Goal: Book appointment/travel/reservation

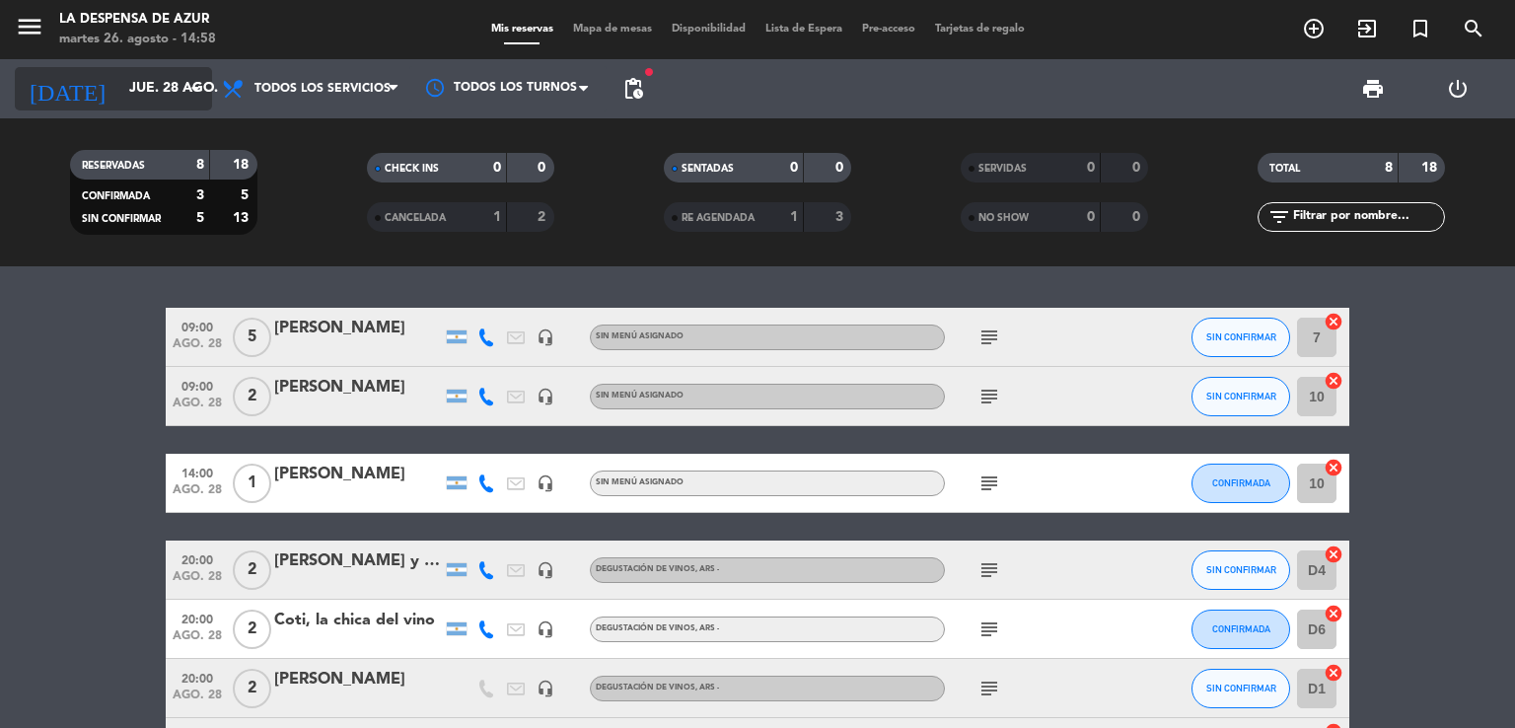
click at [166, 97] on input "jue. 28 ago." at bounding box center [212, 89] width 187 height 36
click at [194, 84] on icon "arrow_drop_down" at bounding box center [195, 89] width 24 height 24
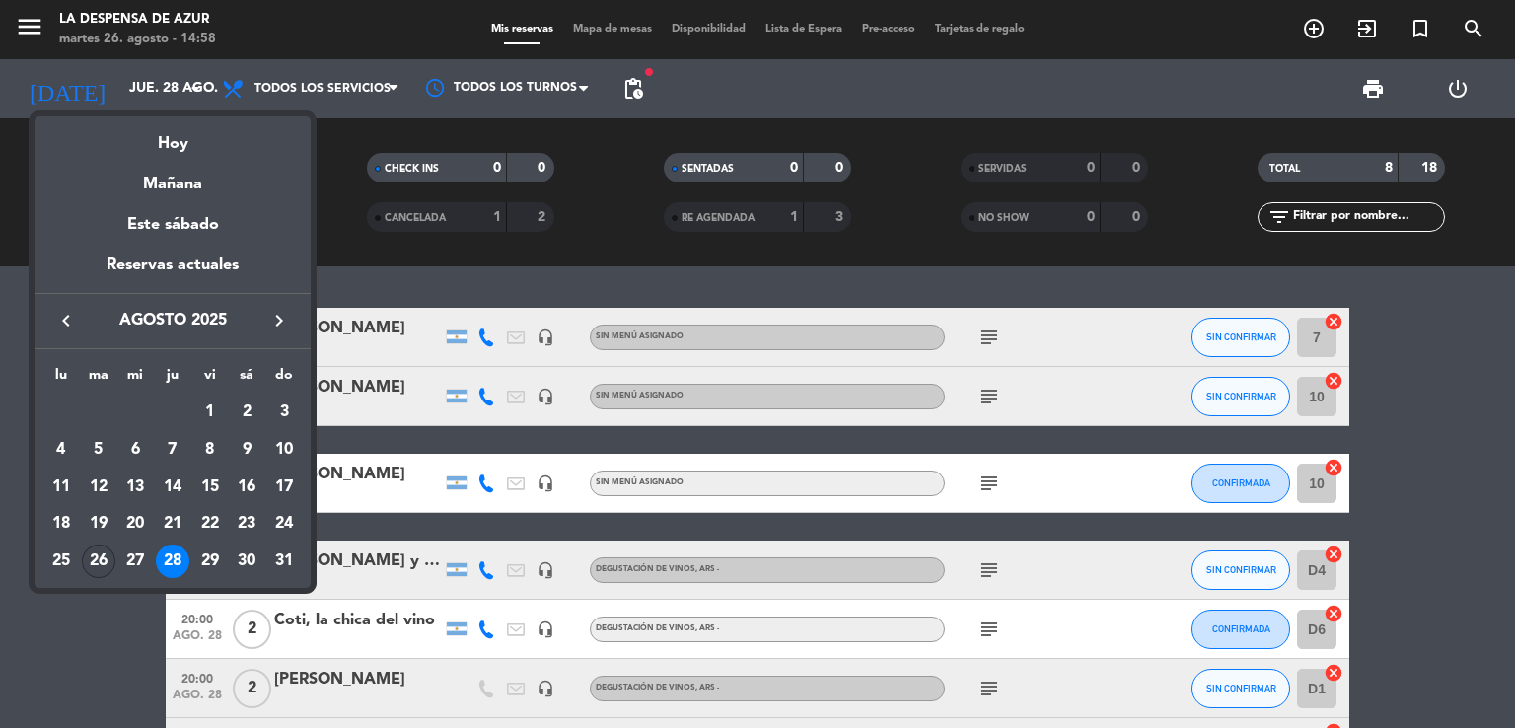
click at [98, 575] on div "26" at bounding box center [99, 561] width 34 height 34
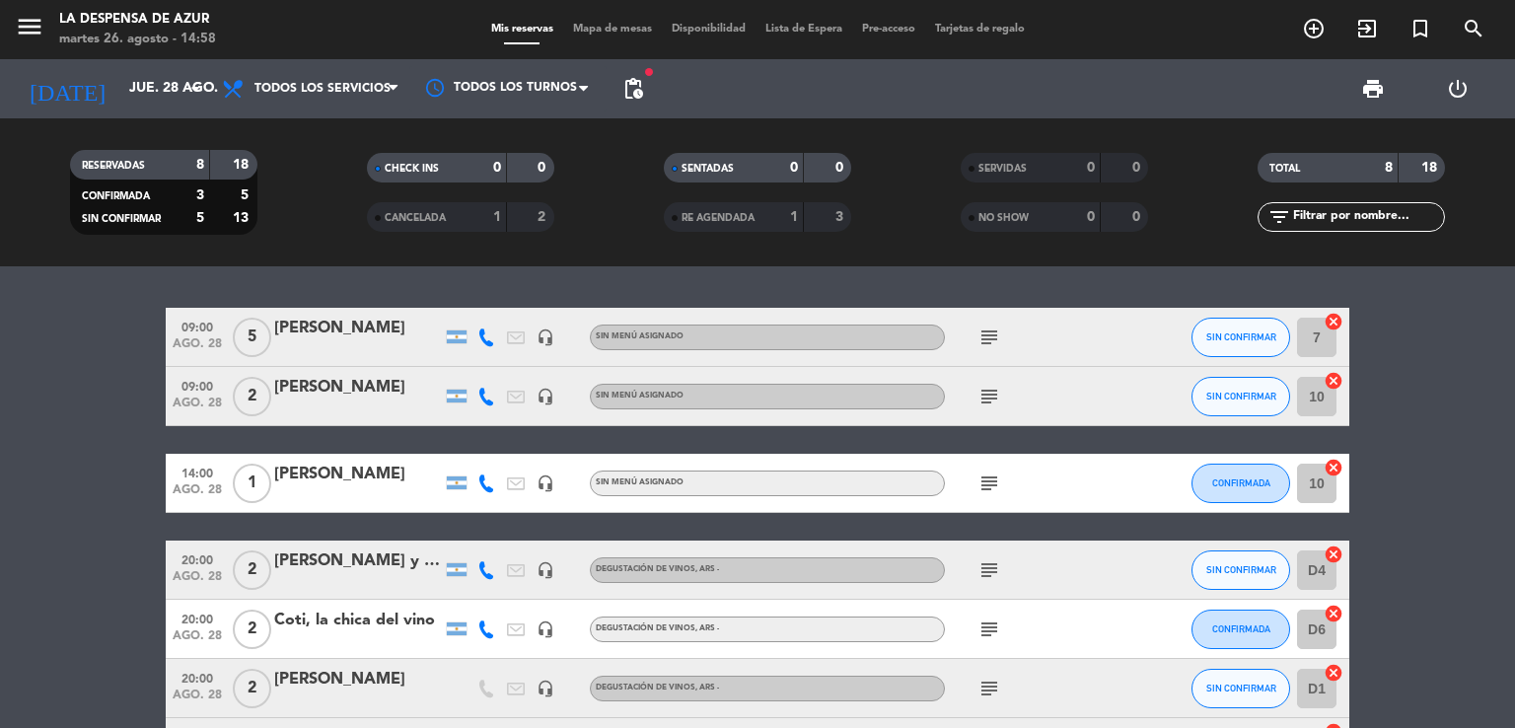
type input "[DATE]"
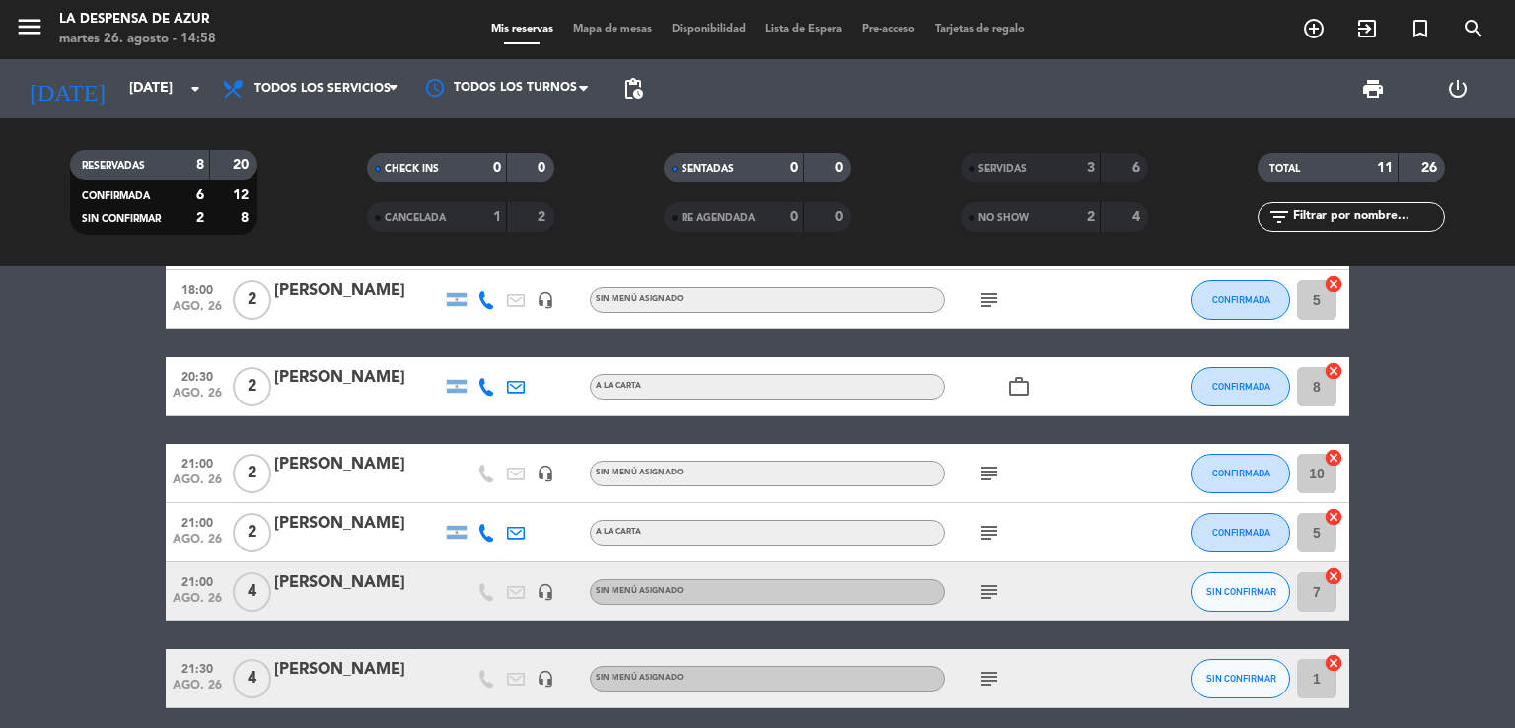
scroll to position [201, 0]
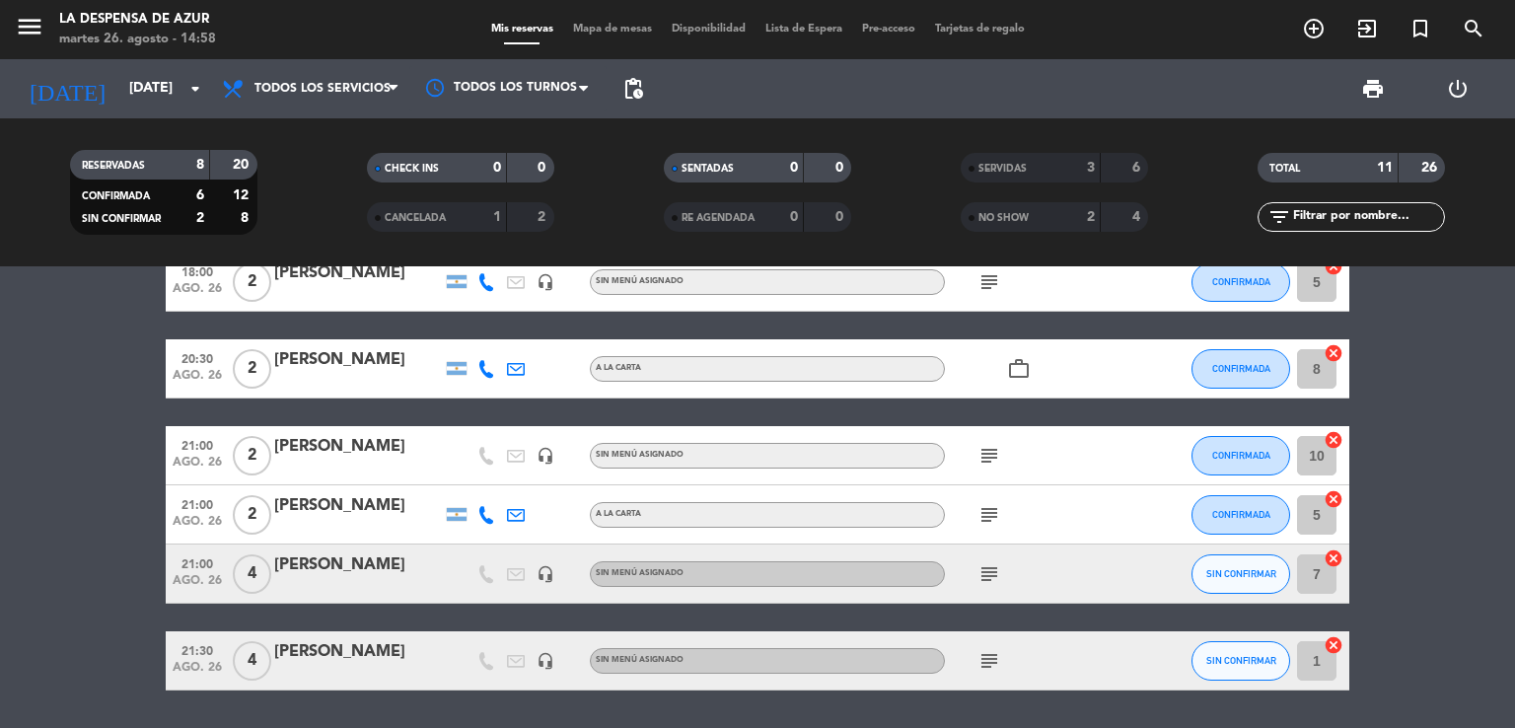
click at [992, 579] on icon "subject" at bounding box center [990, 574] width 24 height 24
click at [988, 657] on icon "subject" at bounding box center [990, 661] width 24 height 24
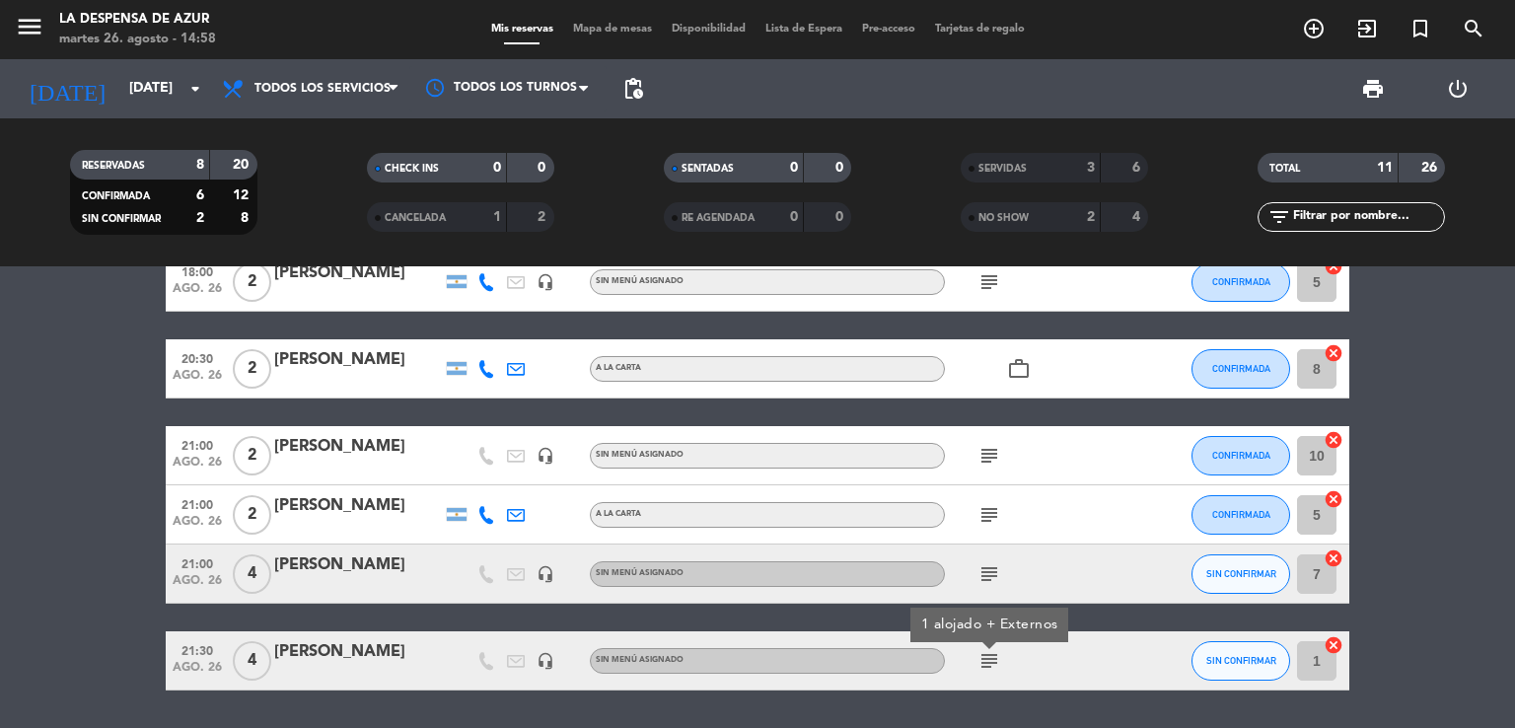
click at [988, 657] on icon "subject" at bounding box center [990, 661] width 24 height 24
click at [991, 518] on icon "subject" at bounding box center [990, 515] width 24 height 24
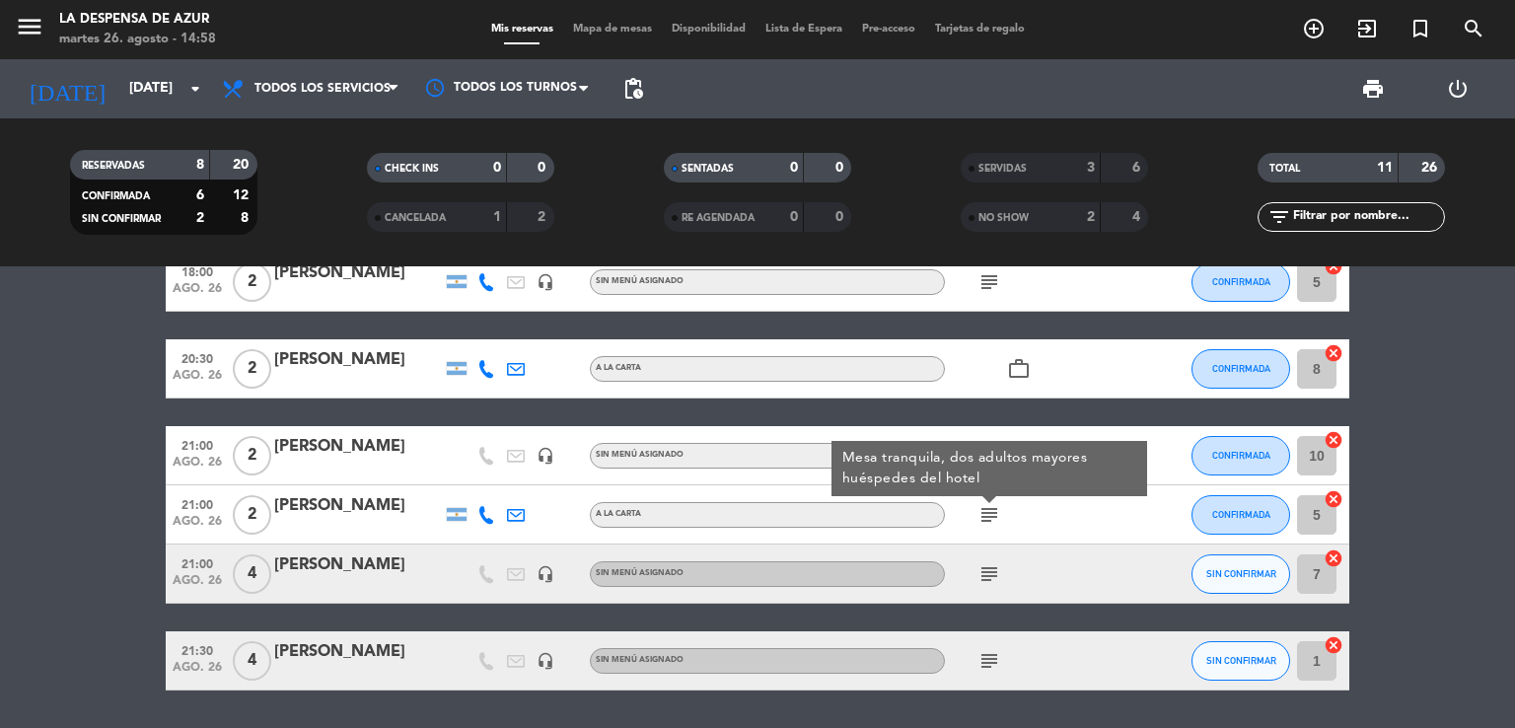
click at [991, 518] on icon "subject" at bounding box center [990, 515] width 24 height 24
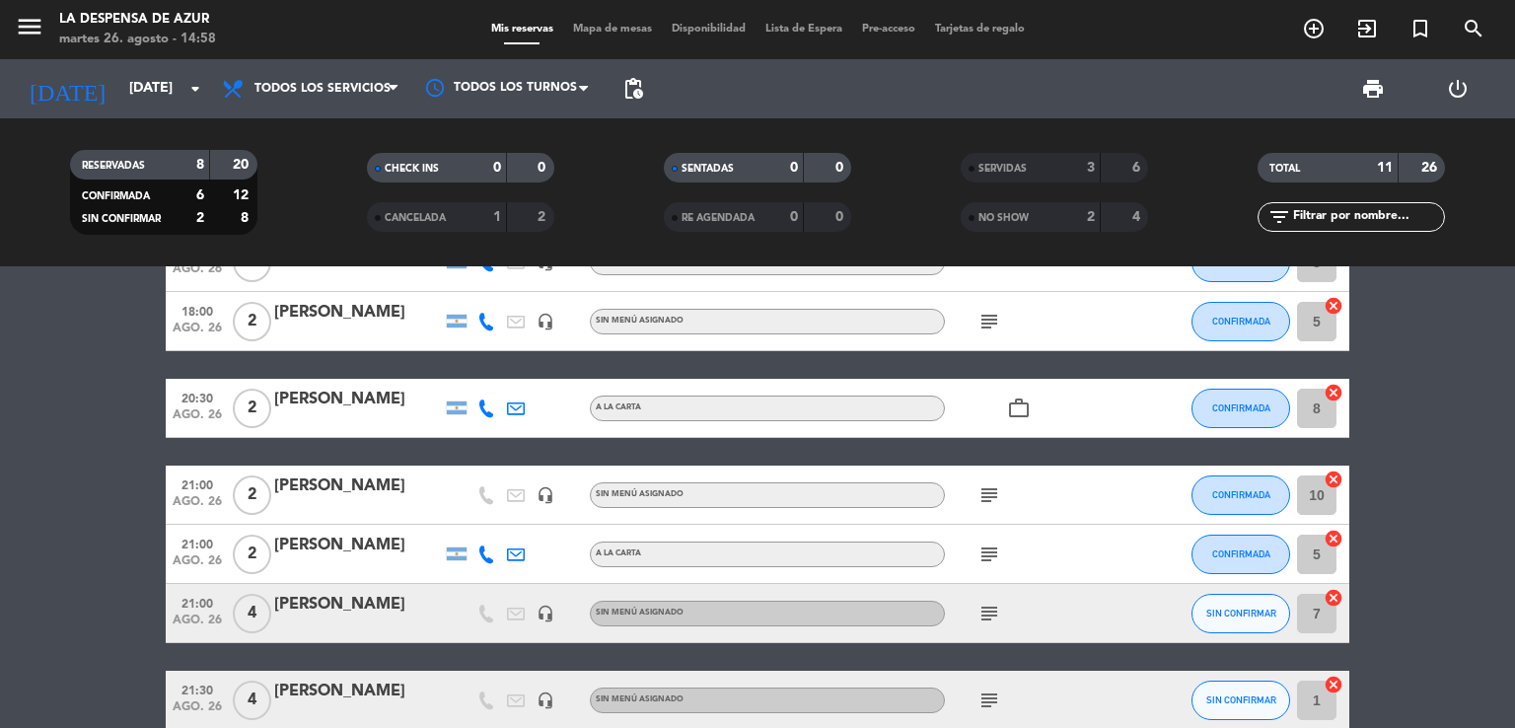
scroll to position [153, 0]
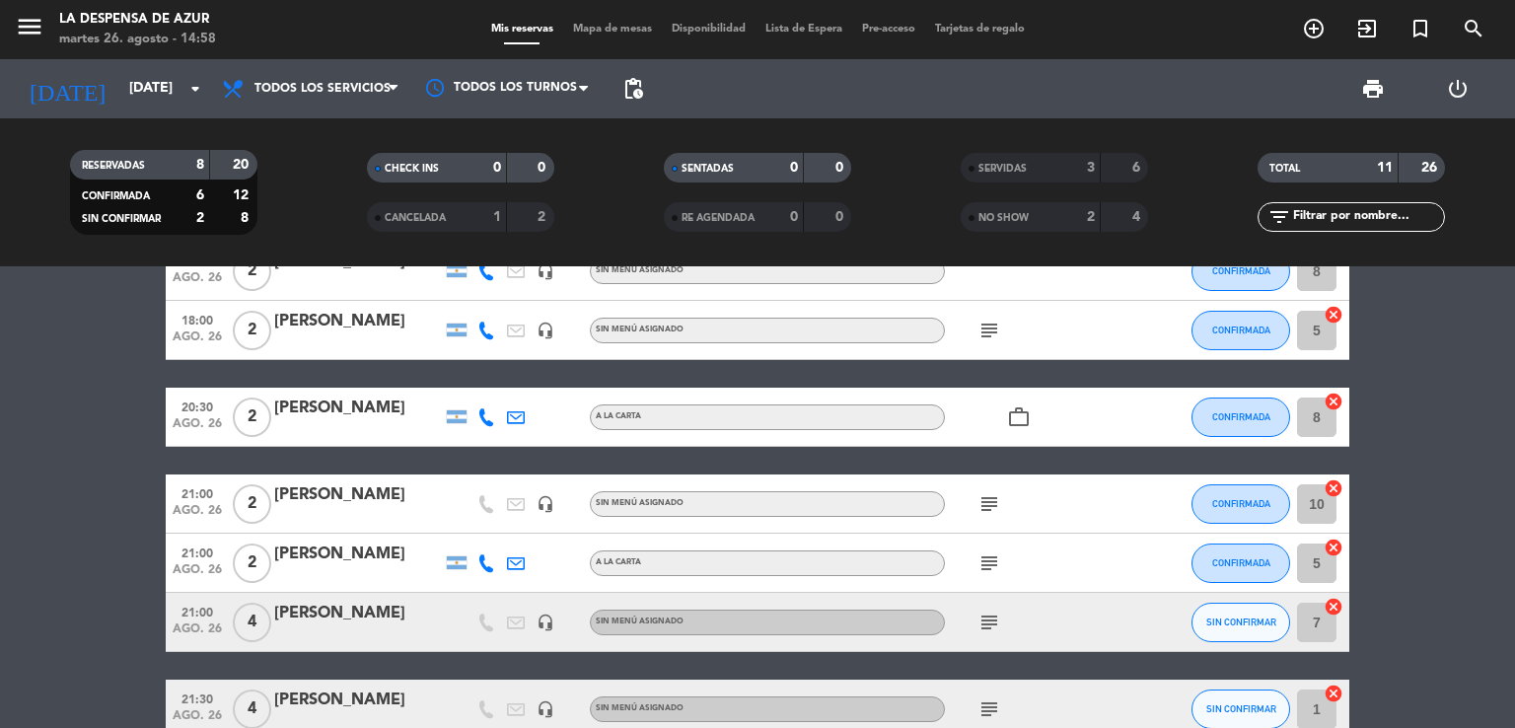
click at [993, 502] on icon "subject" at bounding box center [990, 504] width 24 height 24
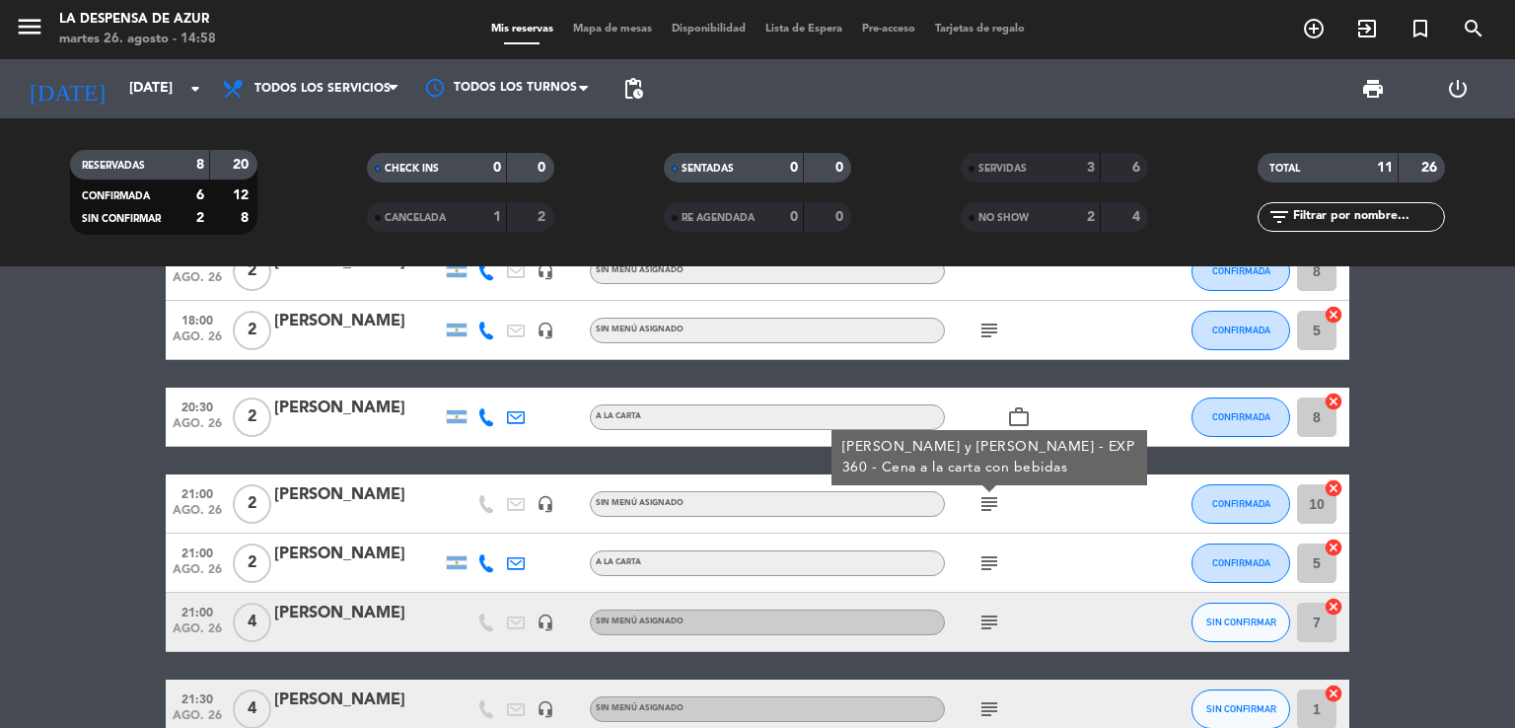
click at [993, 502] on icon "subject" at bounding box center [990, 504] width 24 height 24
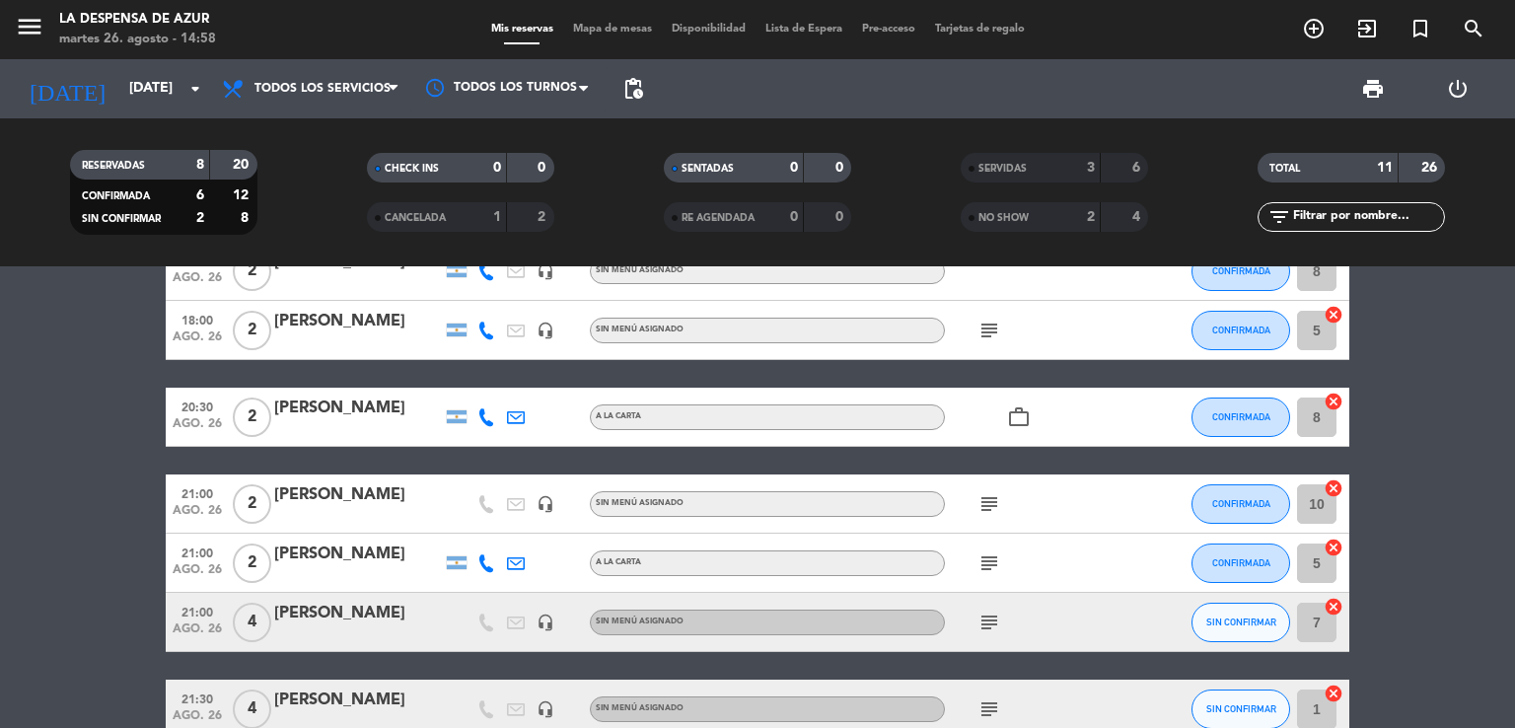
click at [1018, 423] on icon "work_outline" at bounding box center [1019, 417] width 24 height 24
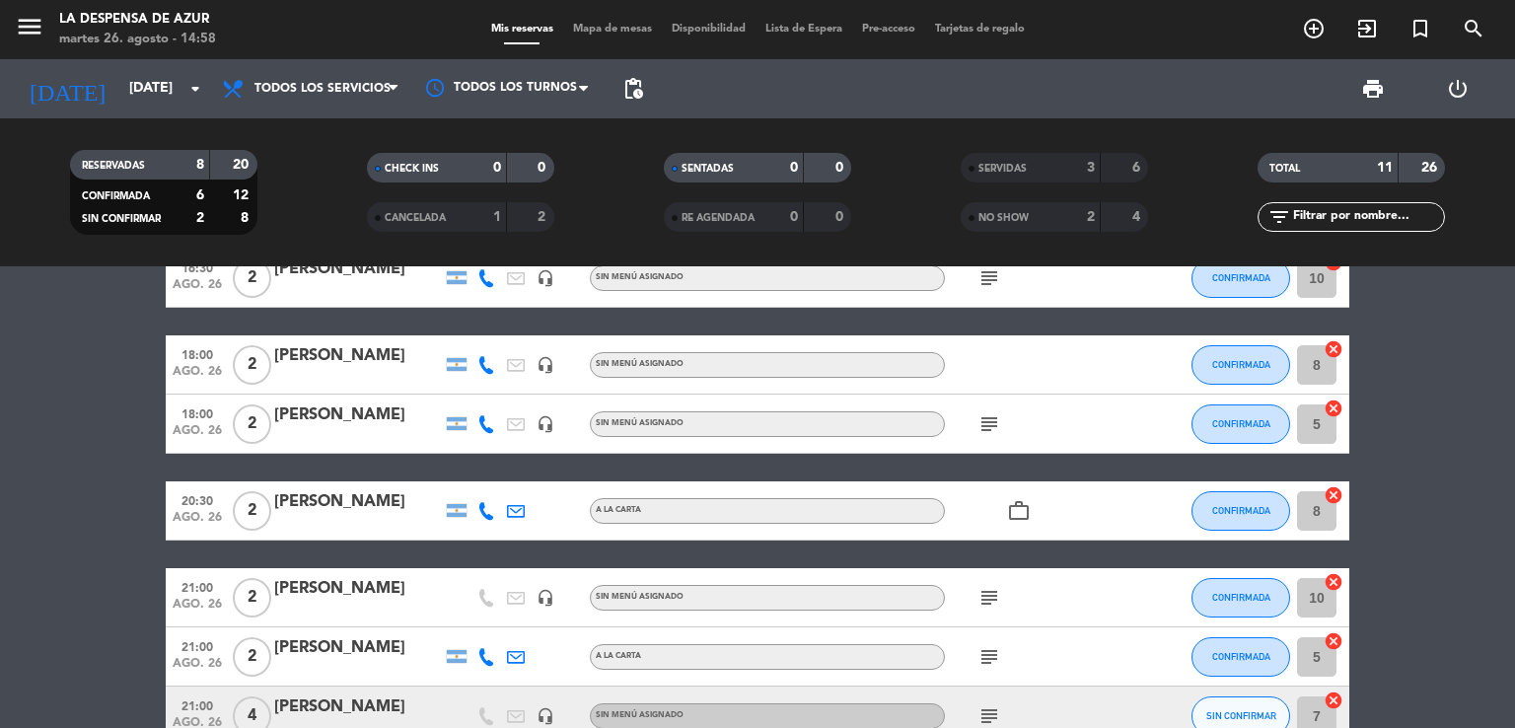
scroll to position [59, 0]
click at [990, 418] on icon "subject" at bounding box center [990, 424] width 24 height 24
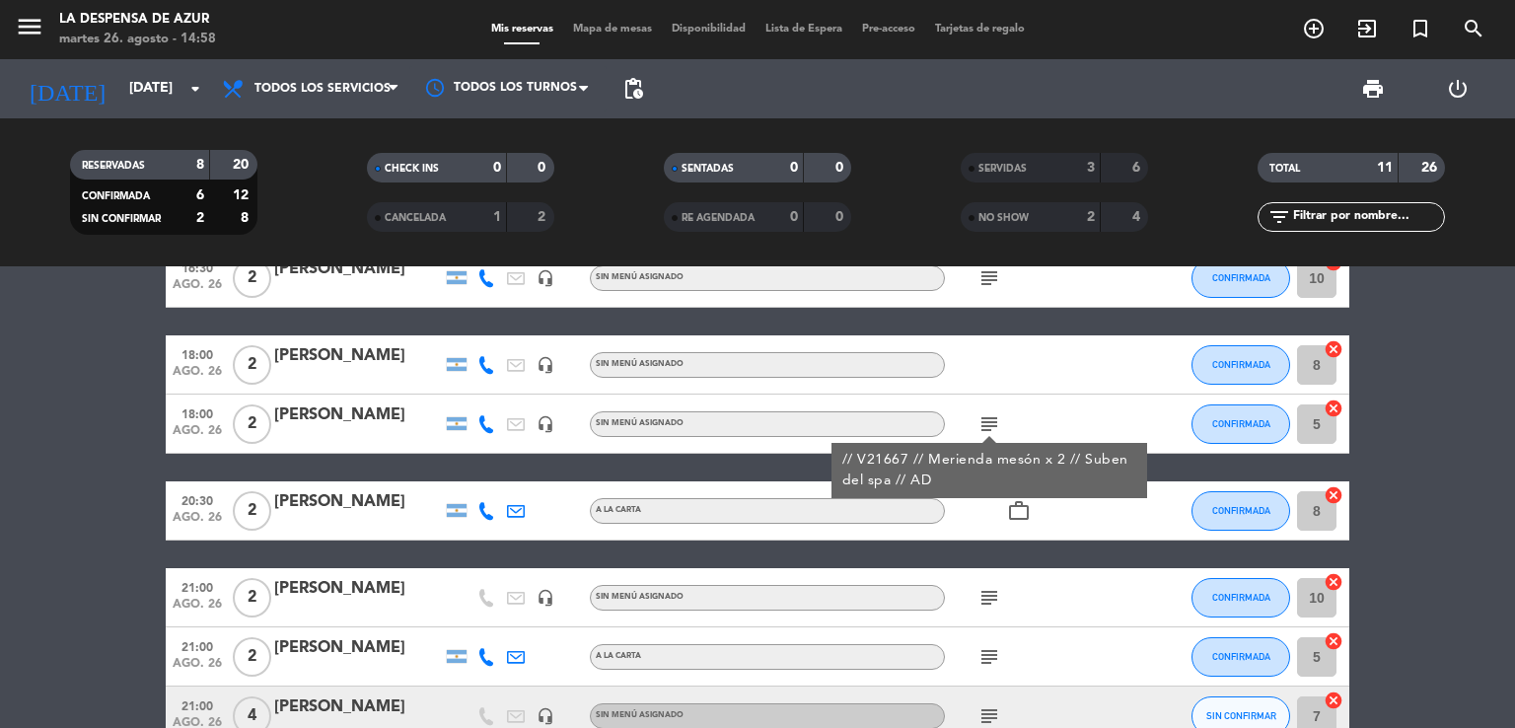
click at [990, 418] on icon "subject" at bounding box center [990, 424] width 24 height 24
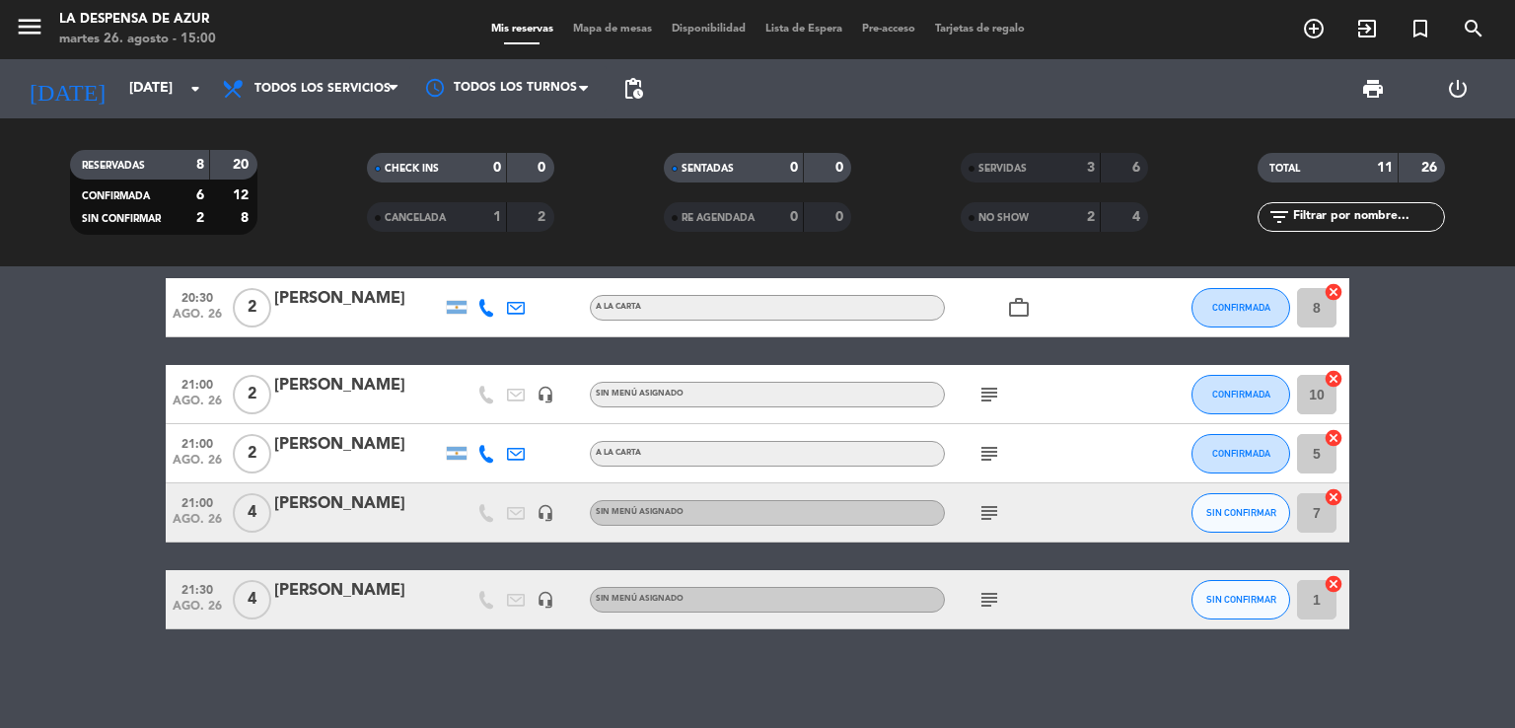
scroll to position [0, 0]
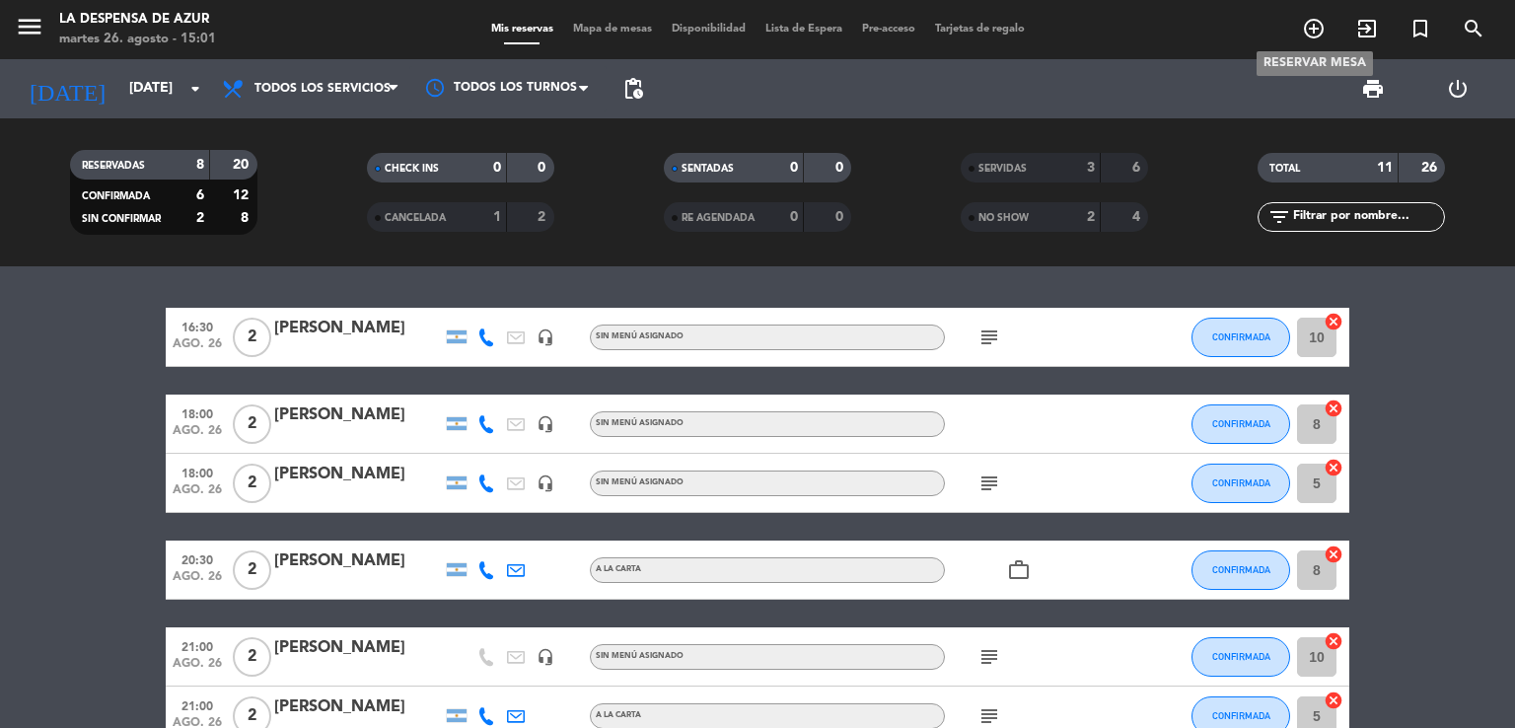
click at [1309, 23] on icon "add_circle_outline" at bounding box center [1314, 29] width 24 height 24
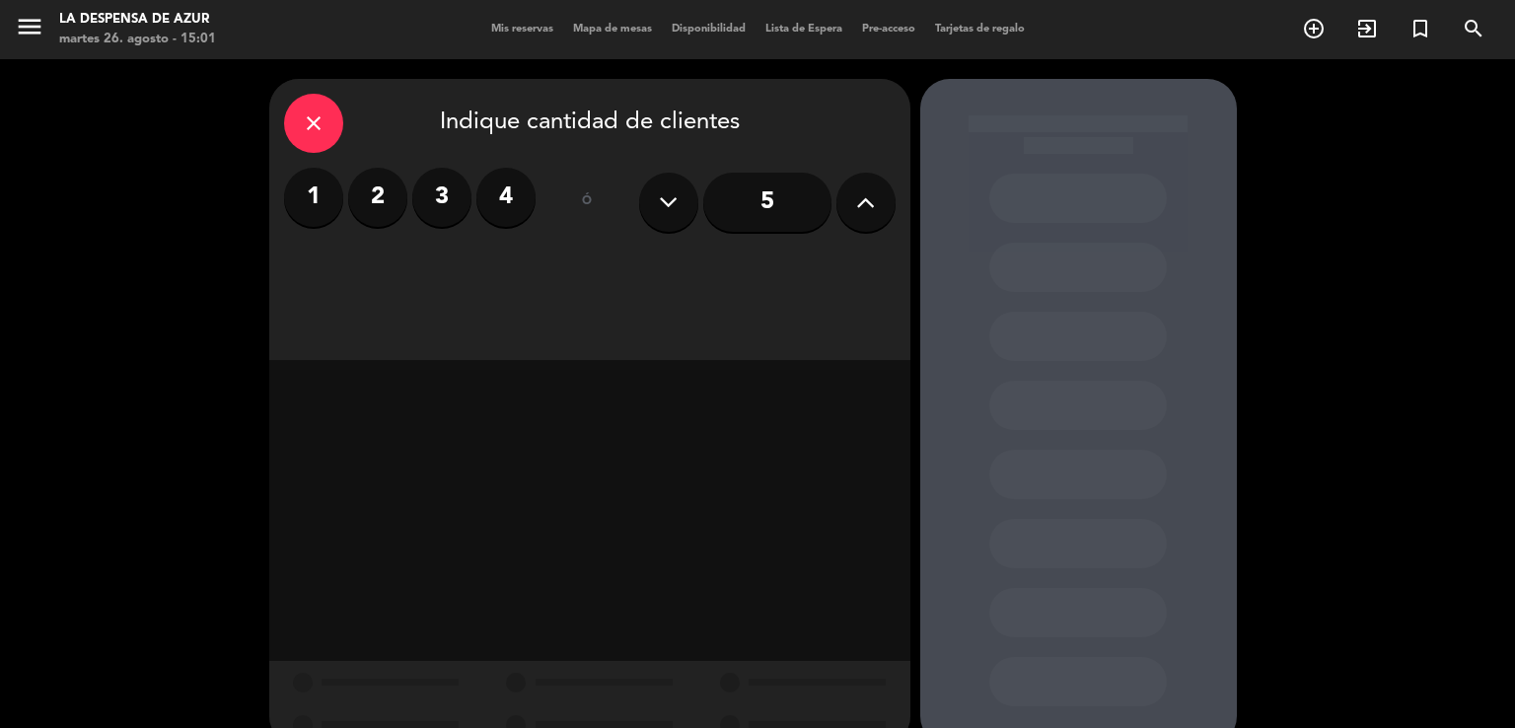
click at [853, 209] on button at bounding box center [865, 202] width 59 height 59
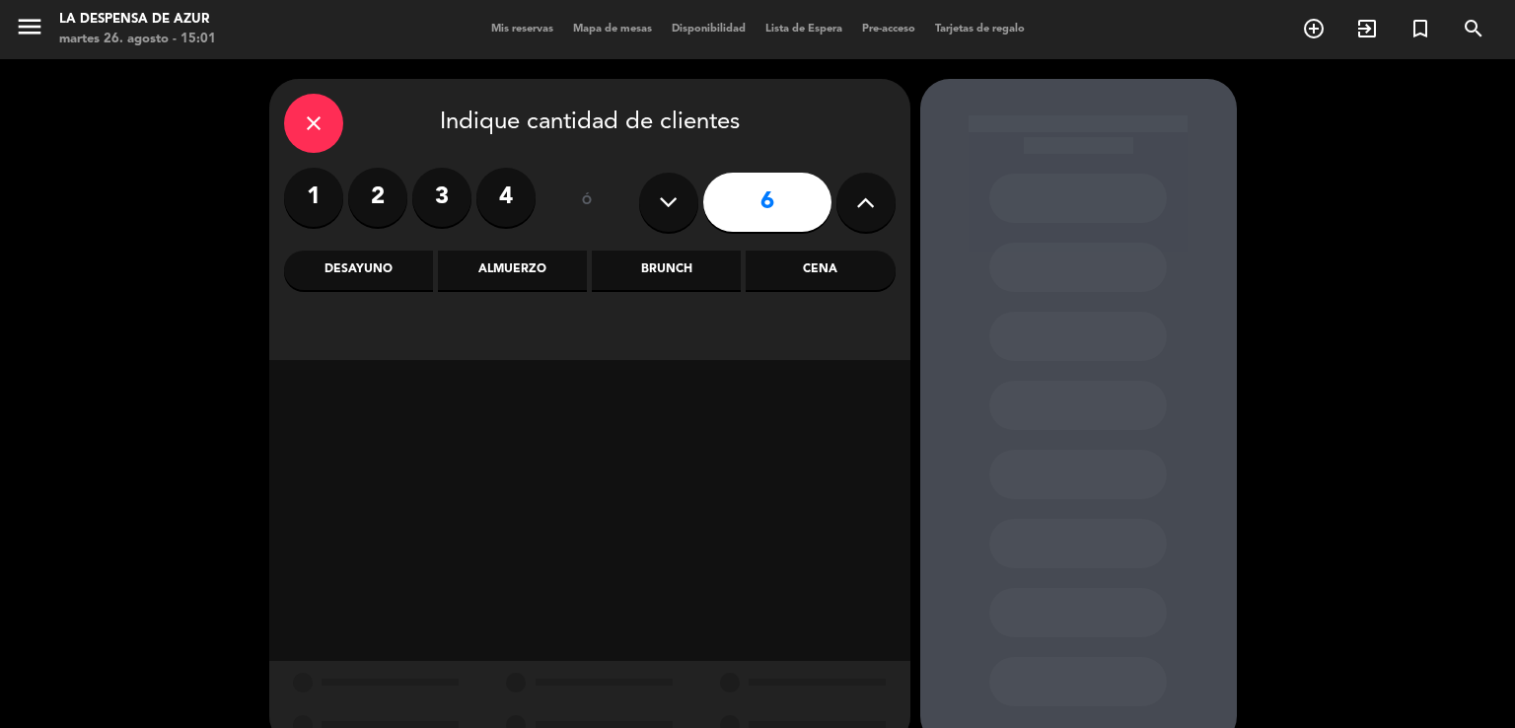
click at [853, 209] on button at bounding box center [865, 202] width 59 height 59
type input "8"
click at [651, 272] on div "Brunch" at bounding box center [666, 270] width 149 height 39
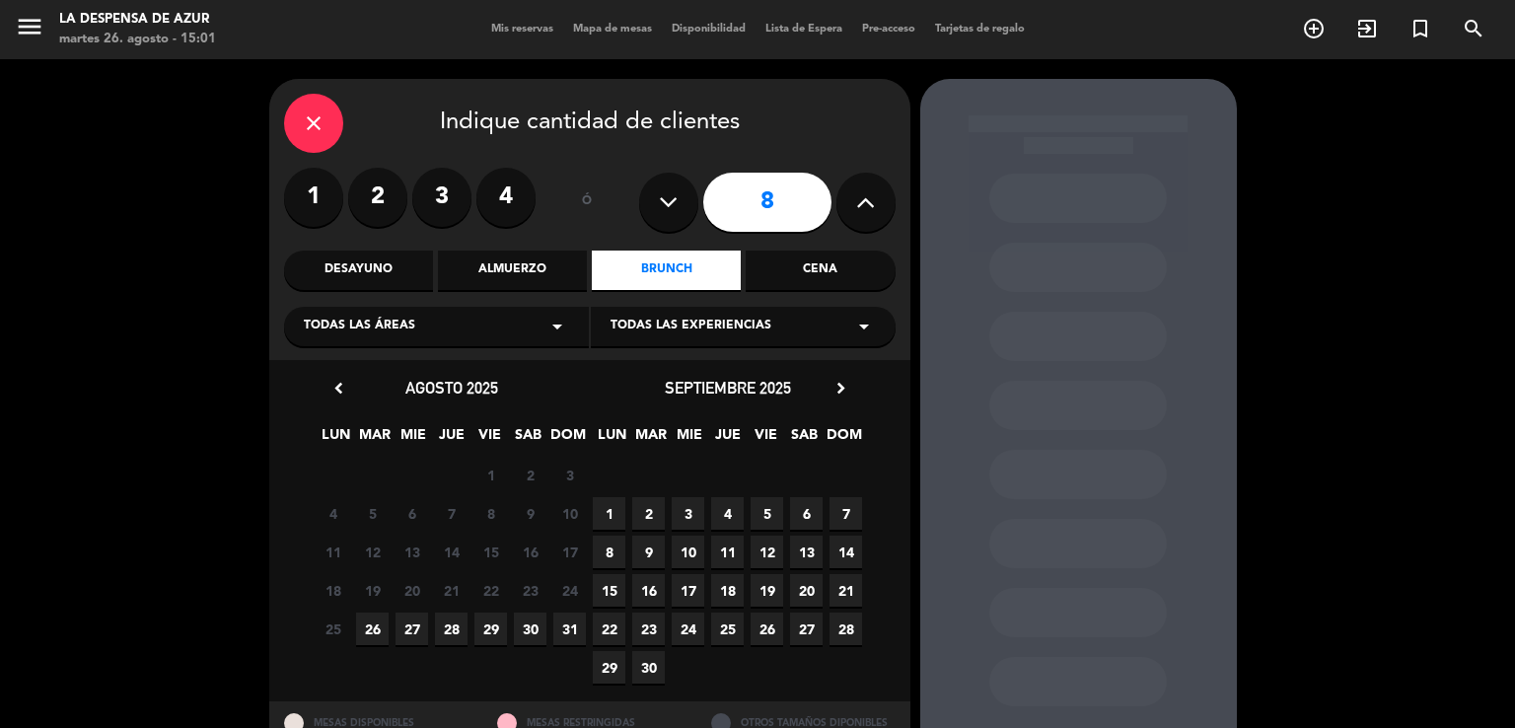
click at [458, 634] on span "28" at bounding box center [451, 629] width 33 height 33
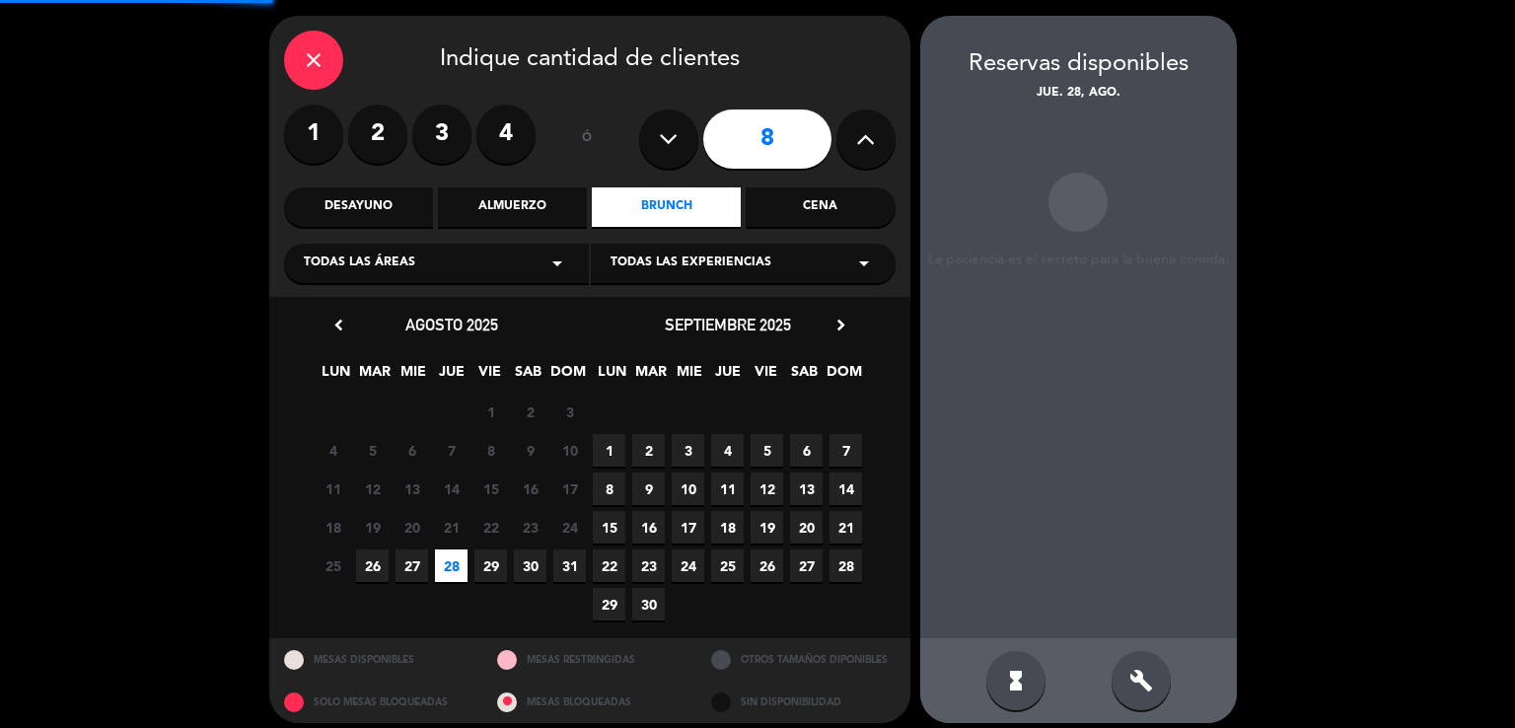
scroll to position [76, 0]
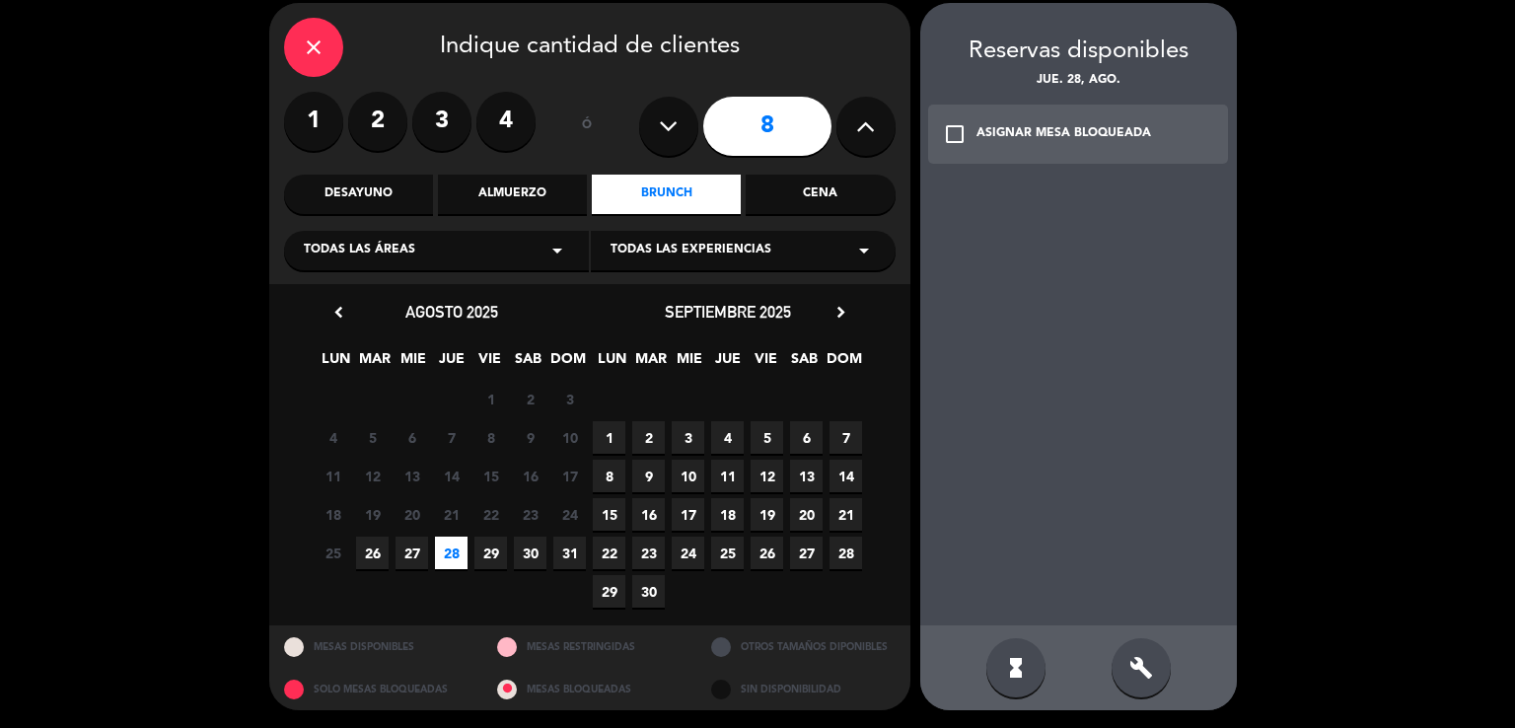
click at [687, 257] on span "Todas las experiencias" at bounding box center [691, 251] width 161 height 20
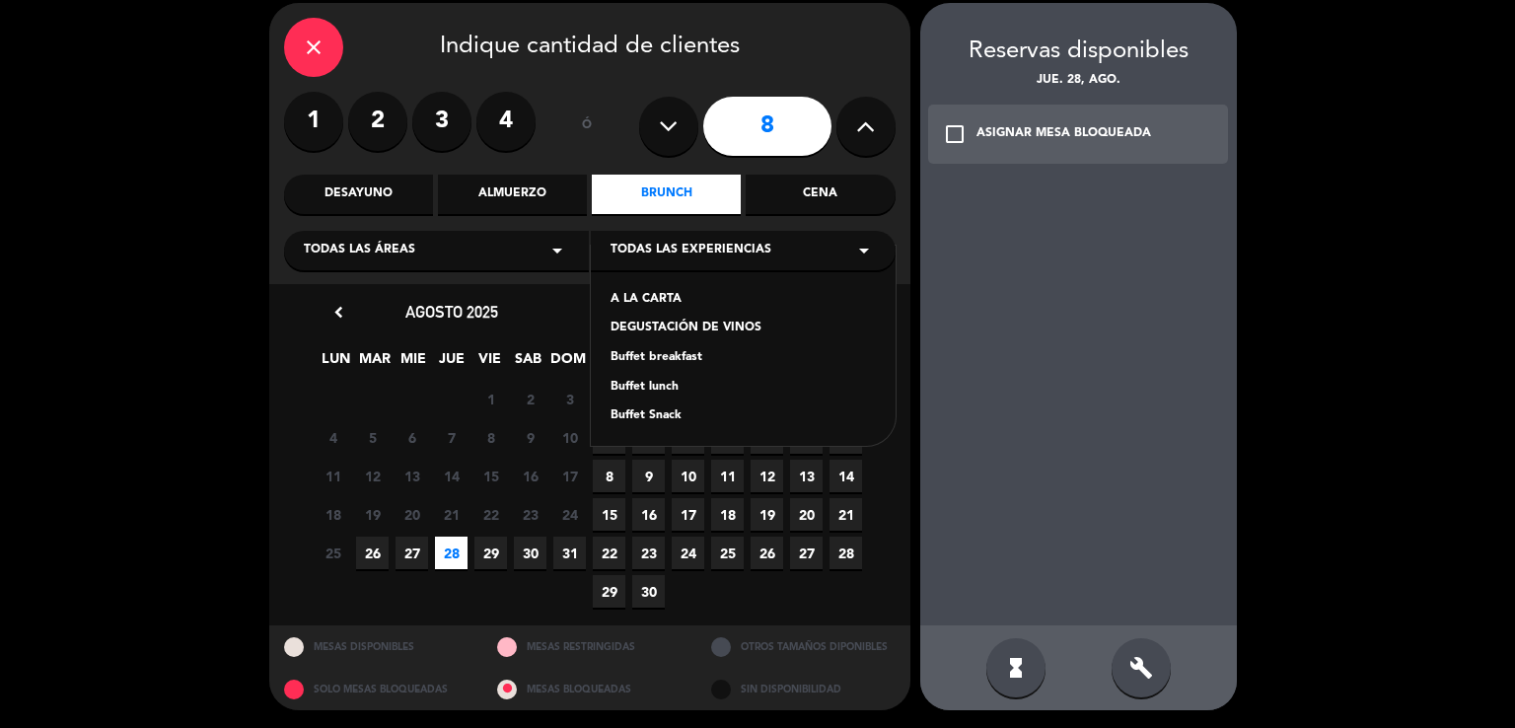
click at [539, 254] on div "Todas las áreas arrow_drop_down" at bounding box center [436, 250] width 305 height 39
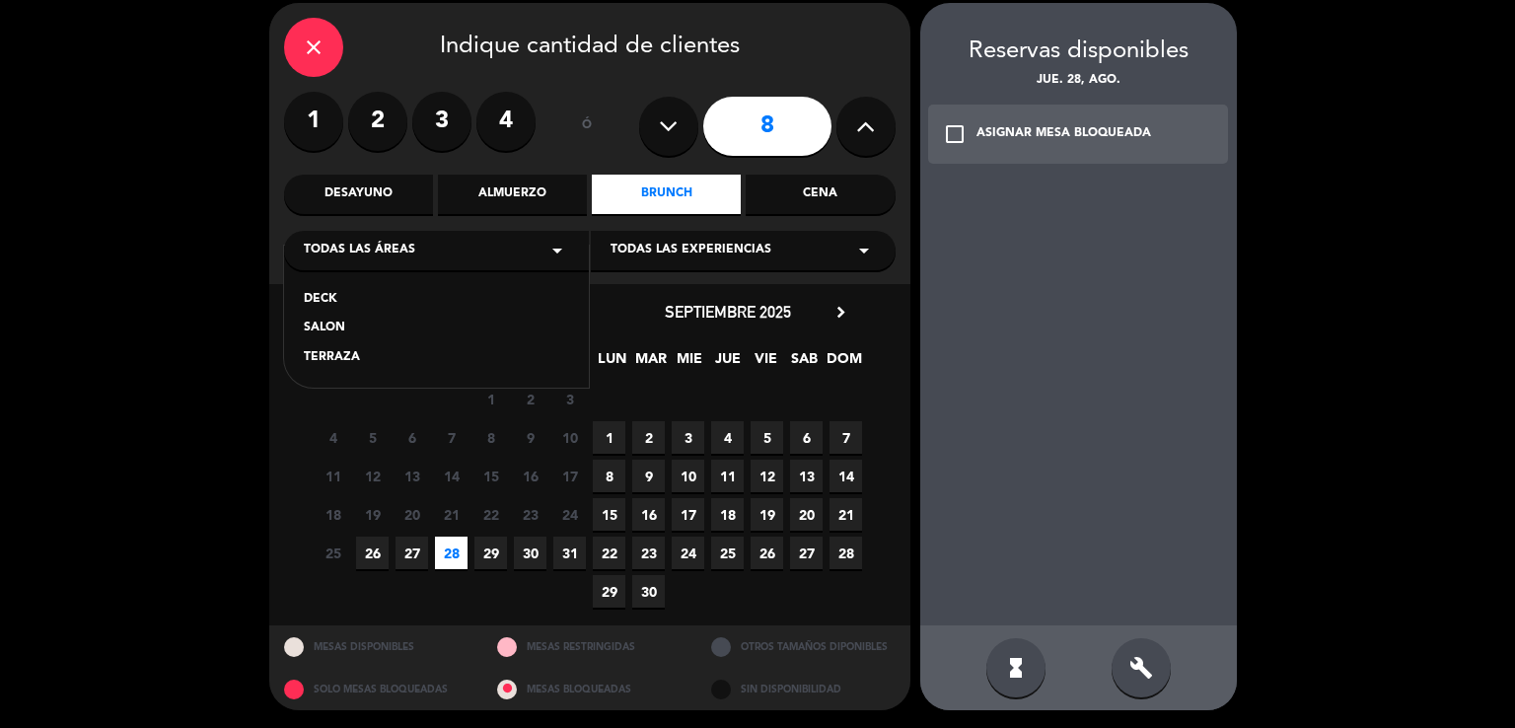
click at [539, 254] on div "Todas las áreas arrow_drop_down" at bounding box center [436, 250] width 305 height 39
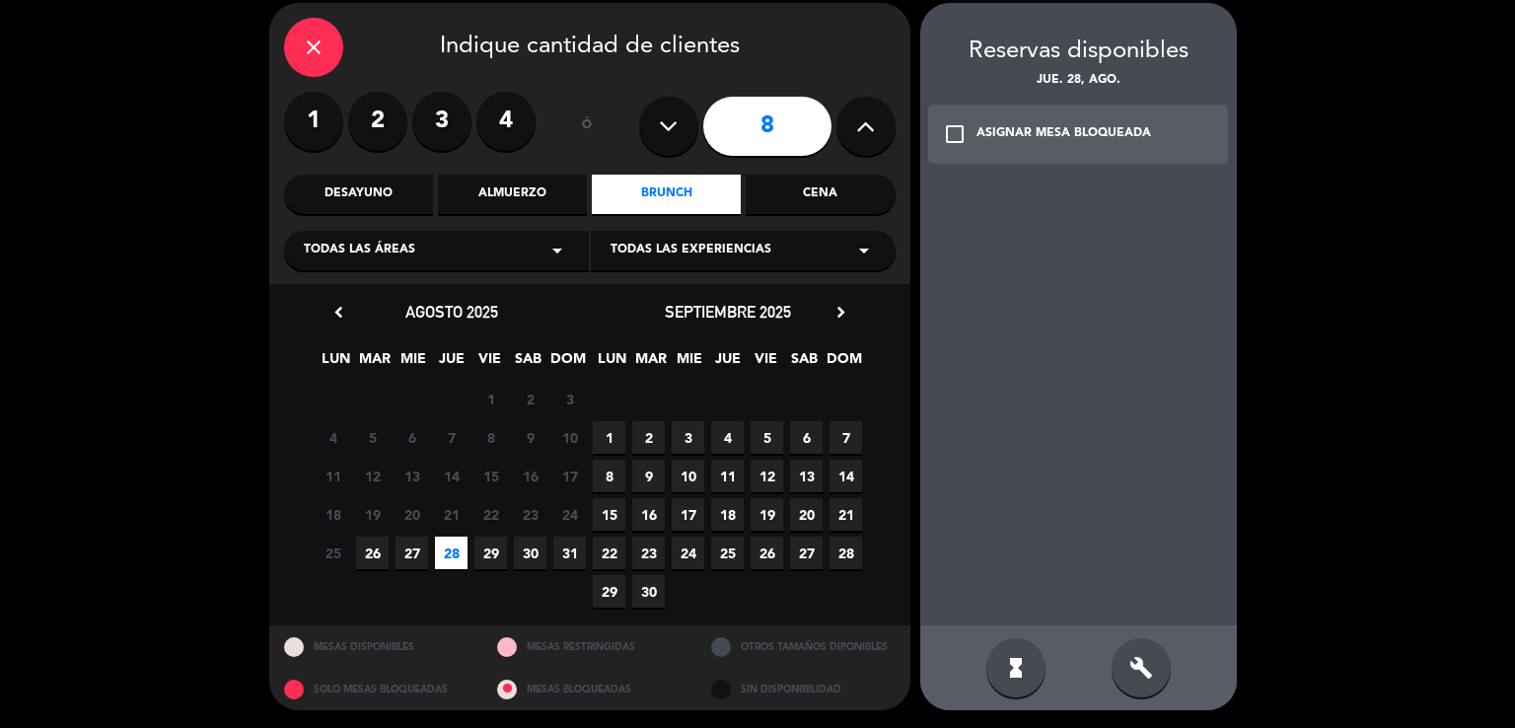
click at [459, 548] on span "28" at bounding box center [451, 553] width 33 height 33
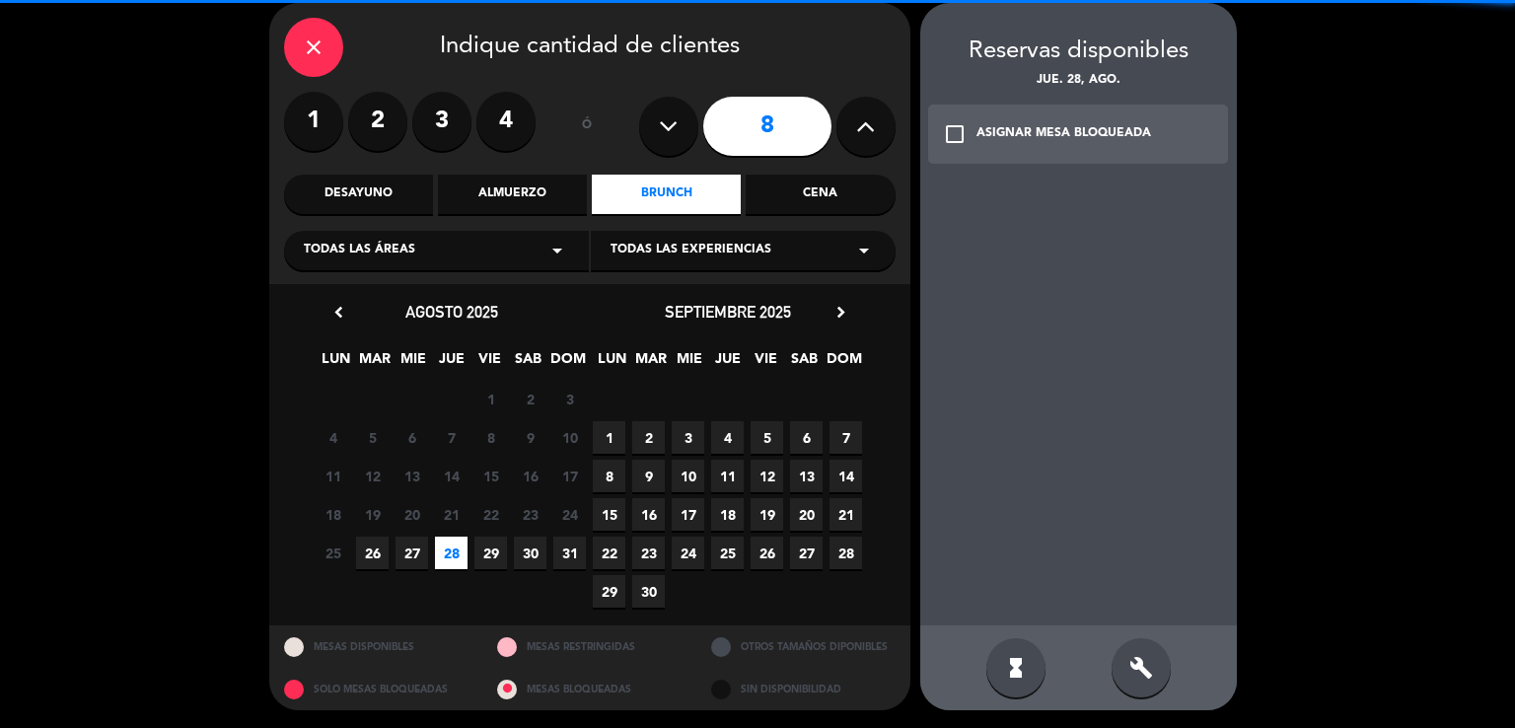
click at [459, 548] on span "28" at bounding box center [451, 553] width 33 height 33
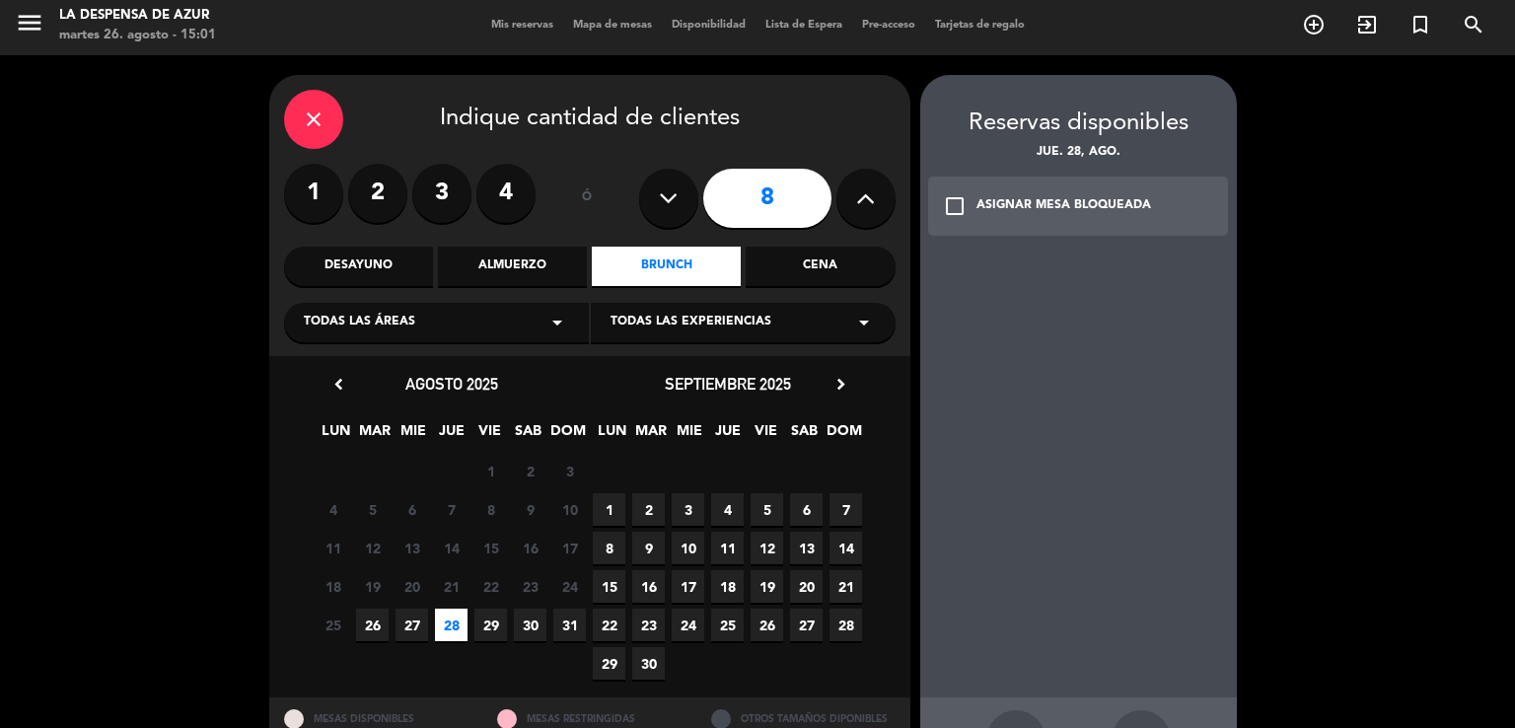
scroll to position [0, 0]
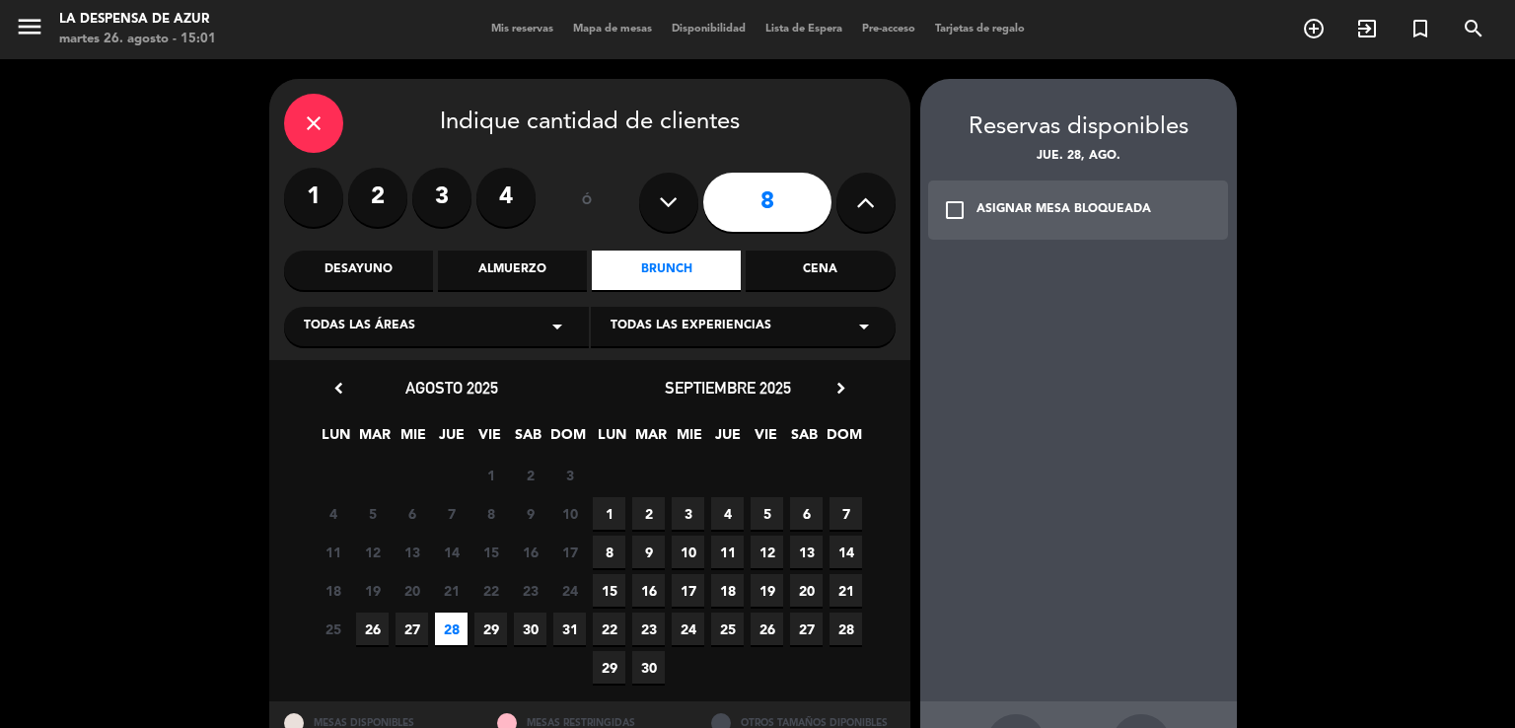
click at [503, 31] on span "Mis reservas" at bounding box center [522, 29] width 82 height 11
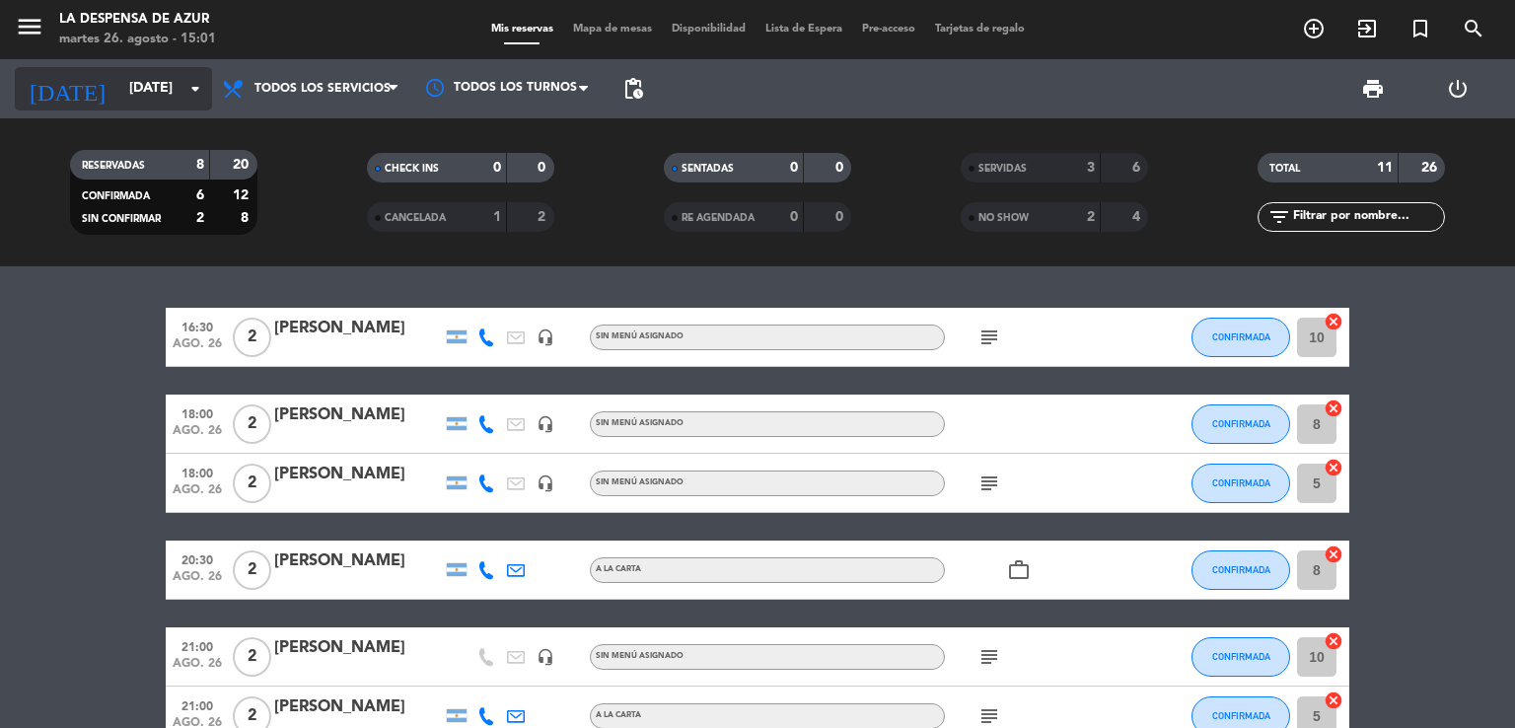
click at [129, 88] on input "[DATE]" at bounding box center [212, 89] width 187 height 36
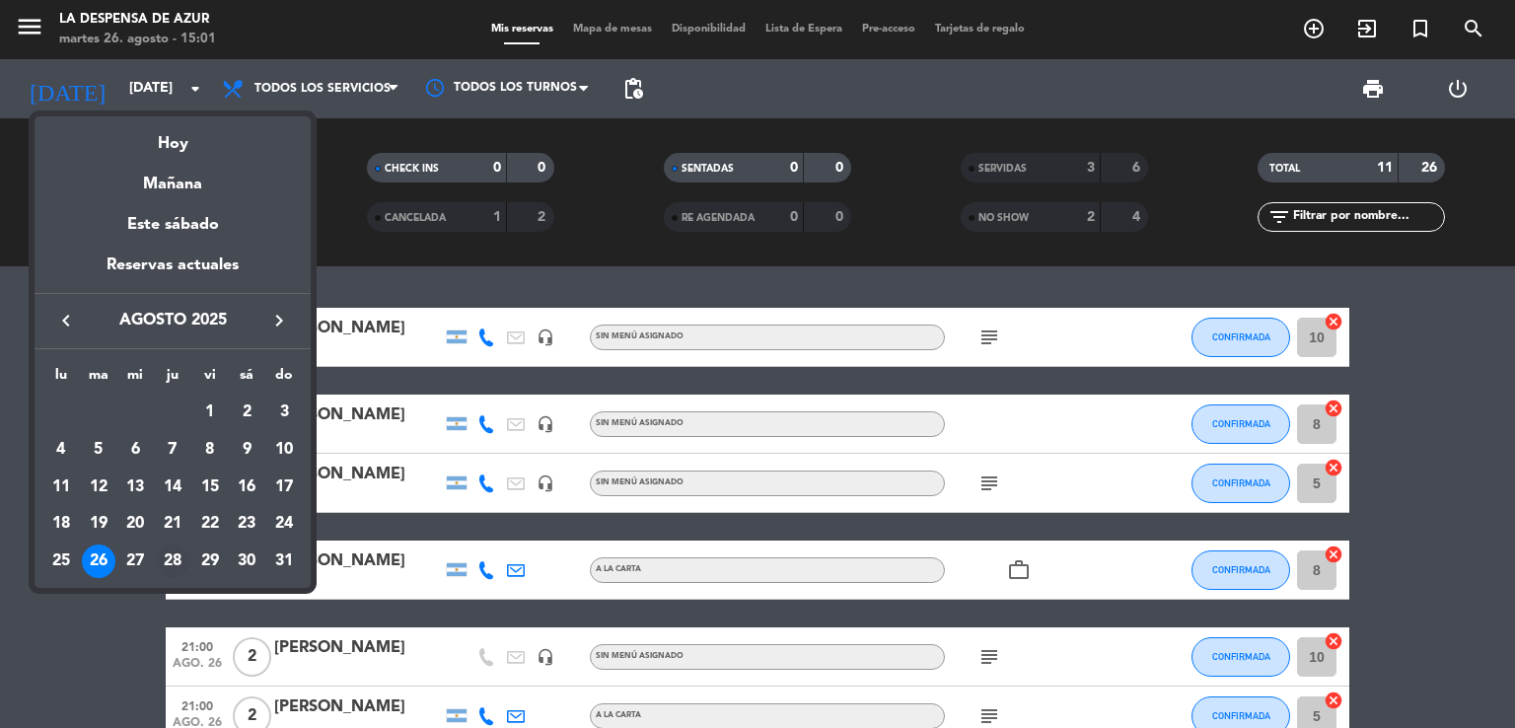
click at [173, 568] on div "28" at bounding box center [173, 561] width 34 height 34
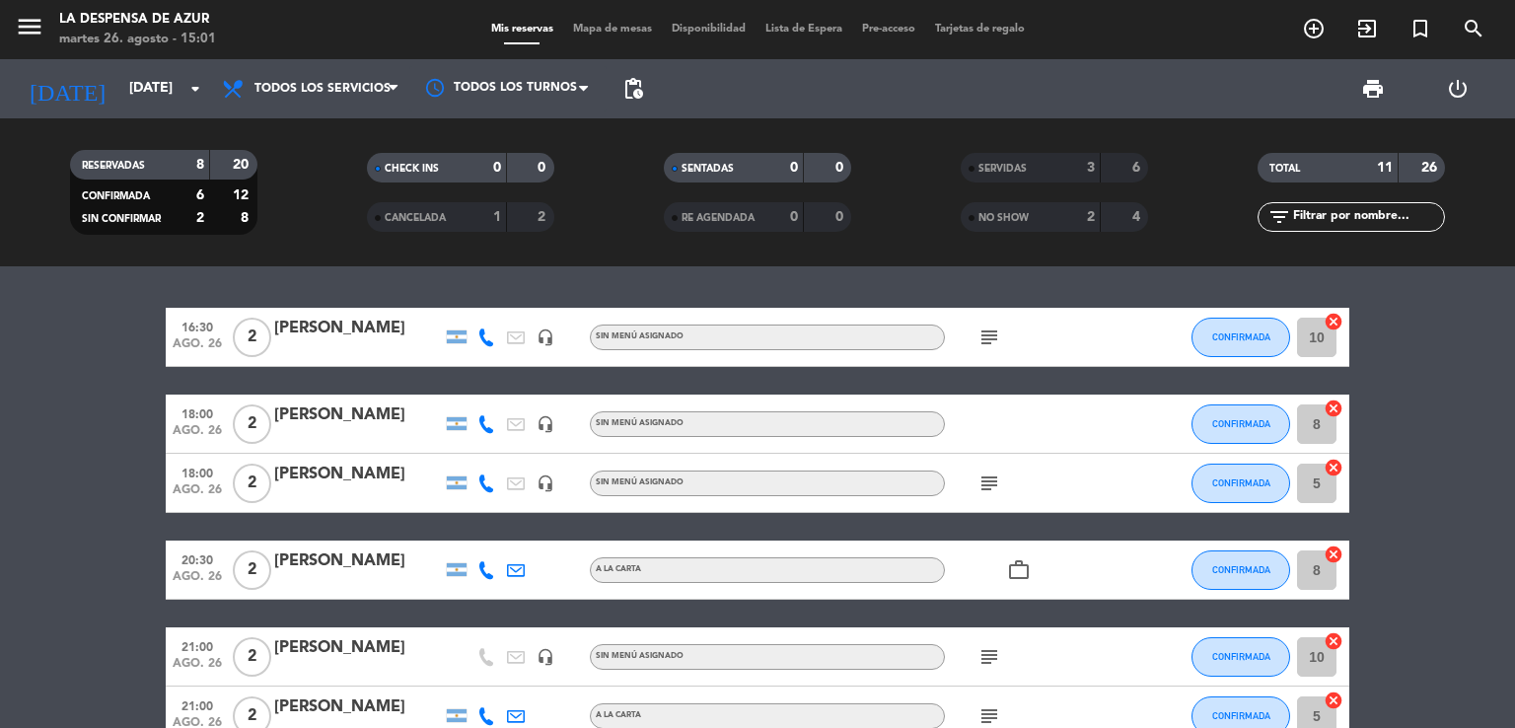
type input "jue. 28 ago."
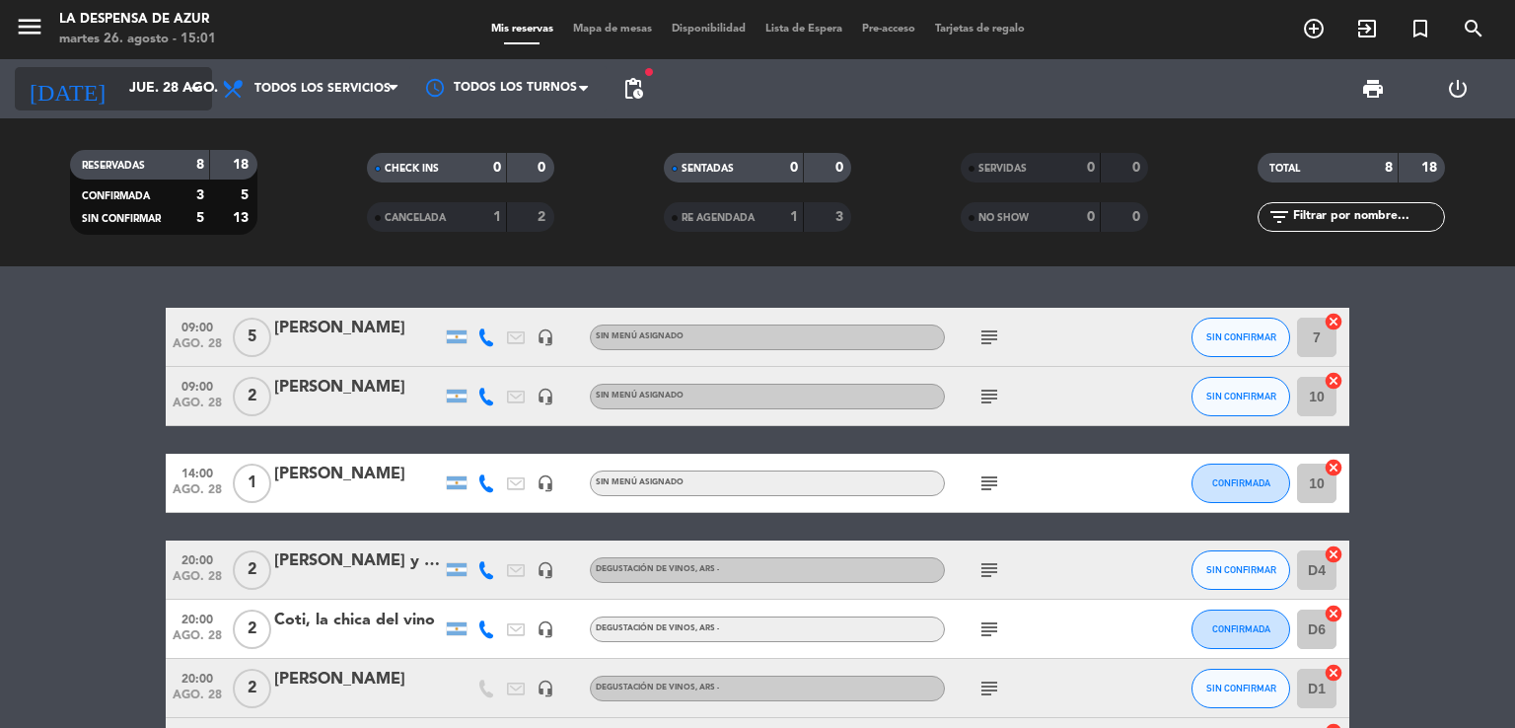
click at [189, 83] on icon "arrow_drop_down" at bounding box center [195, 89] width 24 height 24
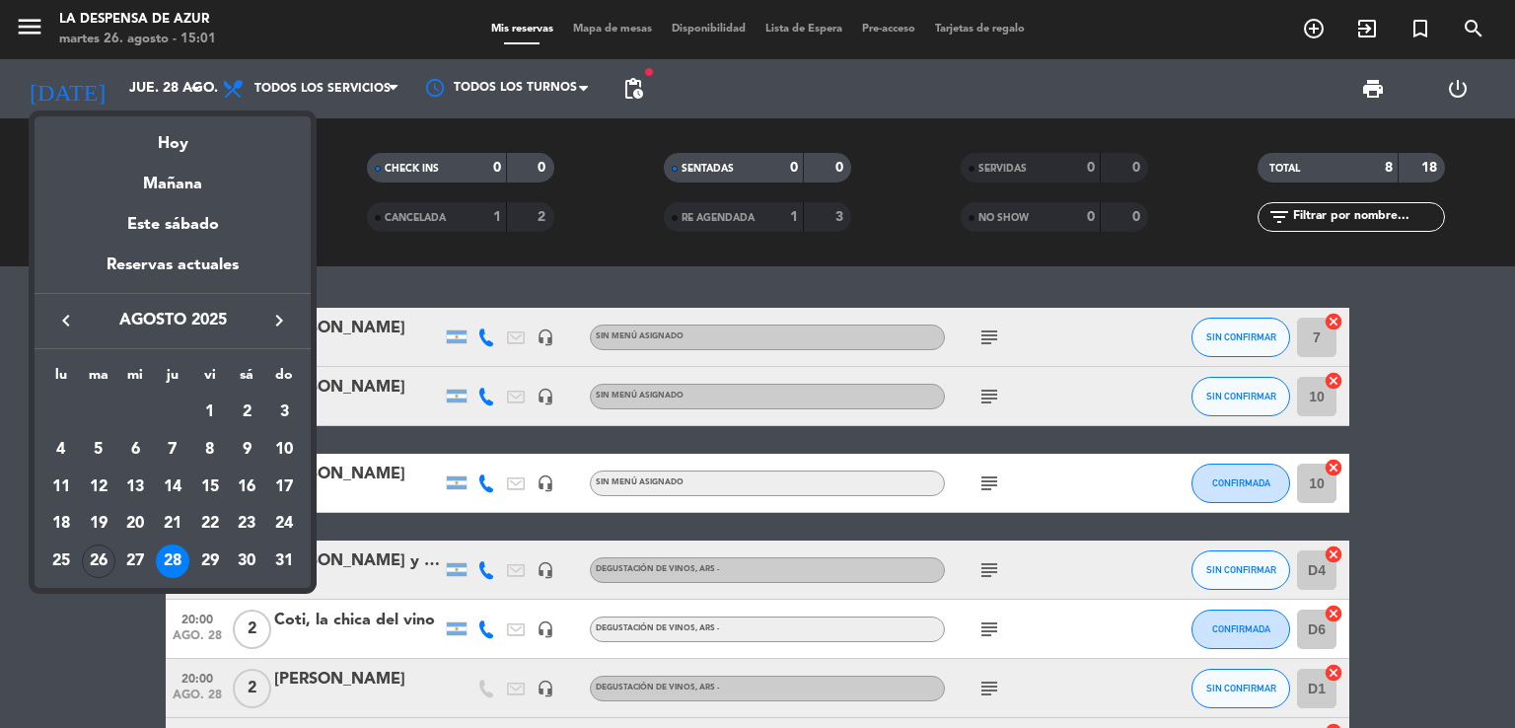
click at [1180, 52] on div at bounding box center [757, 364] width 1515 height 728
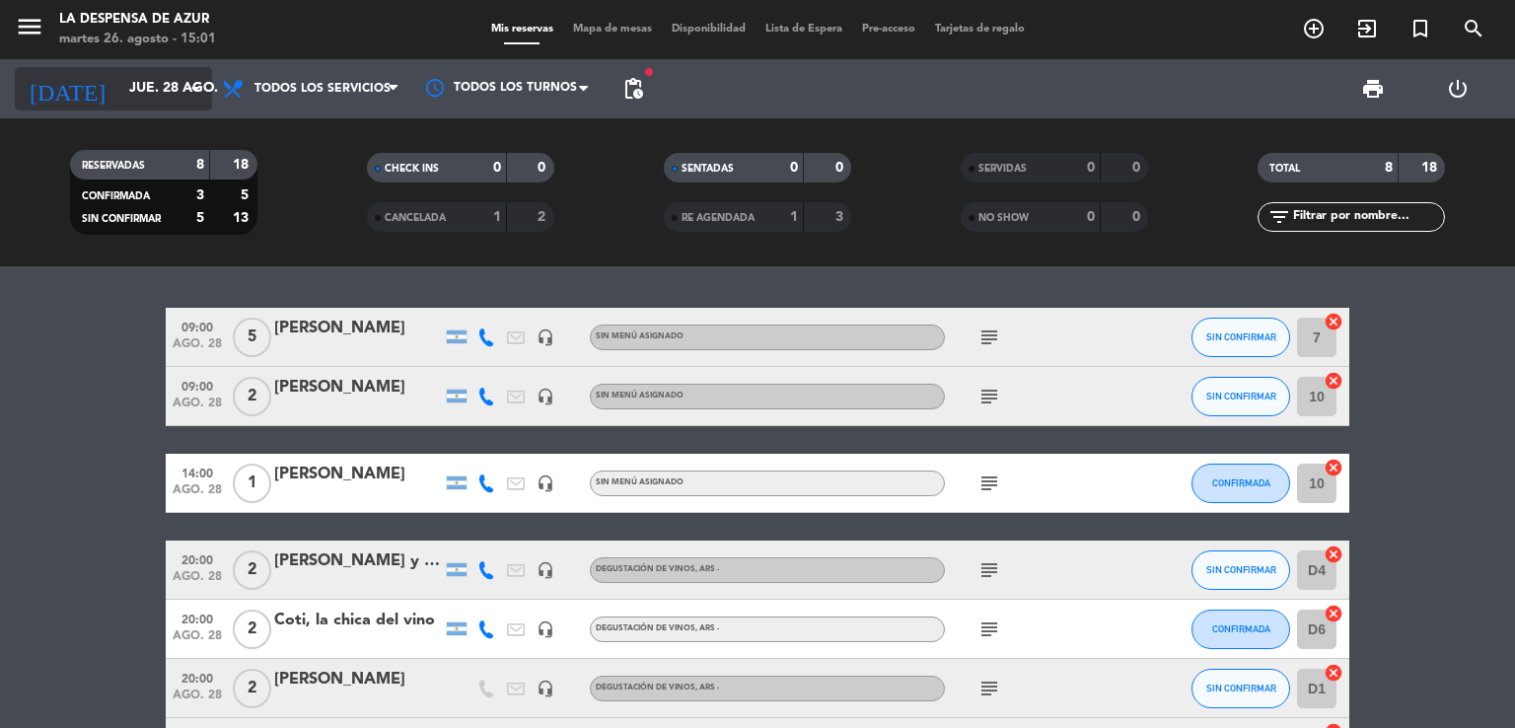
click at [179, 68] on div "[DATE] [DATE] arrow_drop_down" at bounding box center [113, 88] width 197 height 43
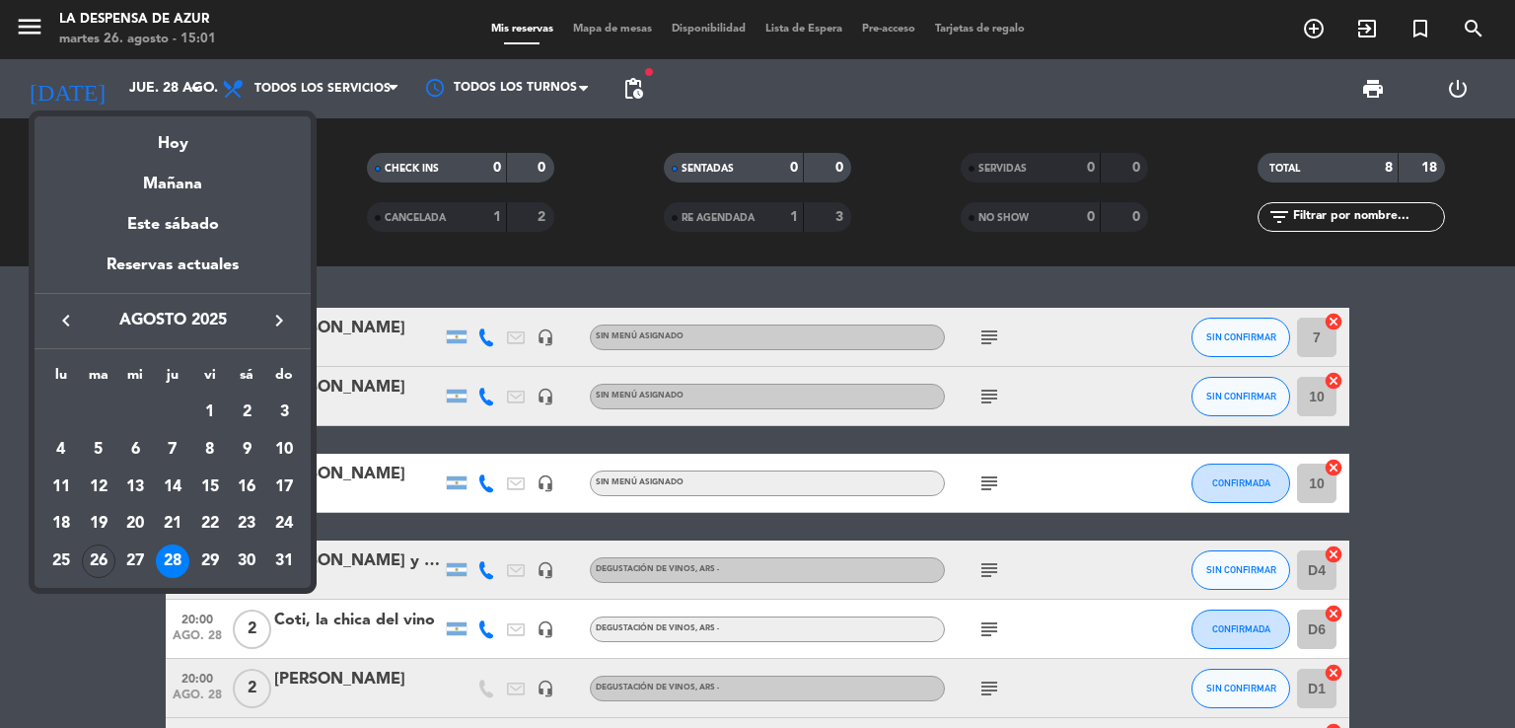
click at [1316, 33] on div at bounding box center [757, 364] width 1515 height 728
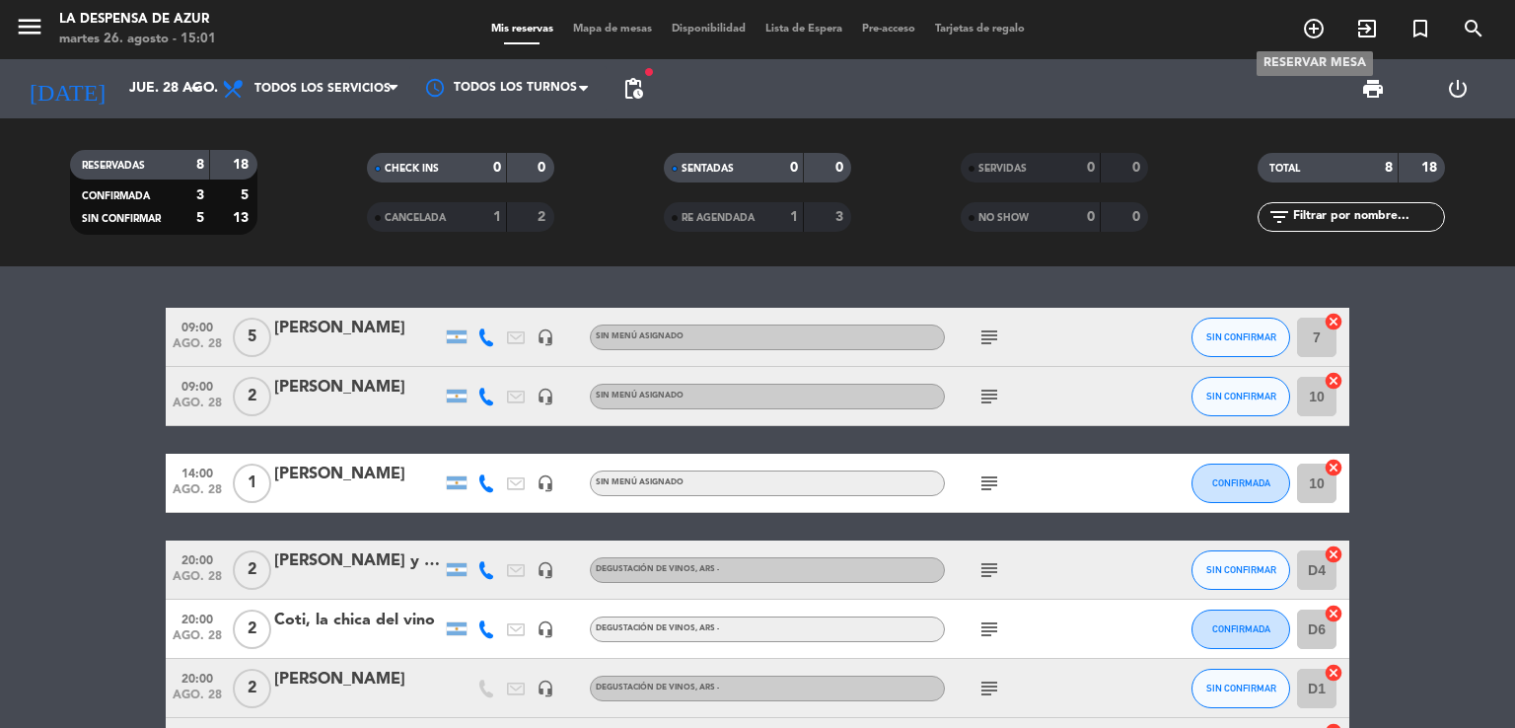
click at [1316, 33] on icon "add_circle_outline" at bounding box center [1314, 29] width 24 height 24
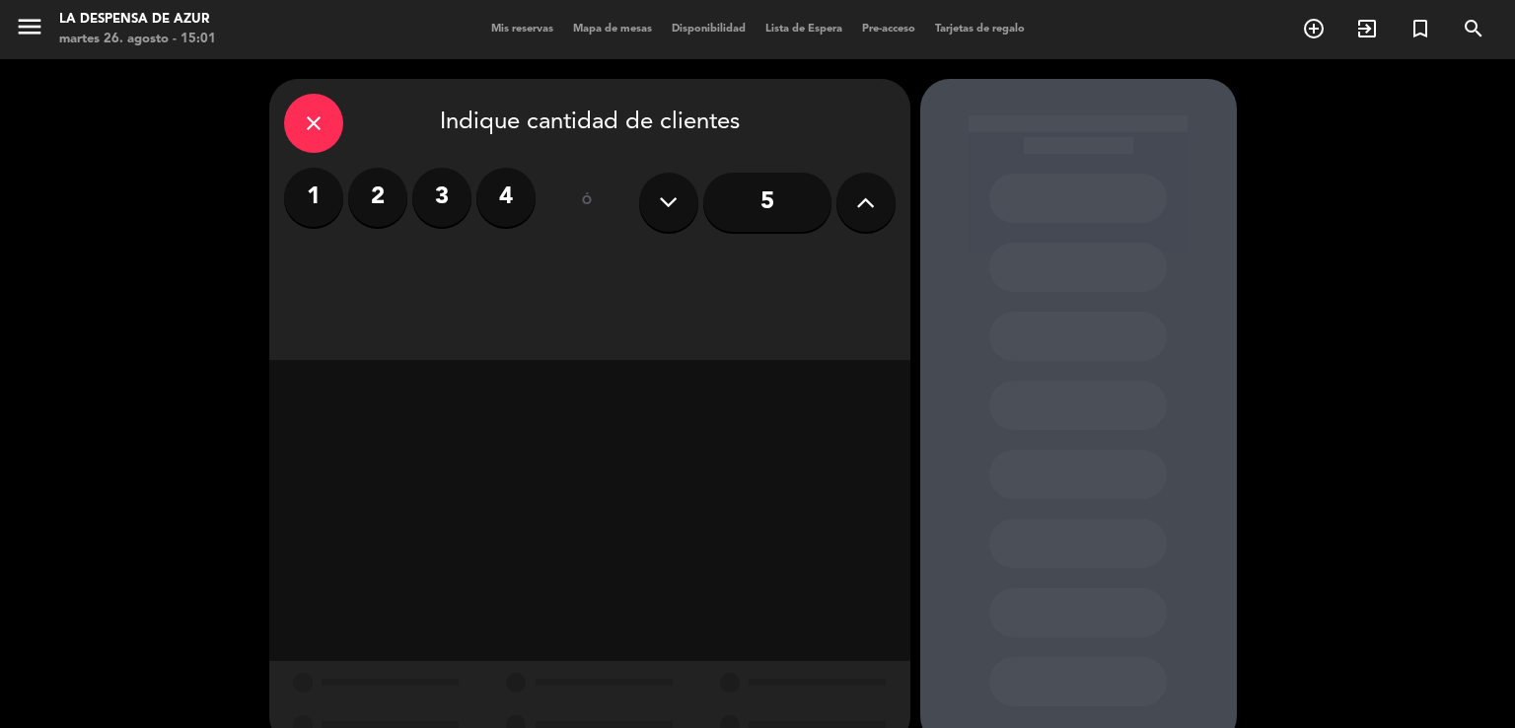
click at [874, 190] on icon at bounding box center [865, 202] width 19 height 30
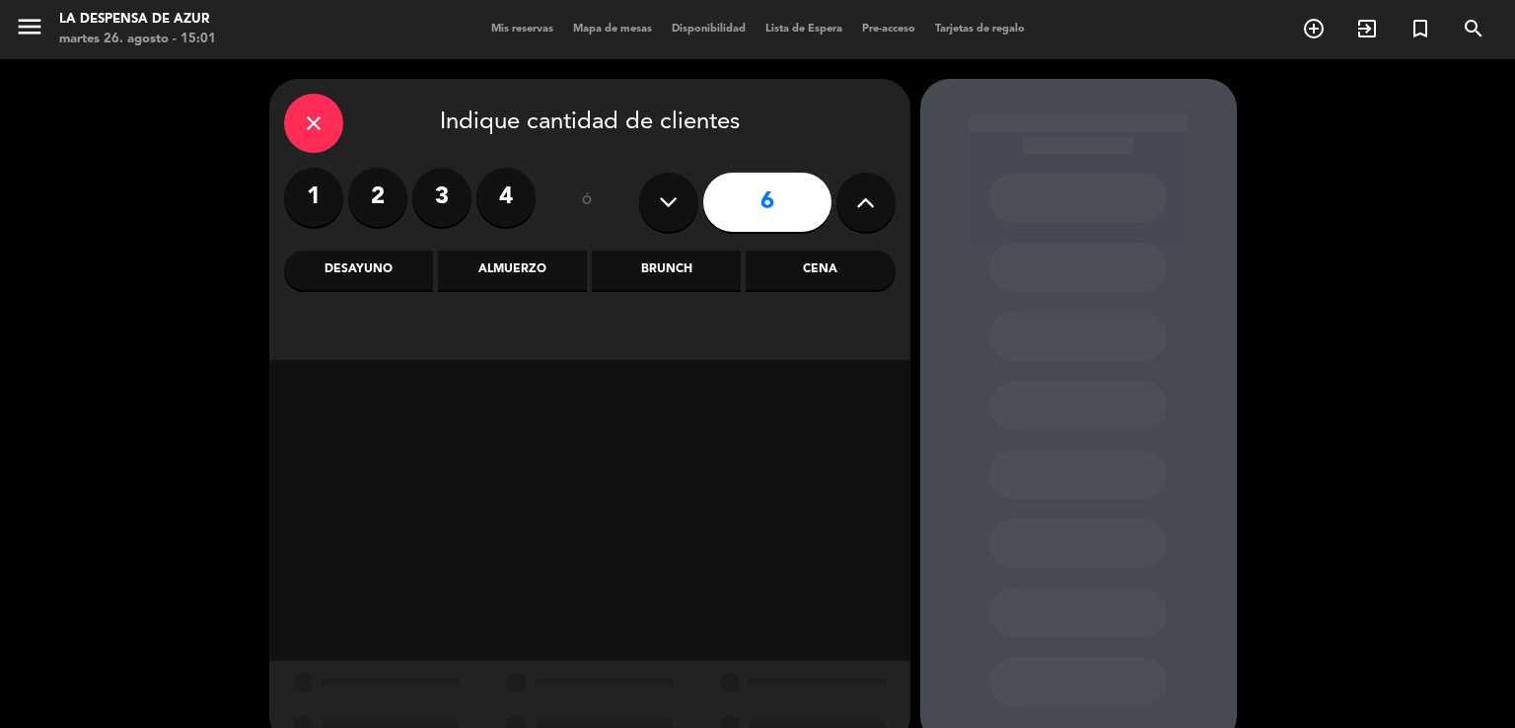
click at [874, 190] on icon at bounding box center [865, 202] width 19 height 30
type input "8"
click at [629, 285] on div "Brunch" at bounding box center [666, 270] width 149 height 39
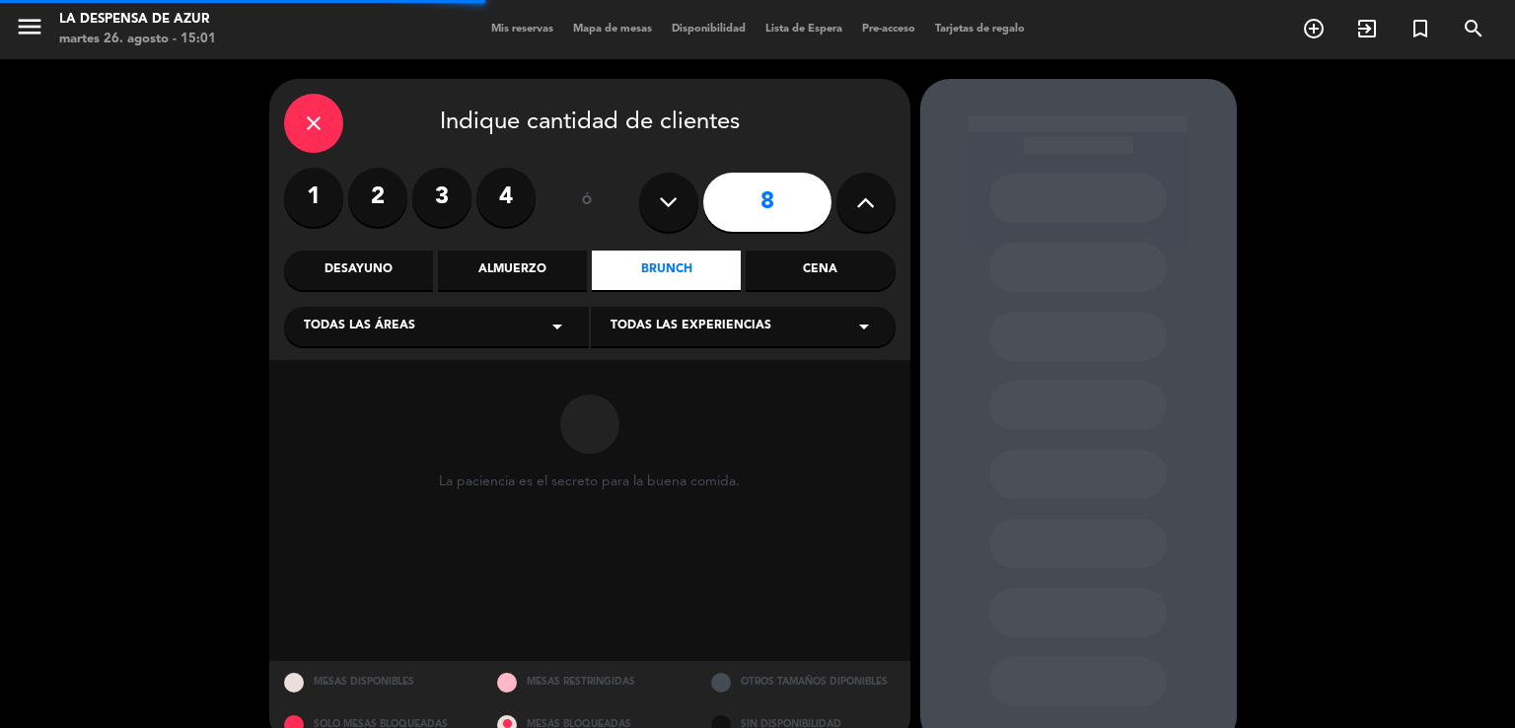
click at [523, 332] on div "Todas las áreas arrow_drop_down" at bounding box center [436, 326] width 305 height 39
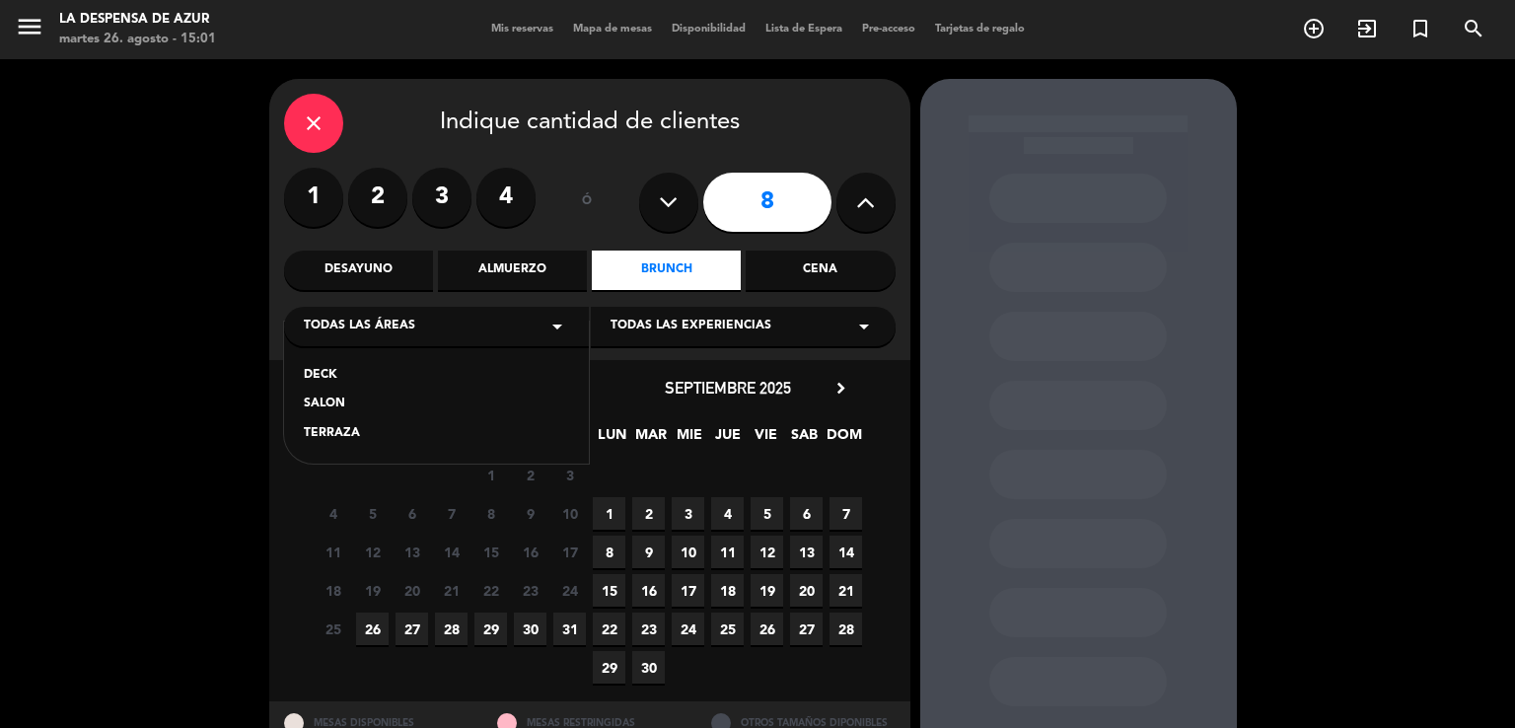
click at [329, 405] on div "SALON" at bounding box center [436, 405] width 265 height 20
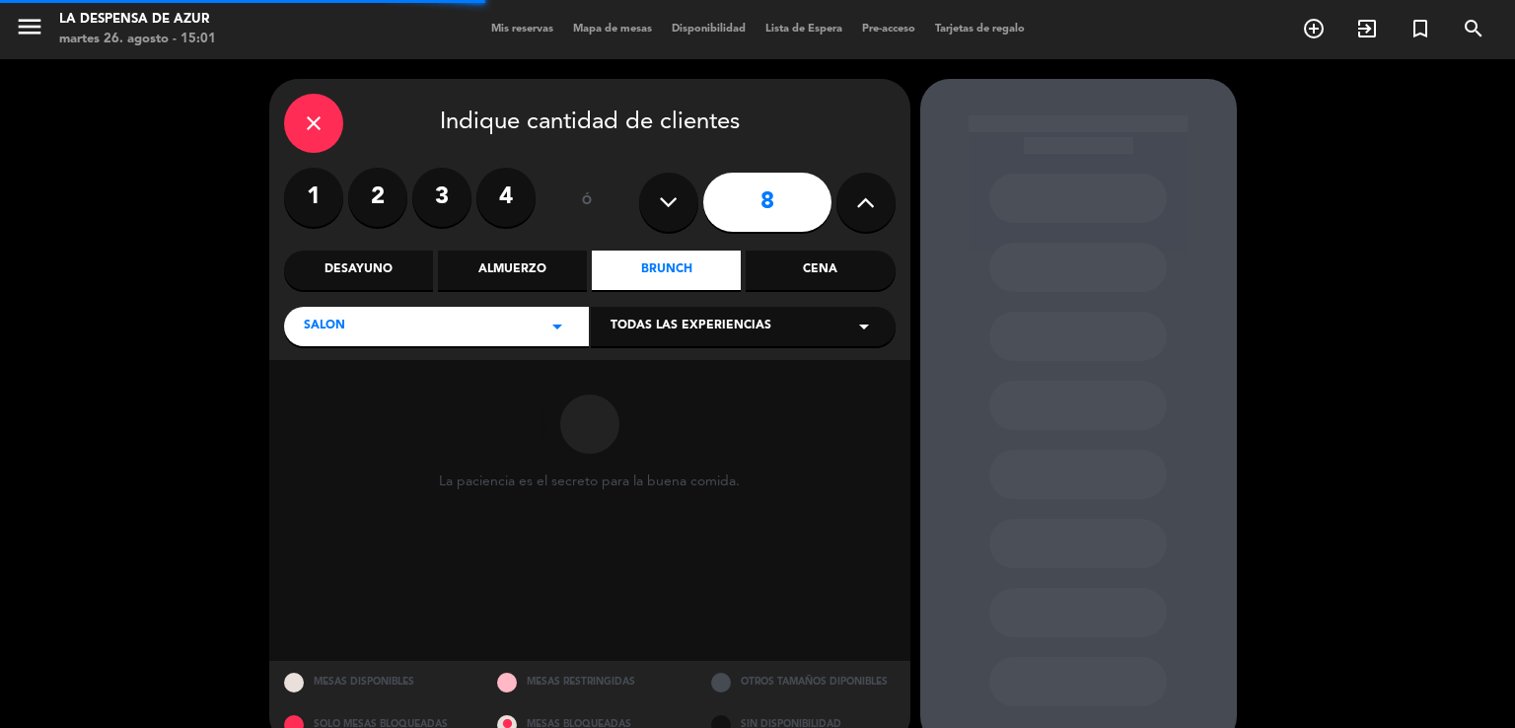
click at [684, 321] on span "Todas las experiencias" at bounding box center [691, 327] width 161 height 20
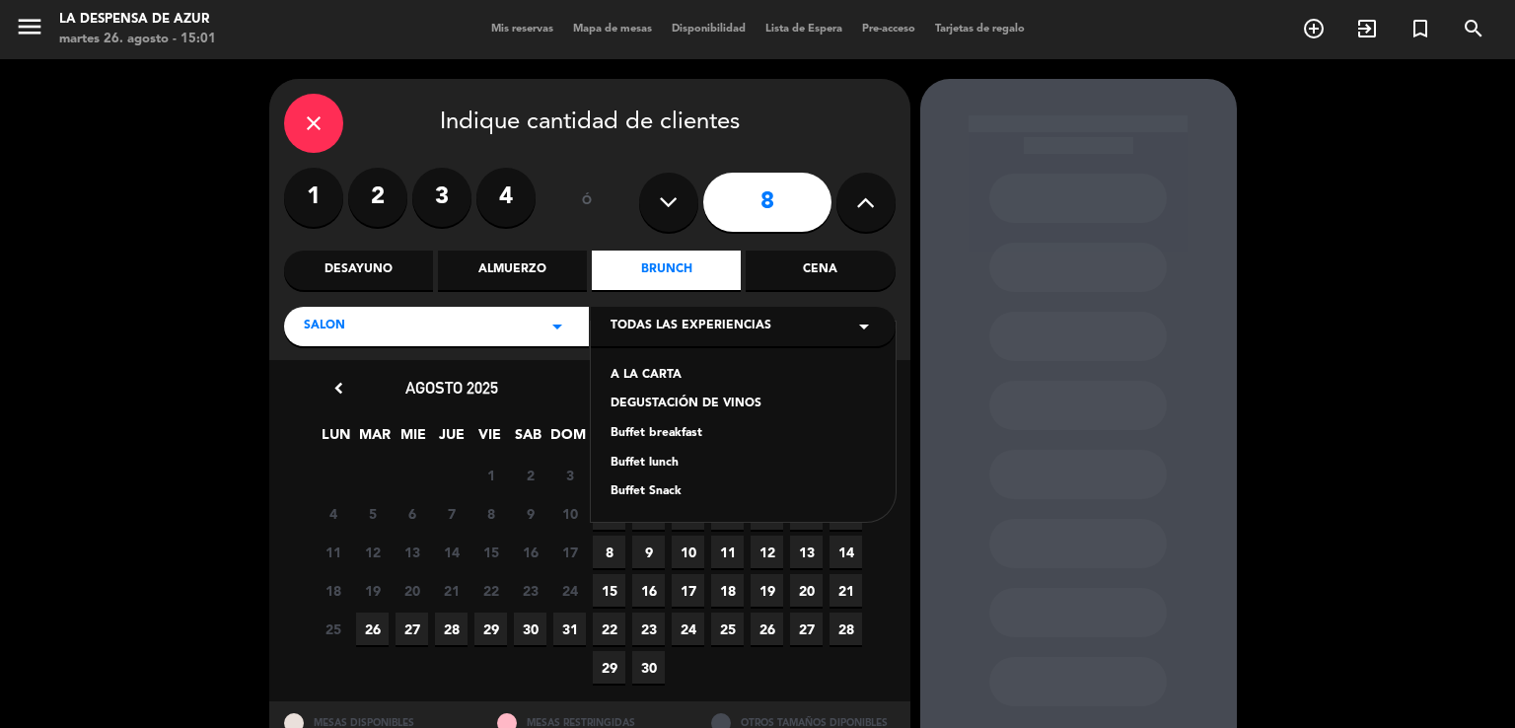
click at [675, 431] on div "Buffet breakfast" at bounding box center [743, 434] width 265 height 20
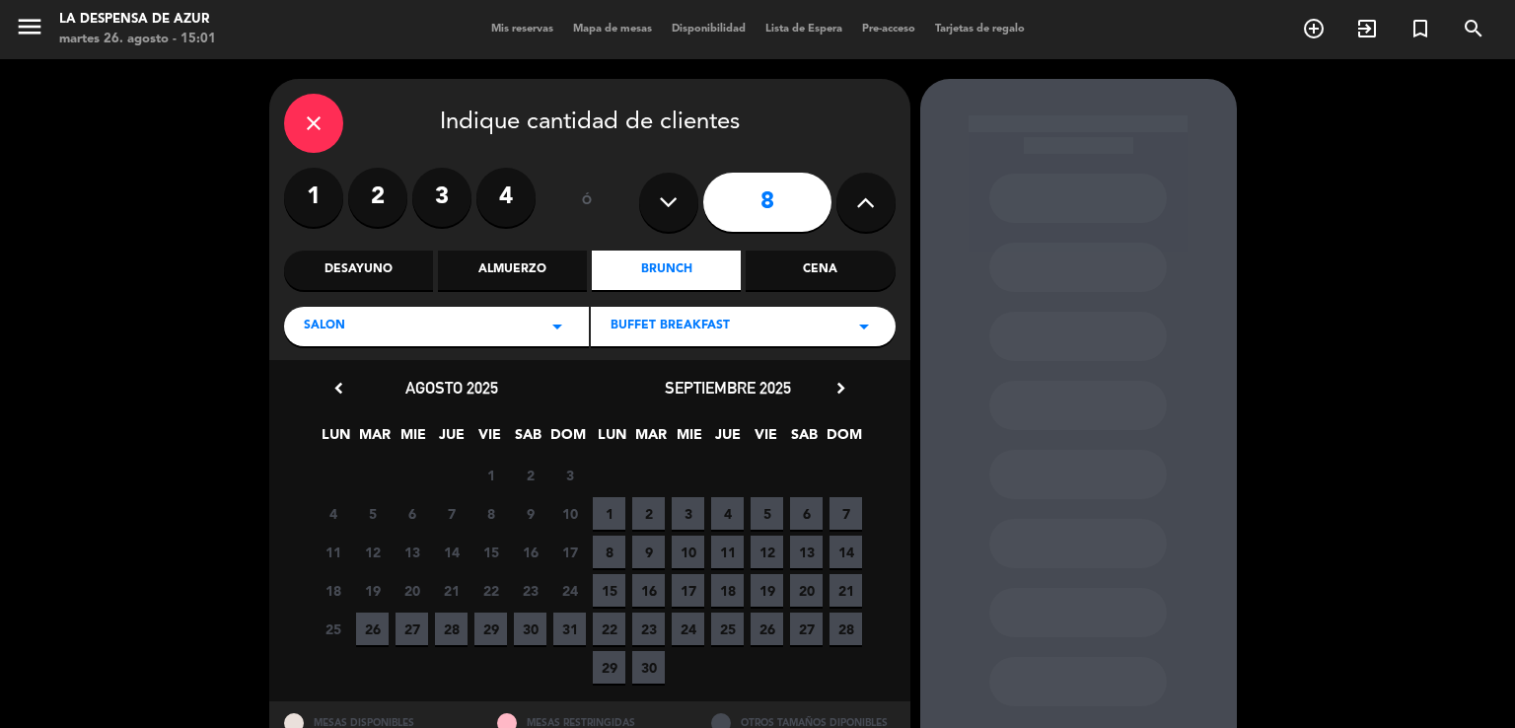
click at [458, 634] on span "28" at bounding box center [451, 629] width 33 height 33
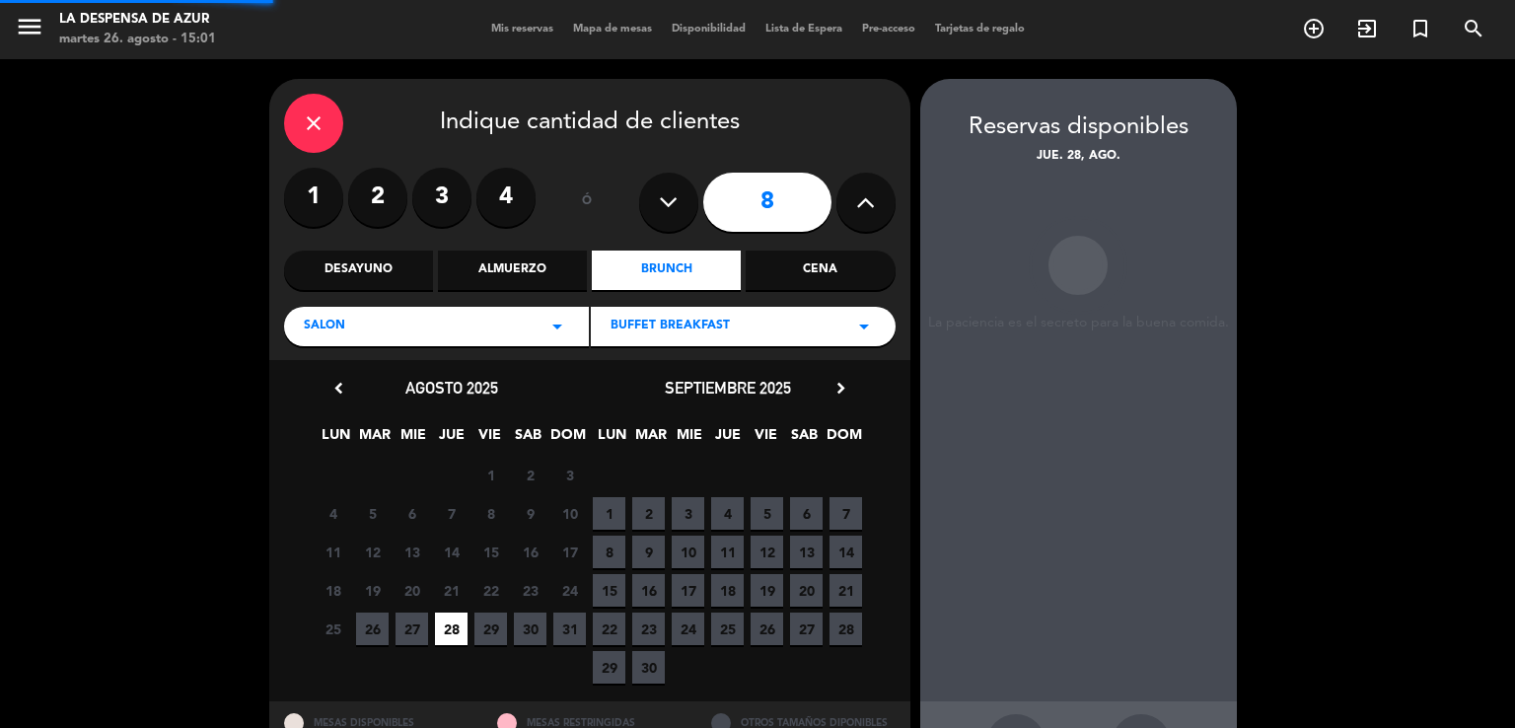
scroll to position [76, 0]
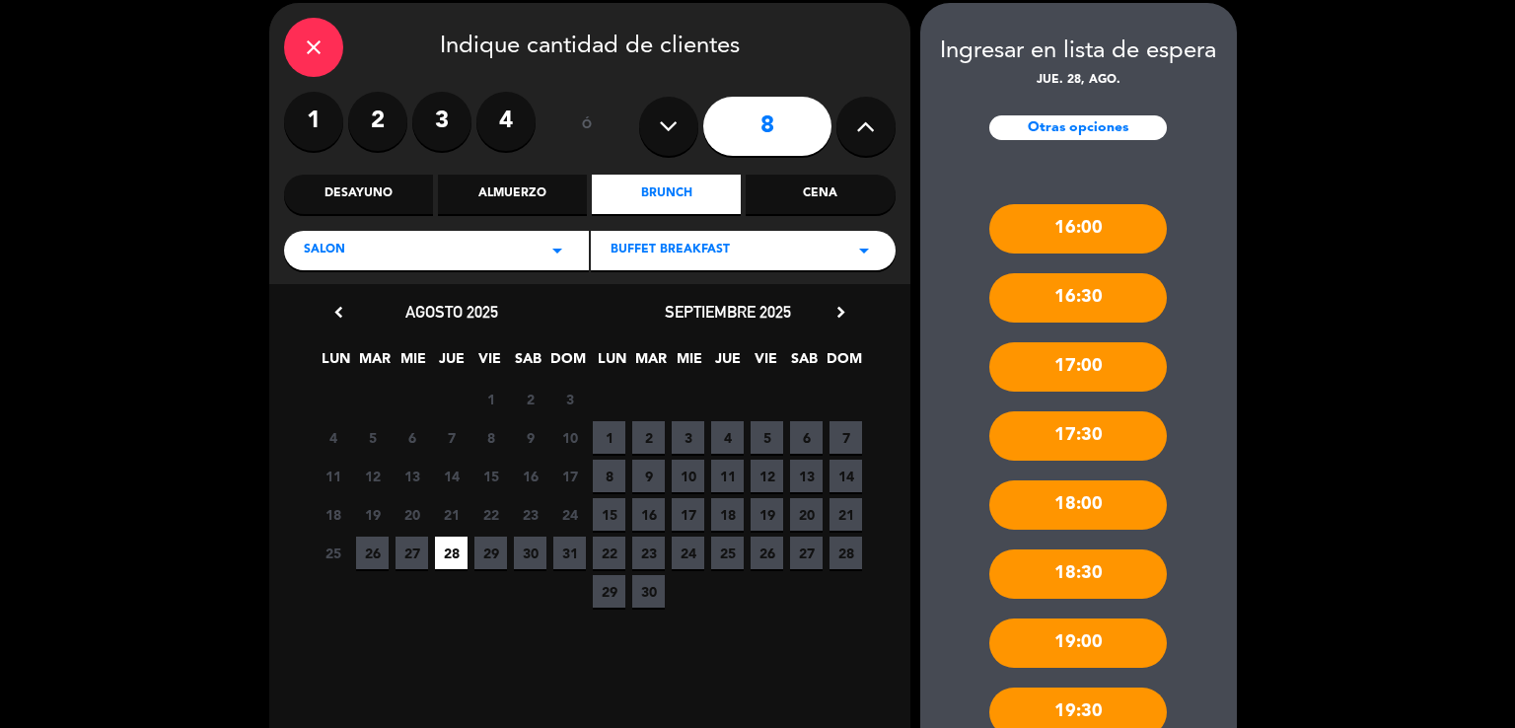
click at [1089, 226] on div "16:00" at bounding box center [1078, 228] width 178 height 49
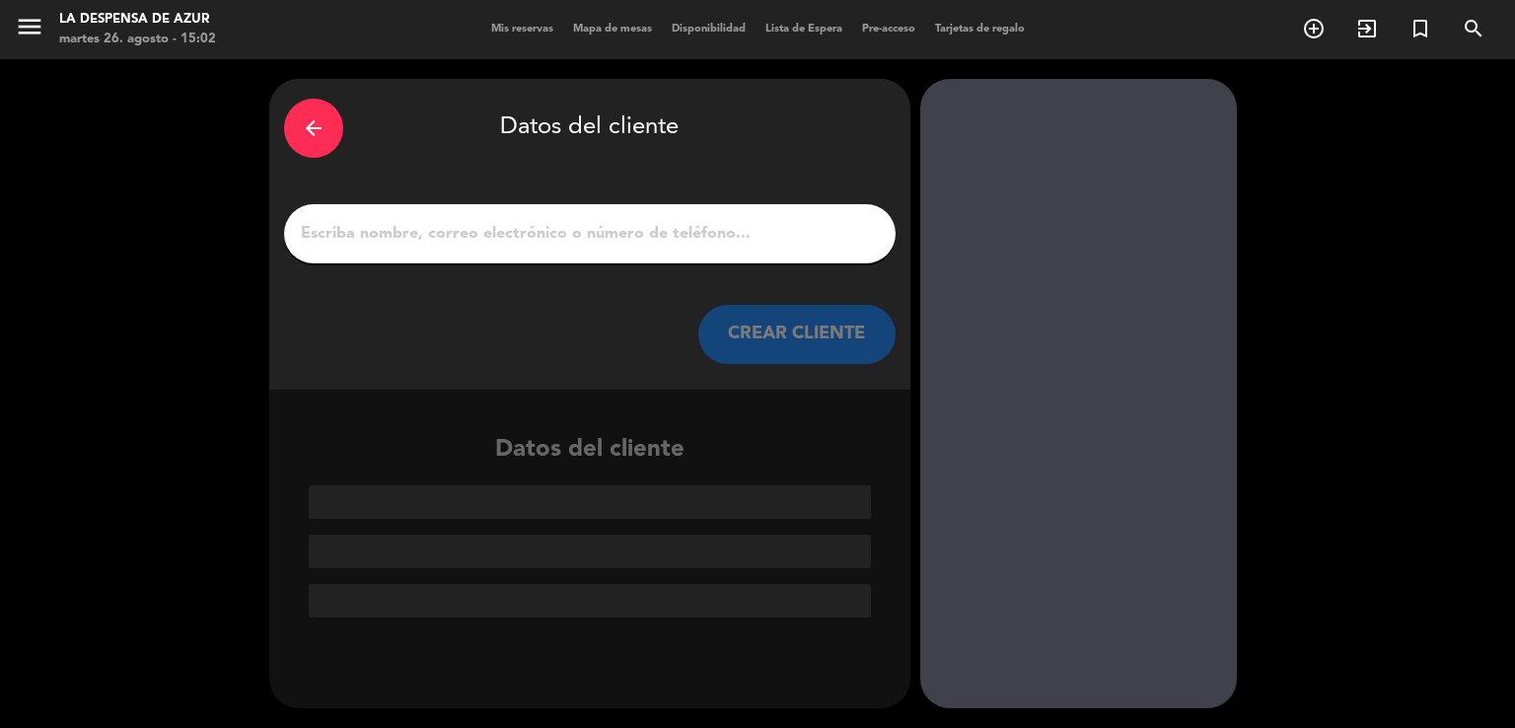
click at [606, 238] on input "1" at bounding box center [590, 234] width 582 height 28
click at [541, 234] on input "1" at bounding box center [590, 234] width 582 height 28
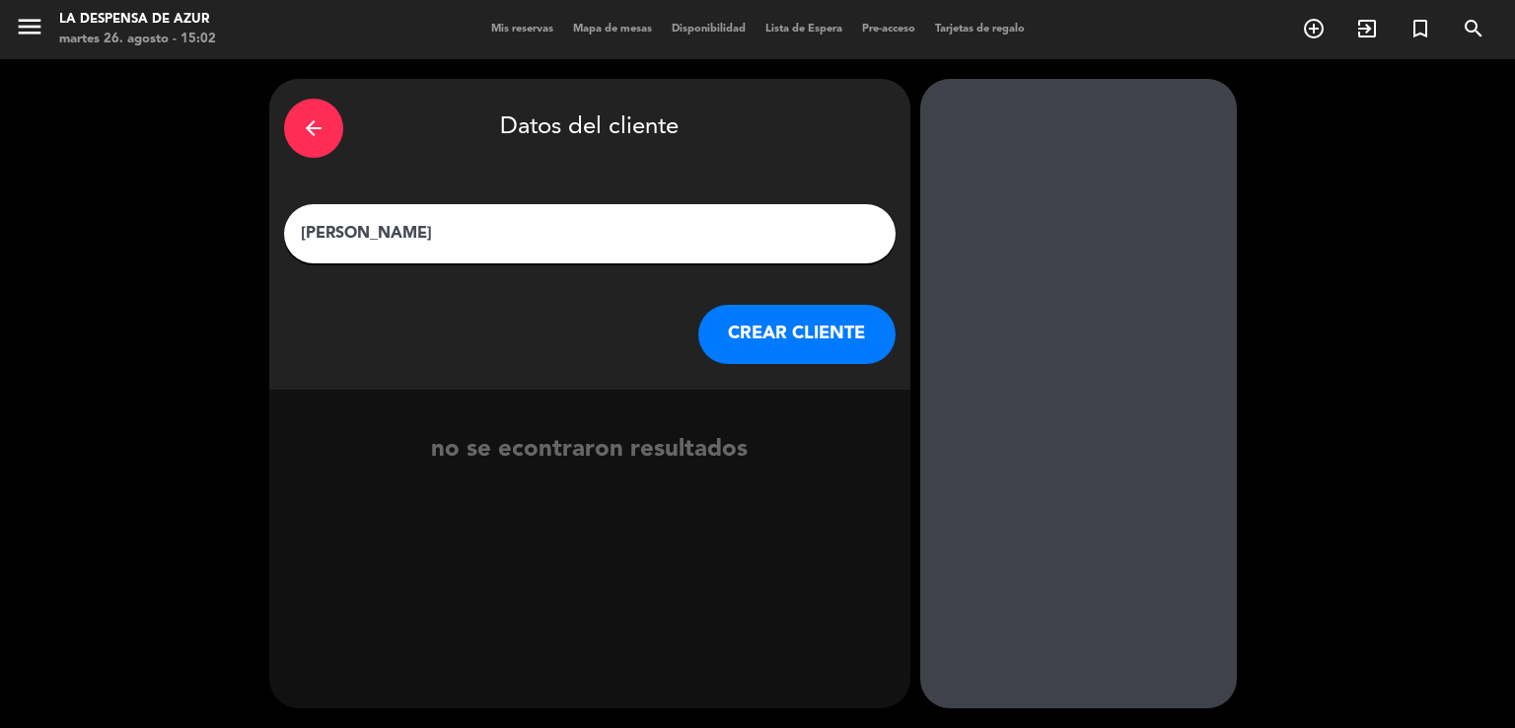
type input "[PERSON_NAME]"
click at [786, 338] on button "CREAR CLIENTE" at bounding box center [796, 334] width 197 height 59
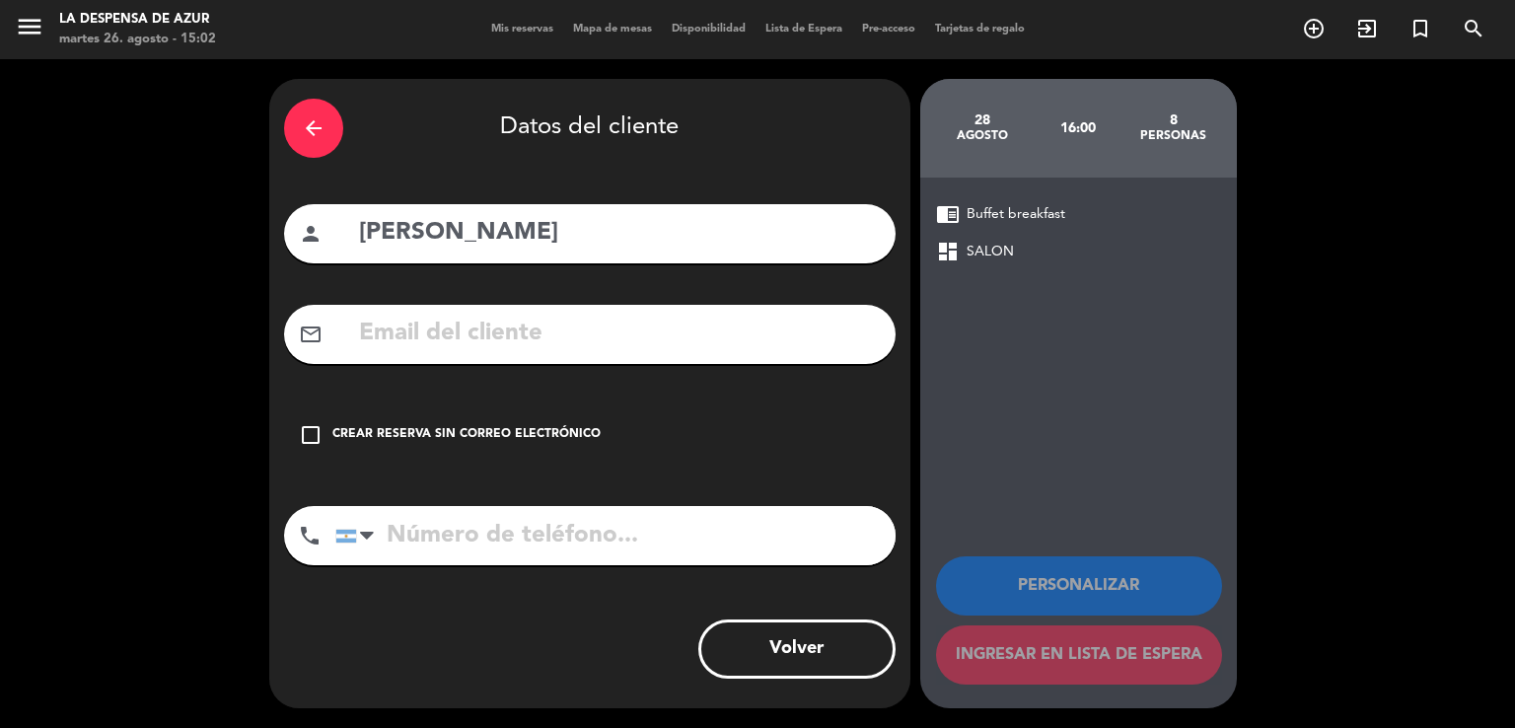
click at [419, 512] on input "tel" at bounding box center [615, 535] width 560 height 59
paste input "[PHONE_NUMBER]"
type input "[PHONE_NUMBER]"
click at [316, 438] on icon "check_box_outline_blank" at bounding box center [311, 435] width 24 height 24
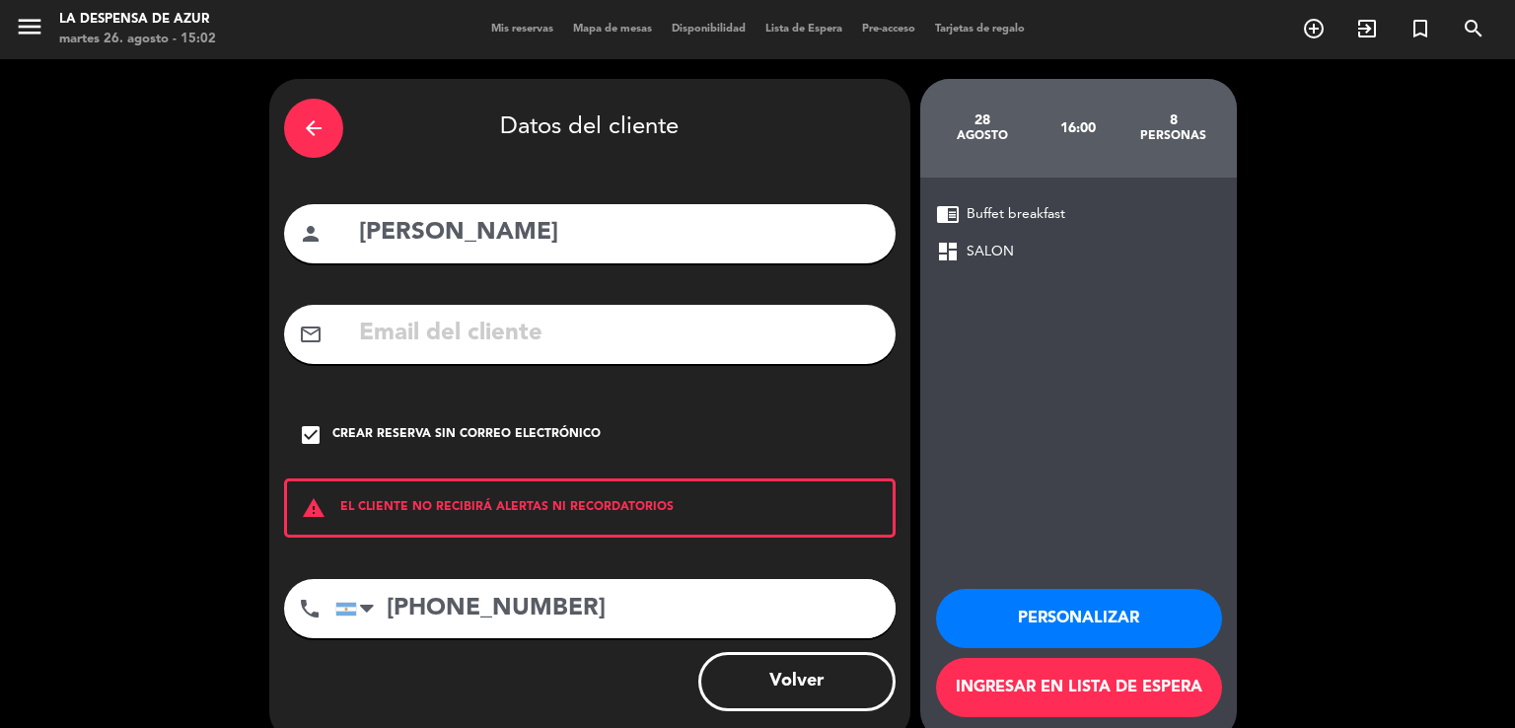
scroll to position [33, 0]
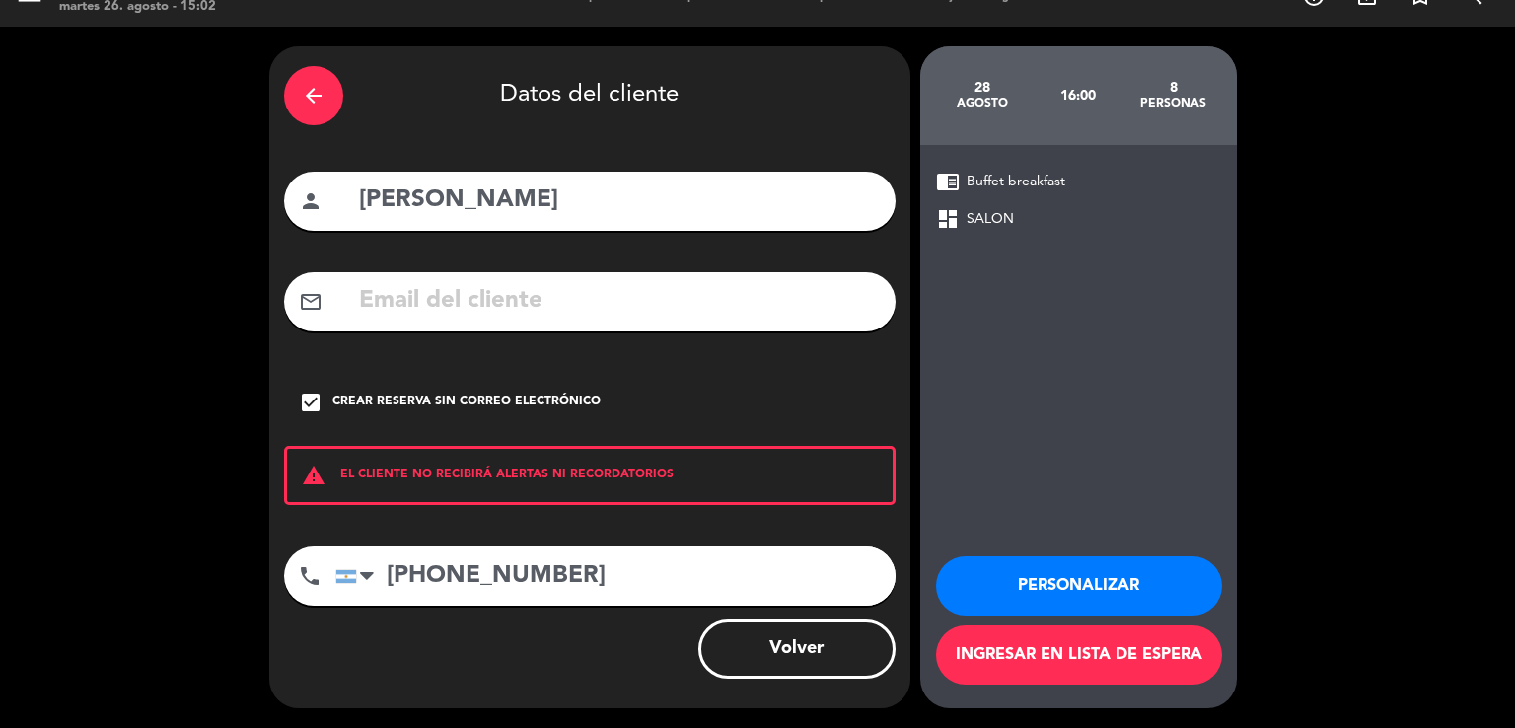
click at [1082, 586] on button "Personalizar" at bounding box center [1079, 585] width 286 height 59
click at [1082, 586] on div "[DATE] 16:00 8 personas chrome_reader_mode Buffet breakfast dashboard SALON Per…" at bounding box center [1078, 377] width 317 height 662
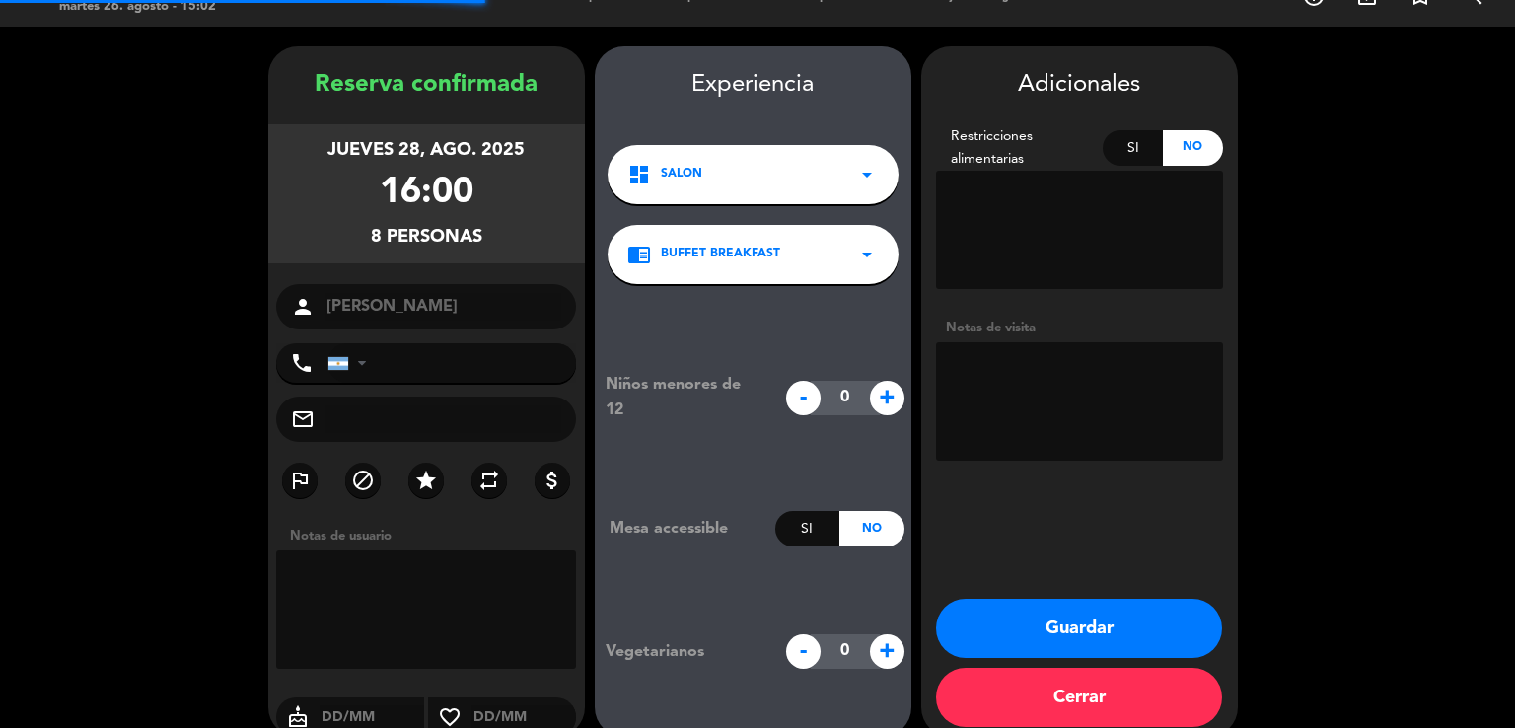
type input "[PHONE_NUMBER]"
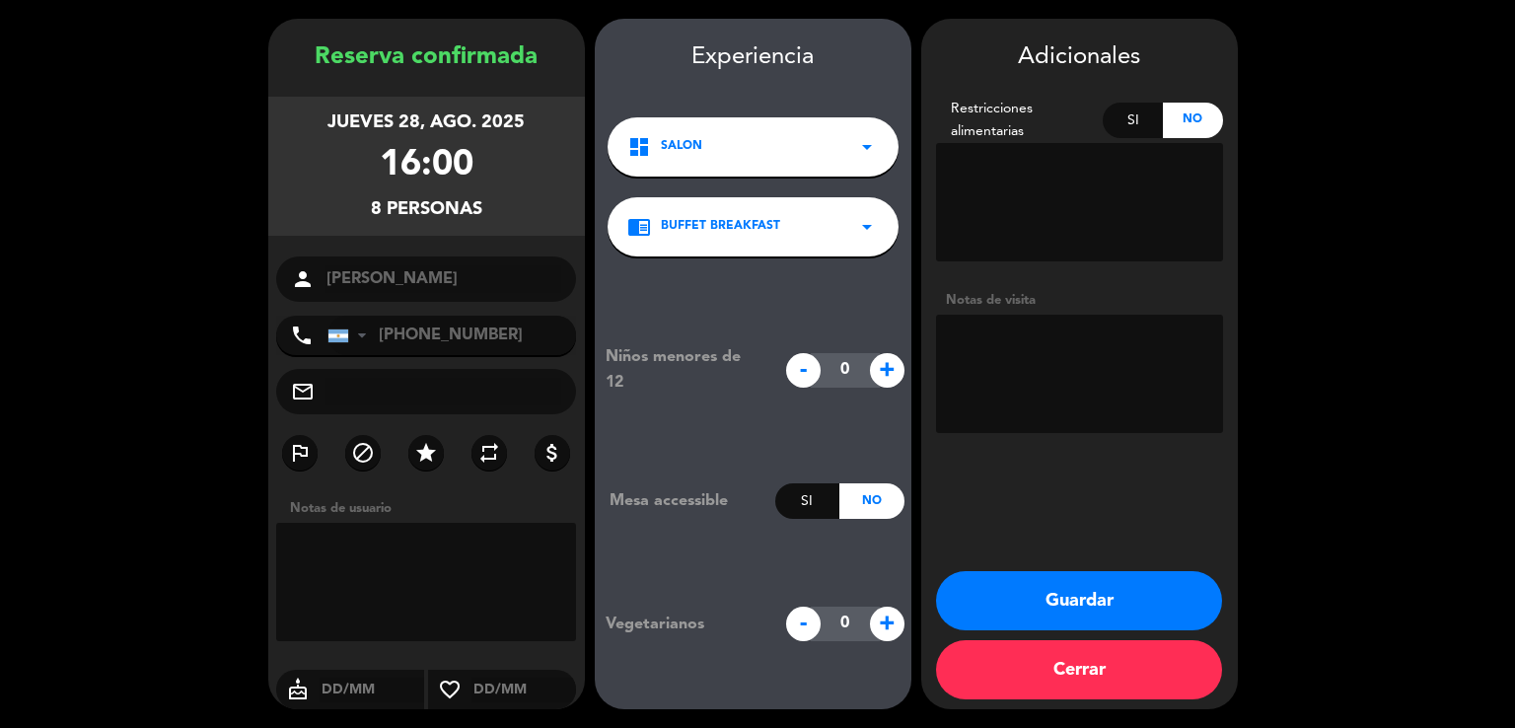
click at [1075, 343] on textarea at bounding box center [1079, 374] width 287 height 118
type textarea "Ya abono $100.000 por transferencia el 26/8"
click at [1076, 600] on button "Guardar" at bounding box center [1079, 600] width 286 height 59
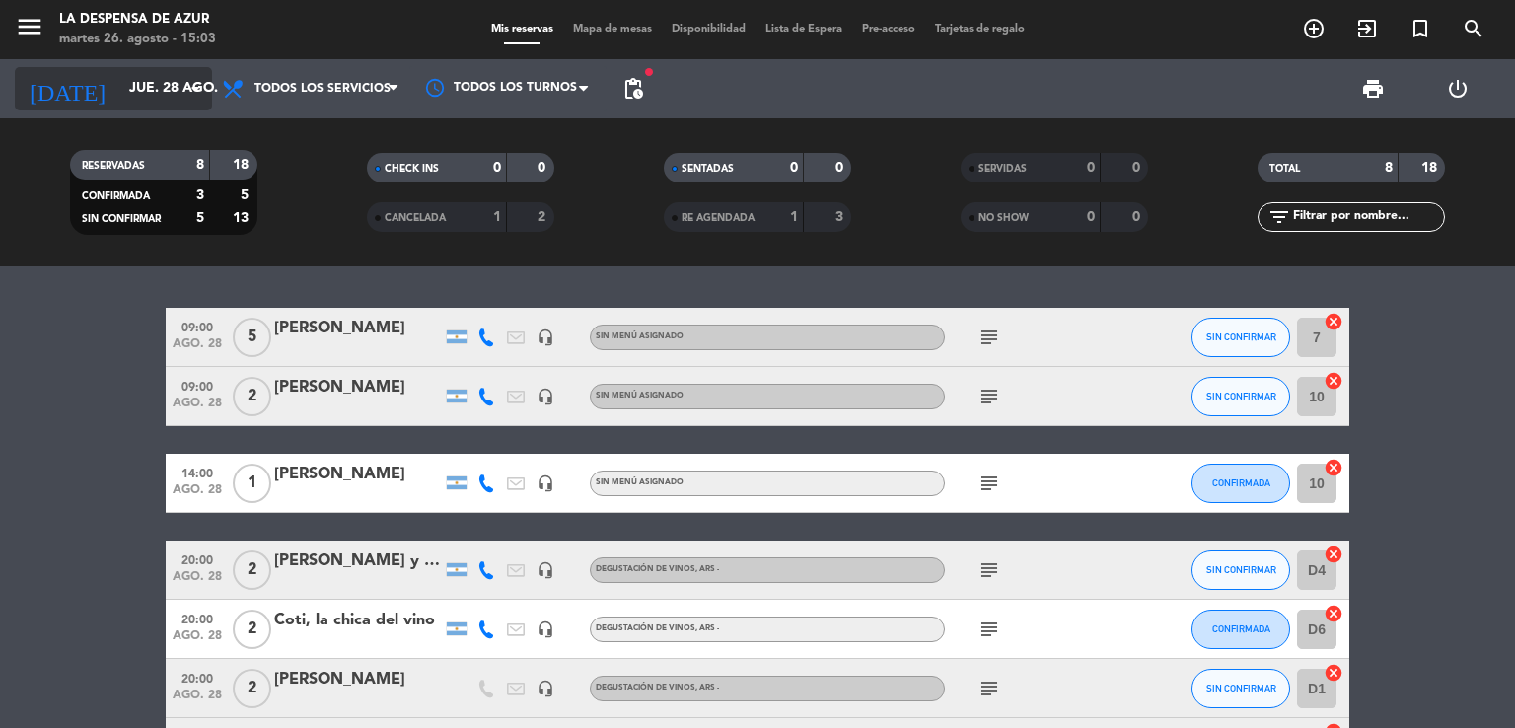
click at [172, 96] on input "jue. 28 ago." at bounding box center [212, 89] width 187 height 36
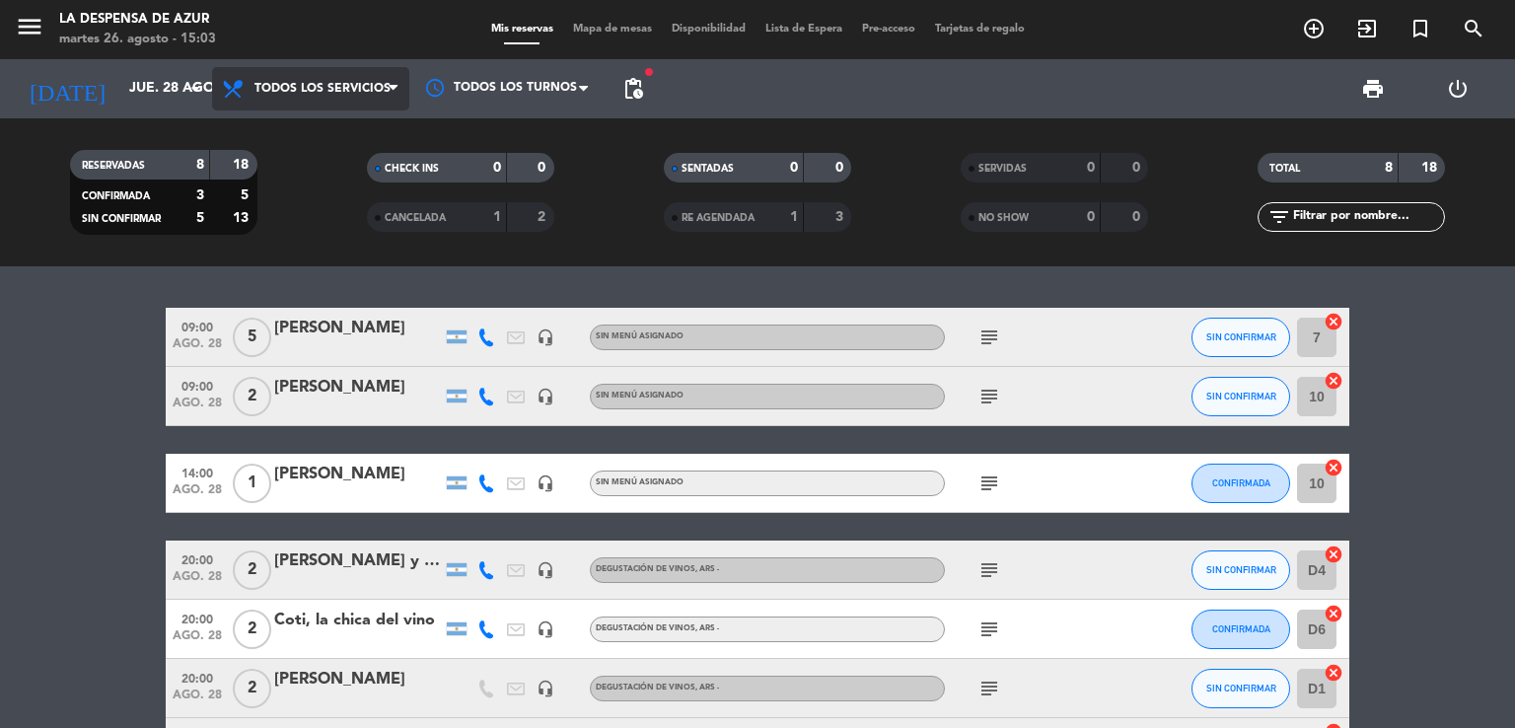
click at [309, 94] on span "Todos los servicios" at bounding box center [322, 89] width 136 height 14
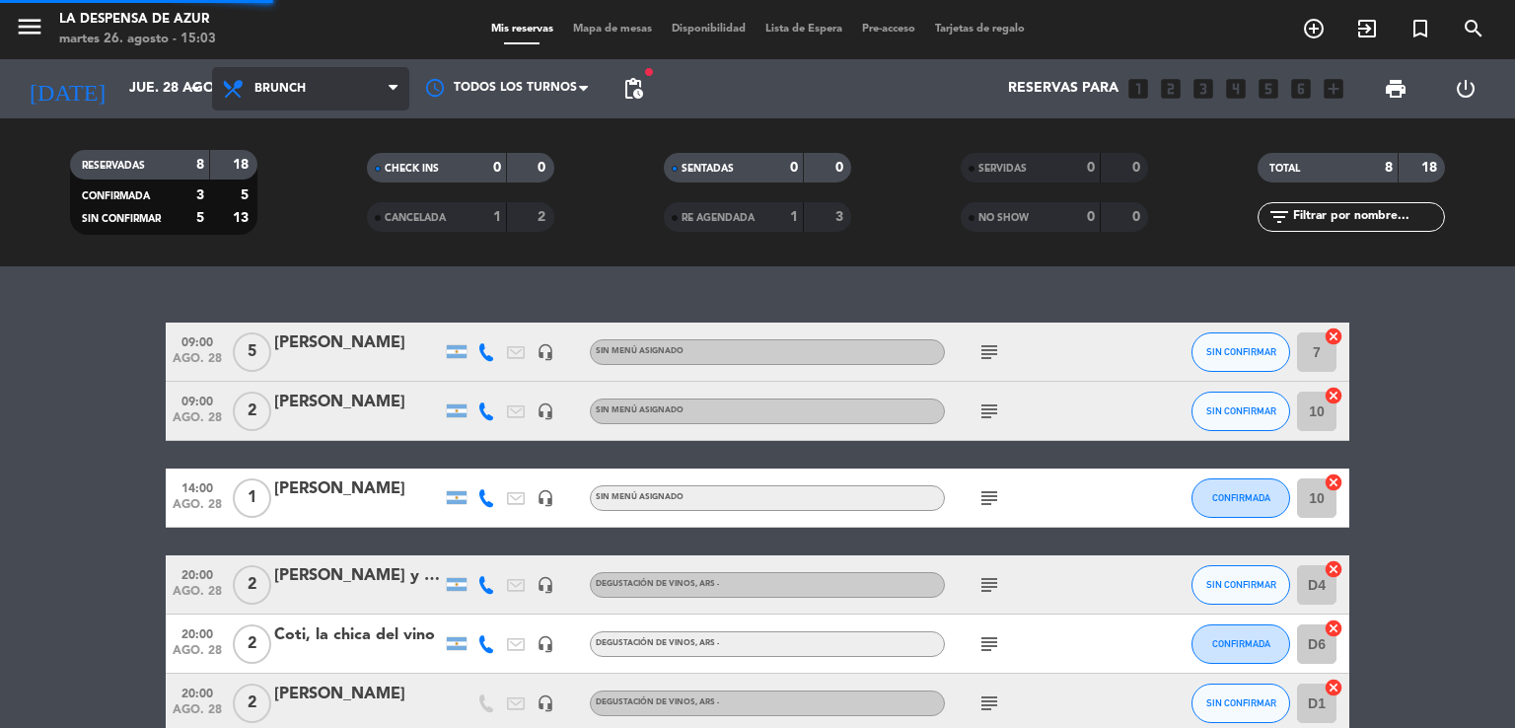
click at [285, 212] on div "menu La Despensa de [PERSON_NAME][DATE] 26. agosto - 15:03 Mis reservas Mapa de…" at bounding box center [757, 133] width 1515 height 266
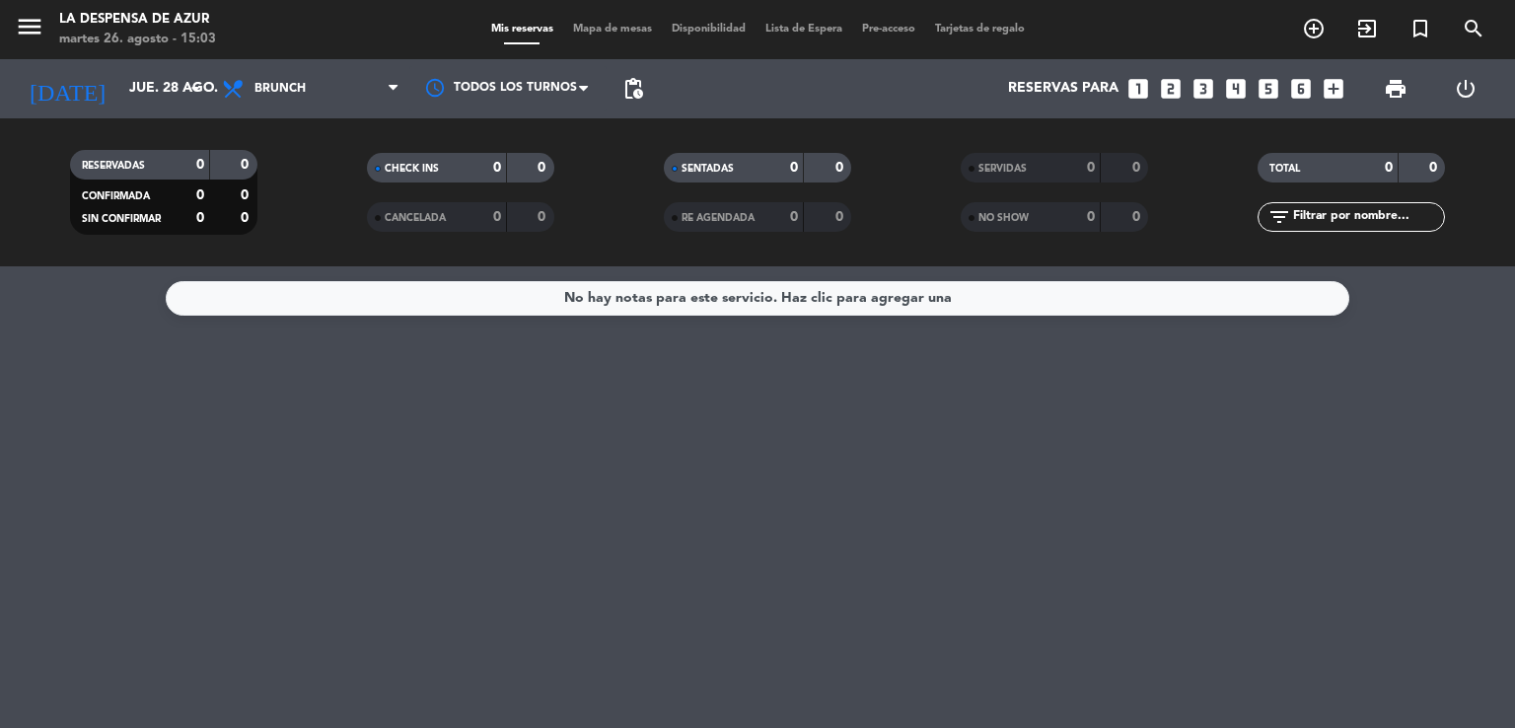
click at [632, 29] on span "Mapa de mesas" at bounding box center [612, 29] width 99 height 11
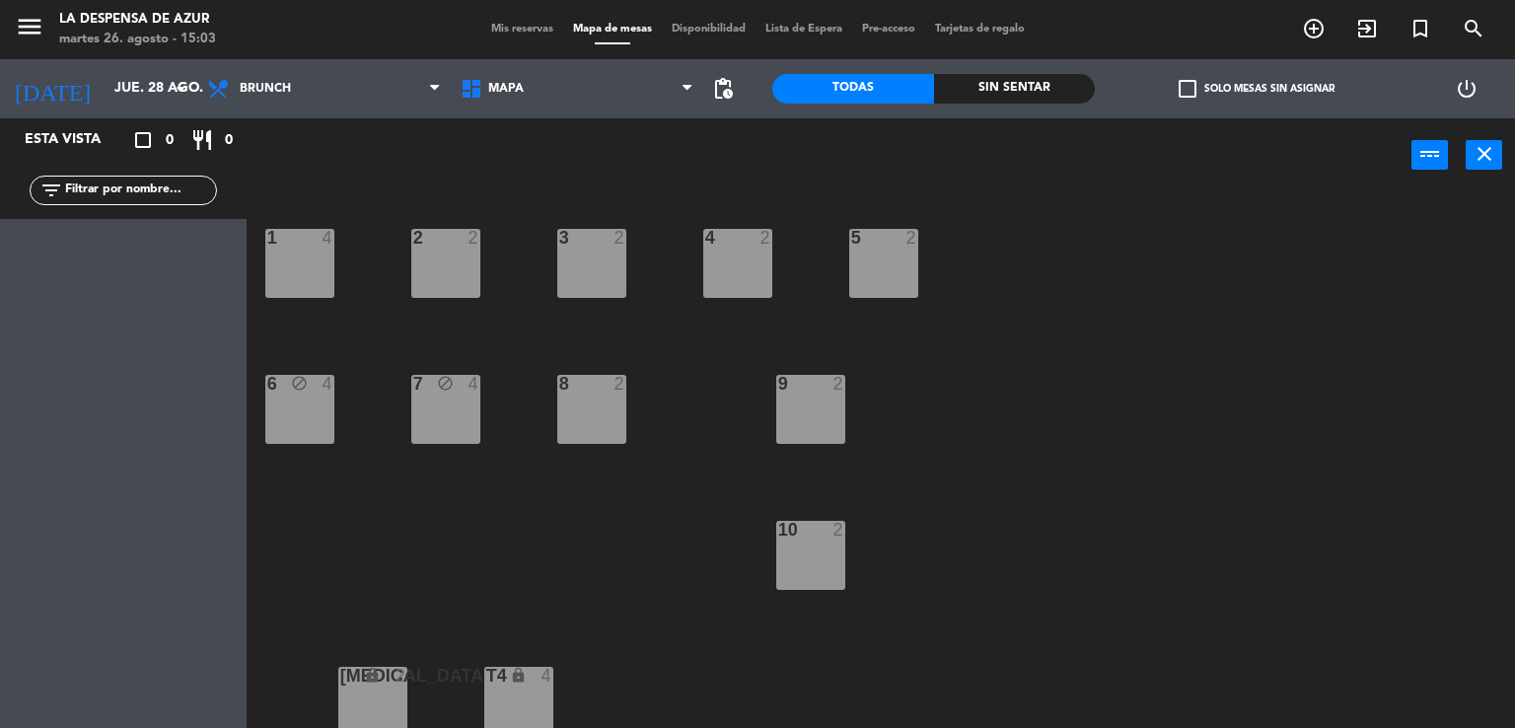
click at [448, 417] on div "7 block 4" at bounding box center [445, 409] width 69 height 69
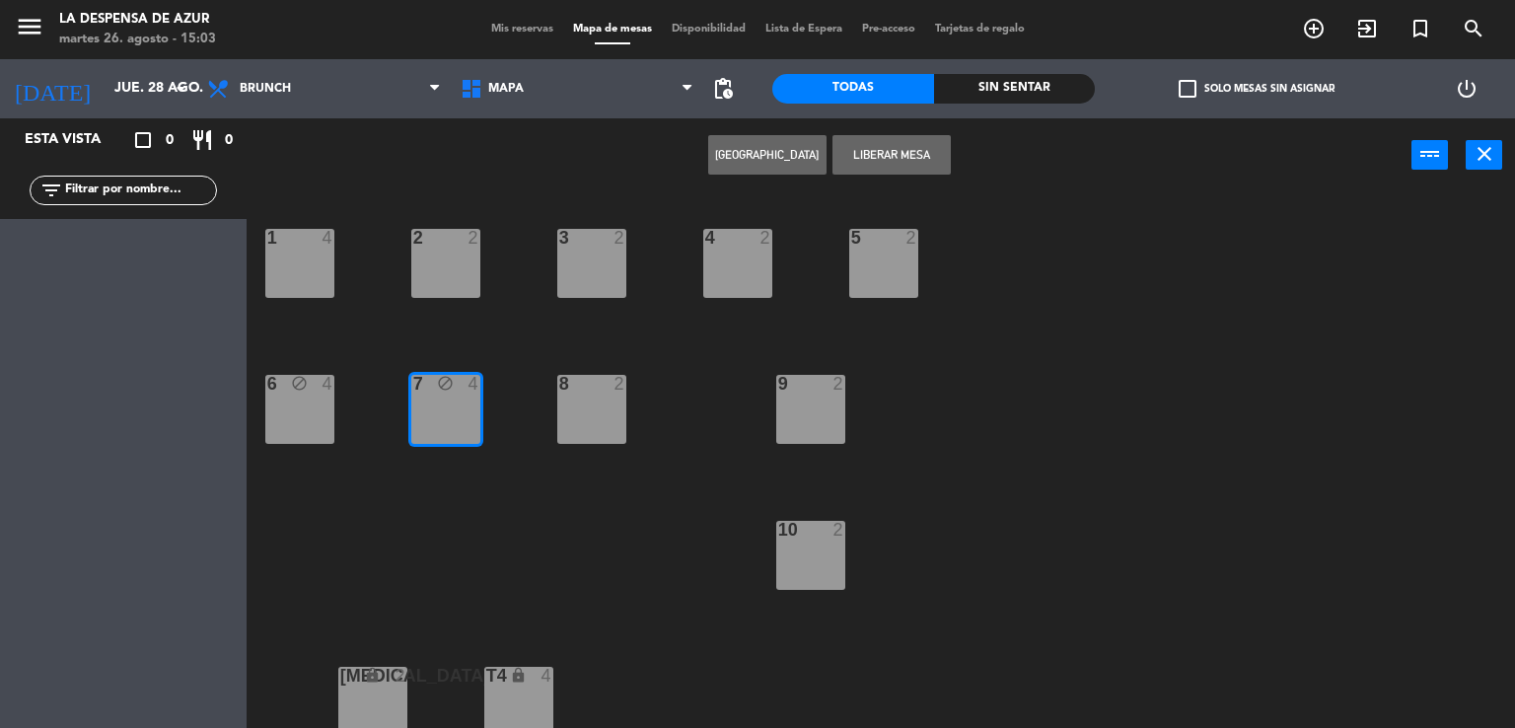
click at [882, 160] on button "Liberar Mesa" at bounding box center [892, 154] width 118 height 39
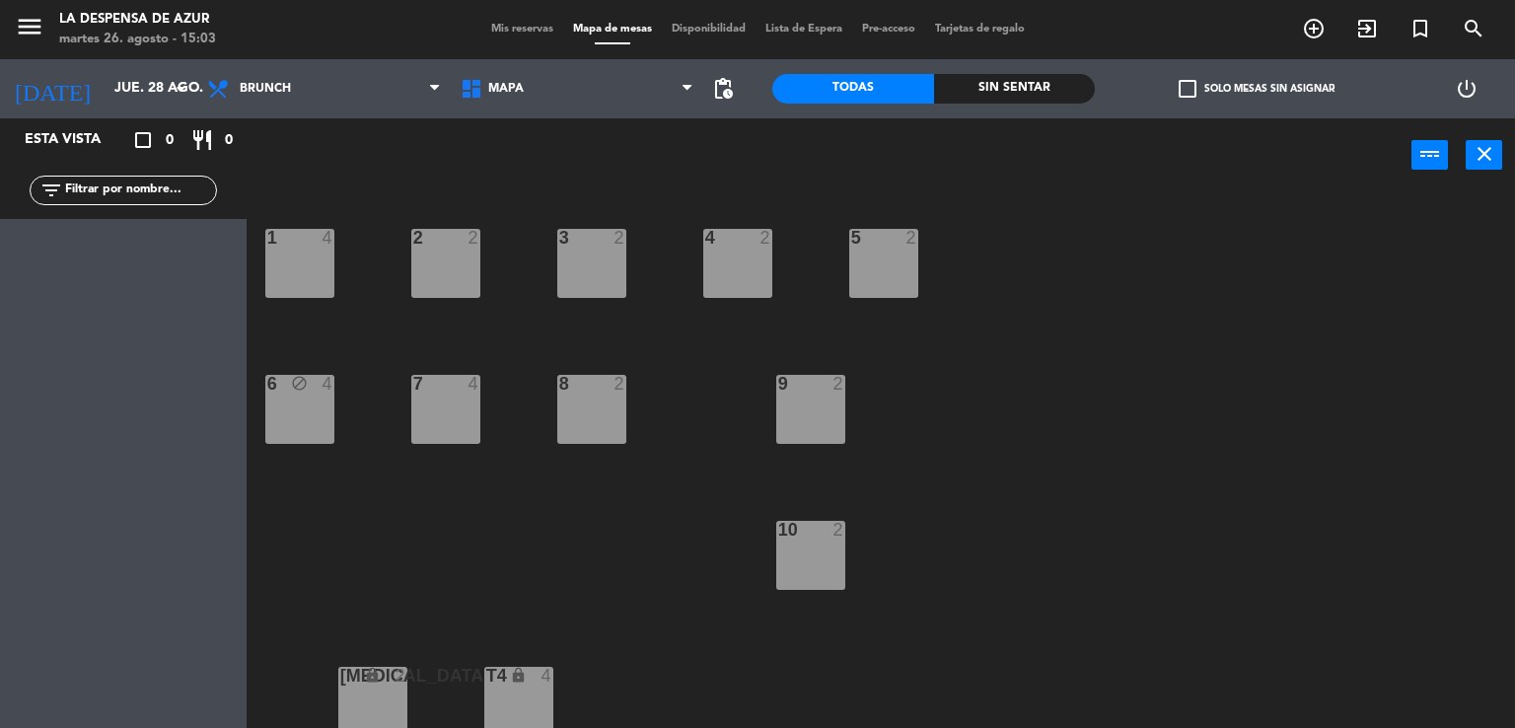
click at [303, 411] on div "6 block 4" at bounding box center [299, 409] width 69 height 69
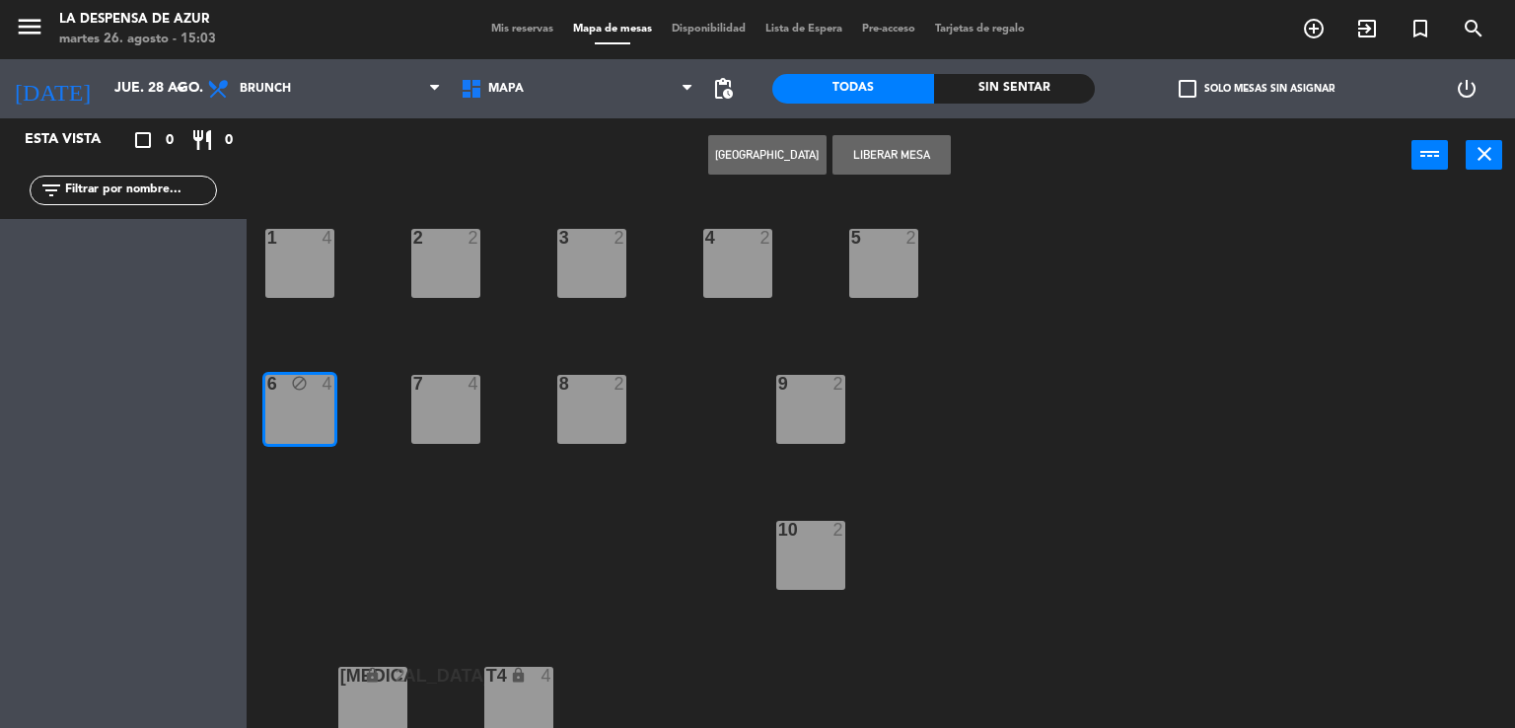
click at [884, 159] on button "Liberar Mesa" at bounding box center [892, 154] width 118 height 39
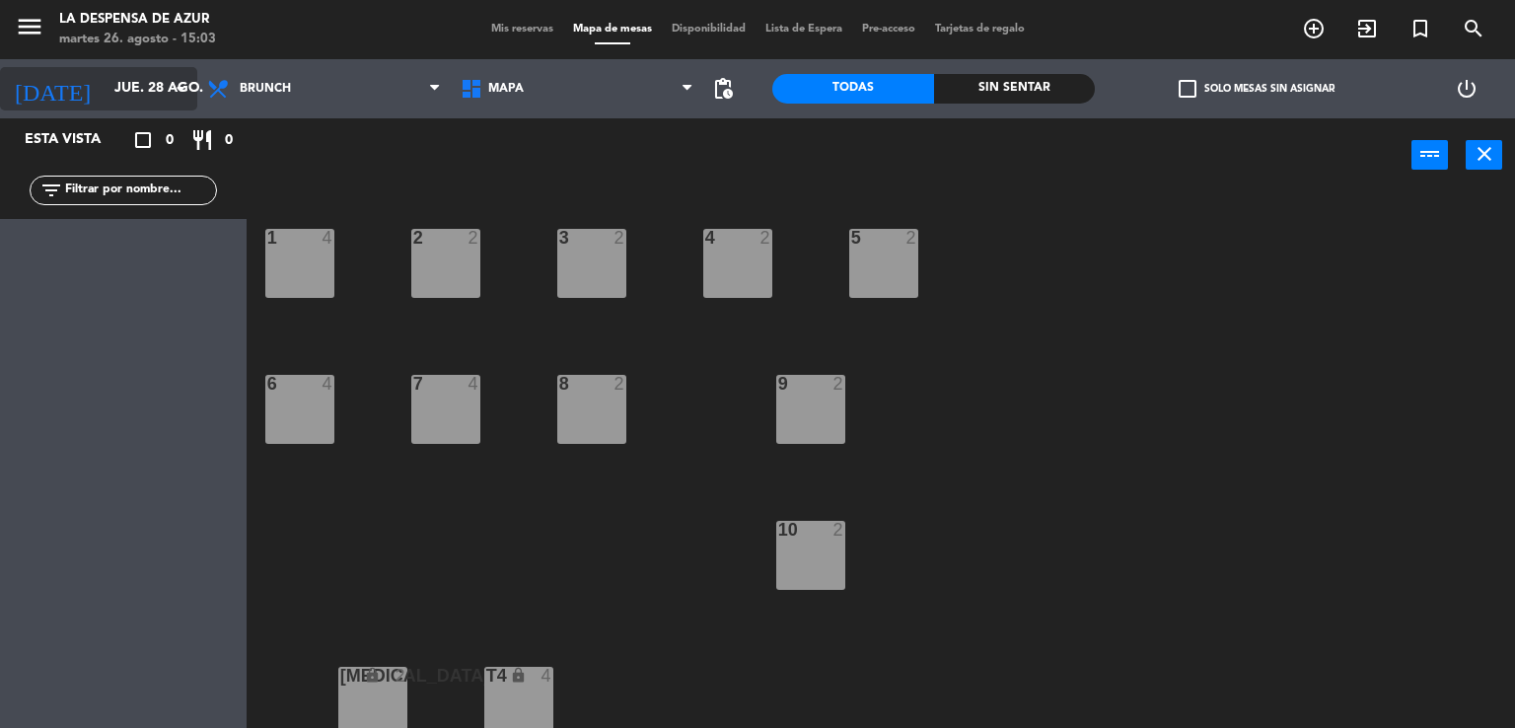
click at [130, 92] on input "jue. 28 ago." at bounding box center [198, 89] width 187 height 36
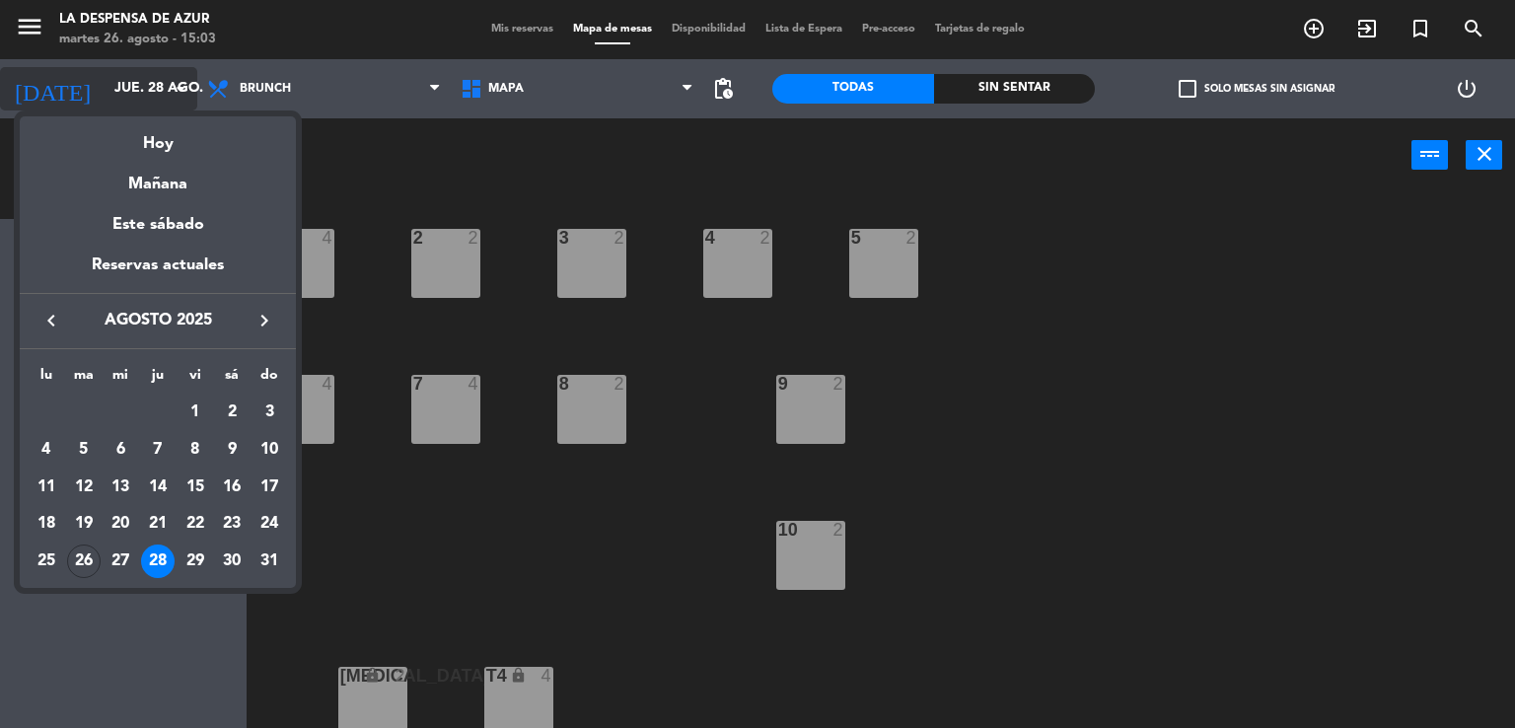
click at [130, 92] on div at bounding box center [757, 364] width 1515 height 728
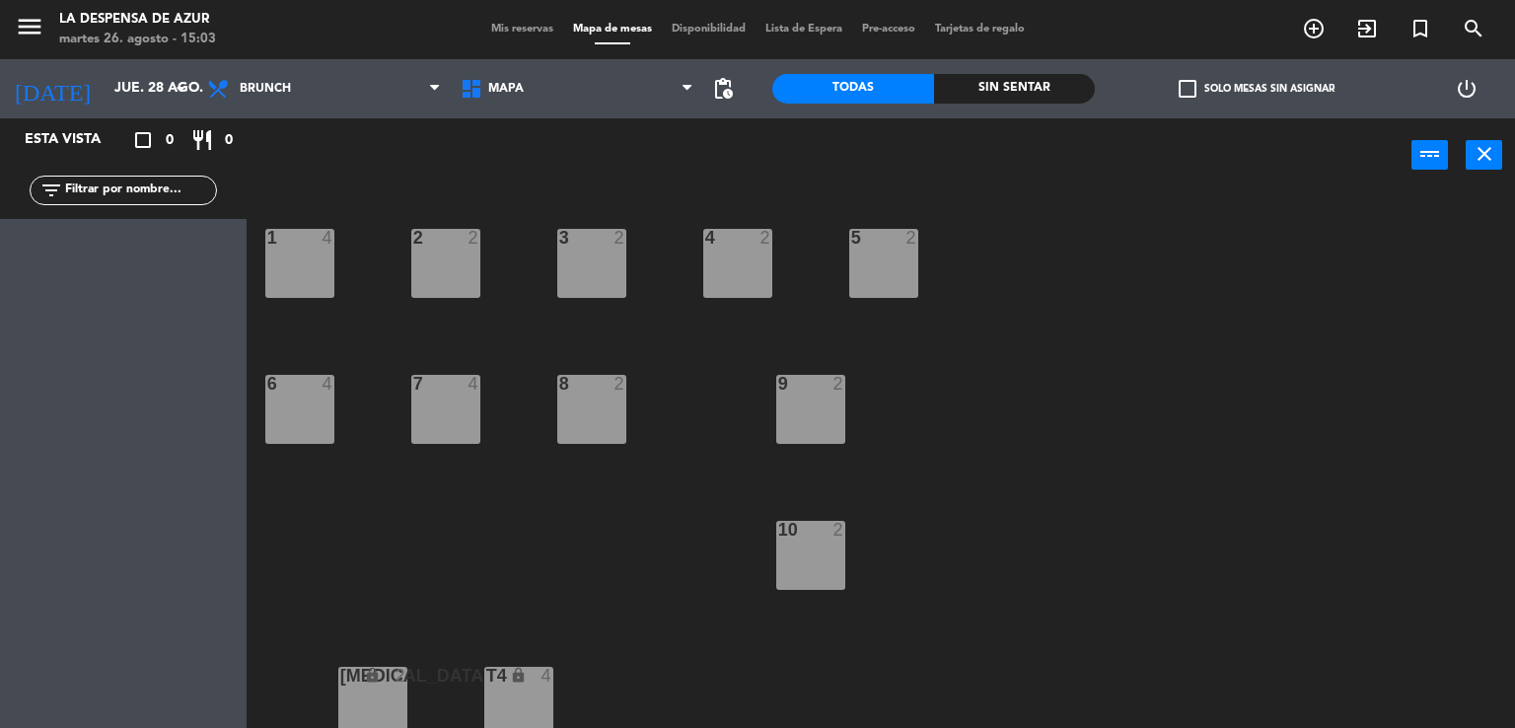
click at [491, 29] on span "Mis reservas" at bounding box center [522, 29] width 82 height 11
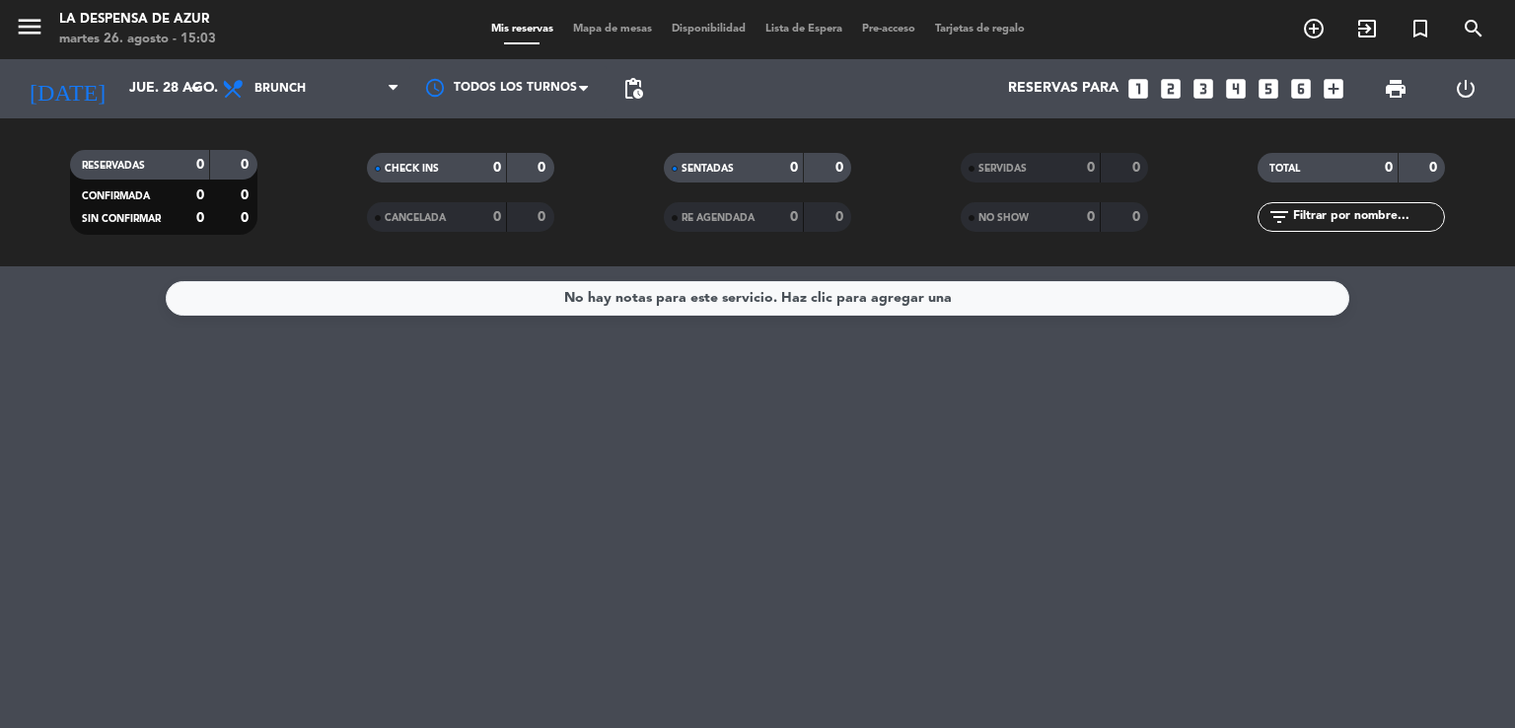
click at [763, 25] on span "Lista de Espera" at bounding box center [804, 29] width 97 height 11
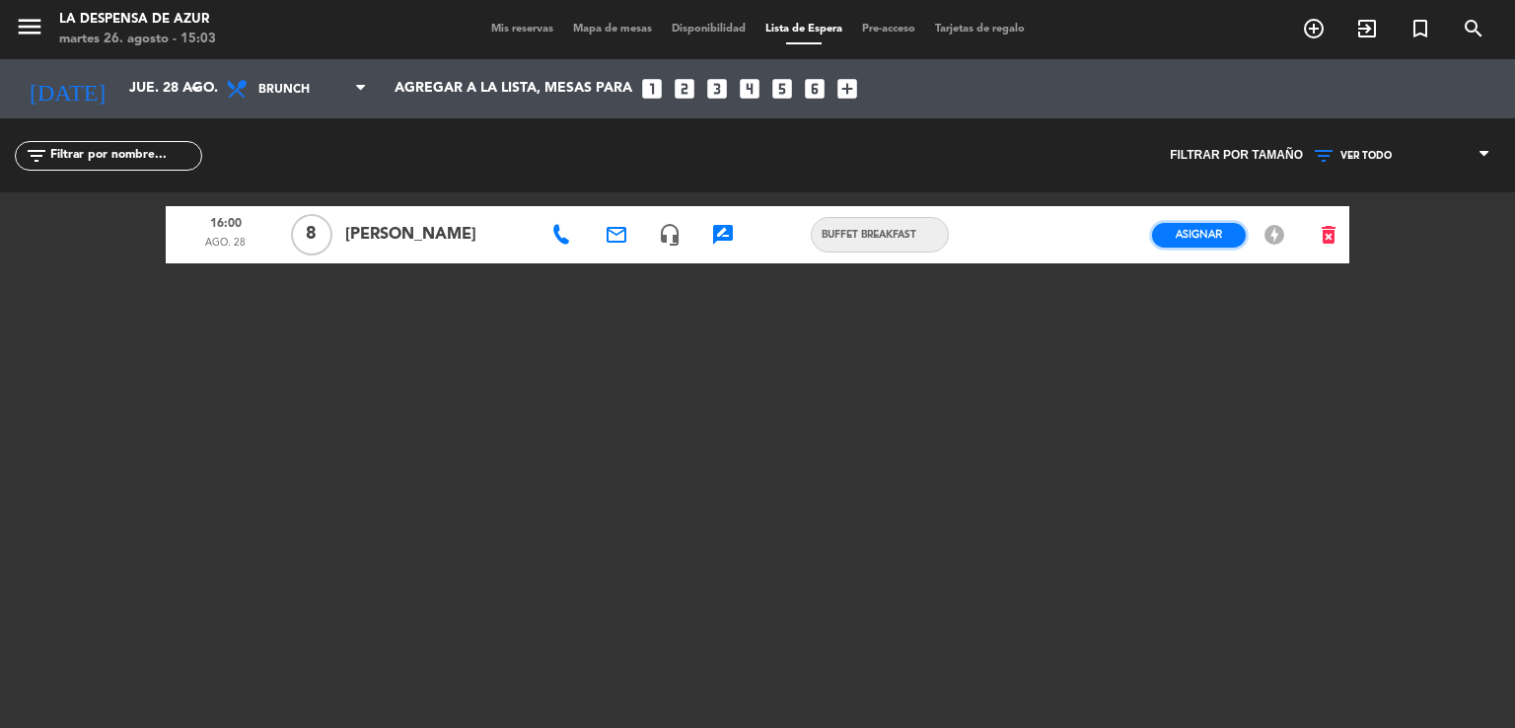
click at [1212, 240] on span "Asignar" at bounding box center [1199, 234] width 46 height 15
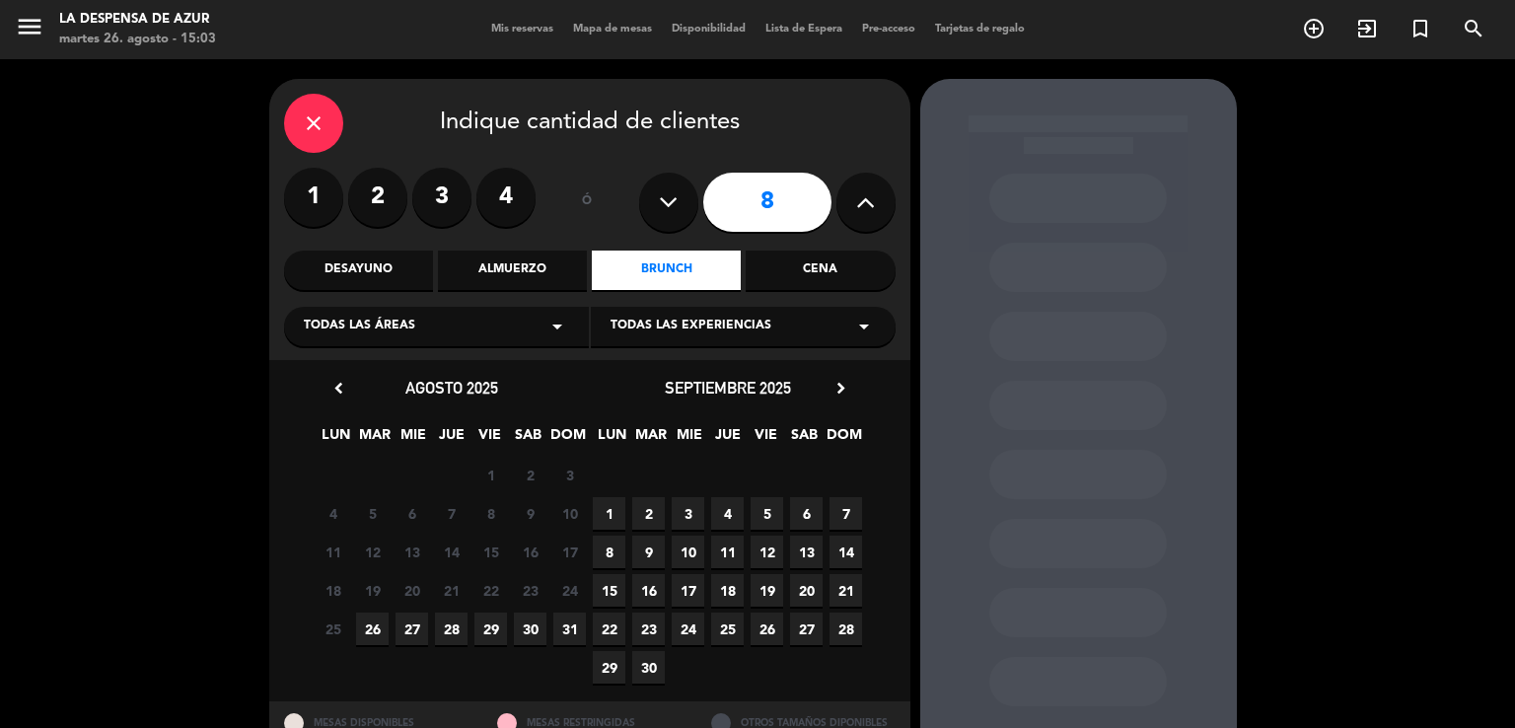
click at [493, 330] on div "Todas las áreas arrow_drop_down" at bounding box center [436, 326] width 305 height 39
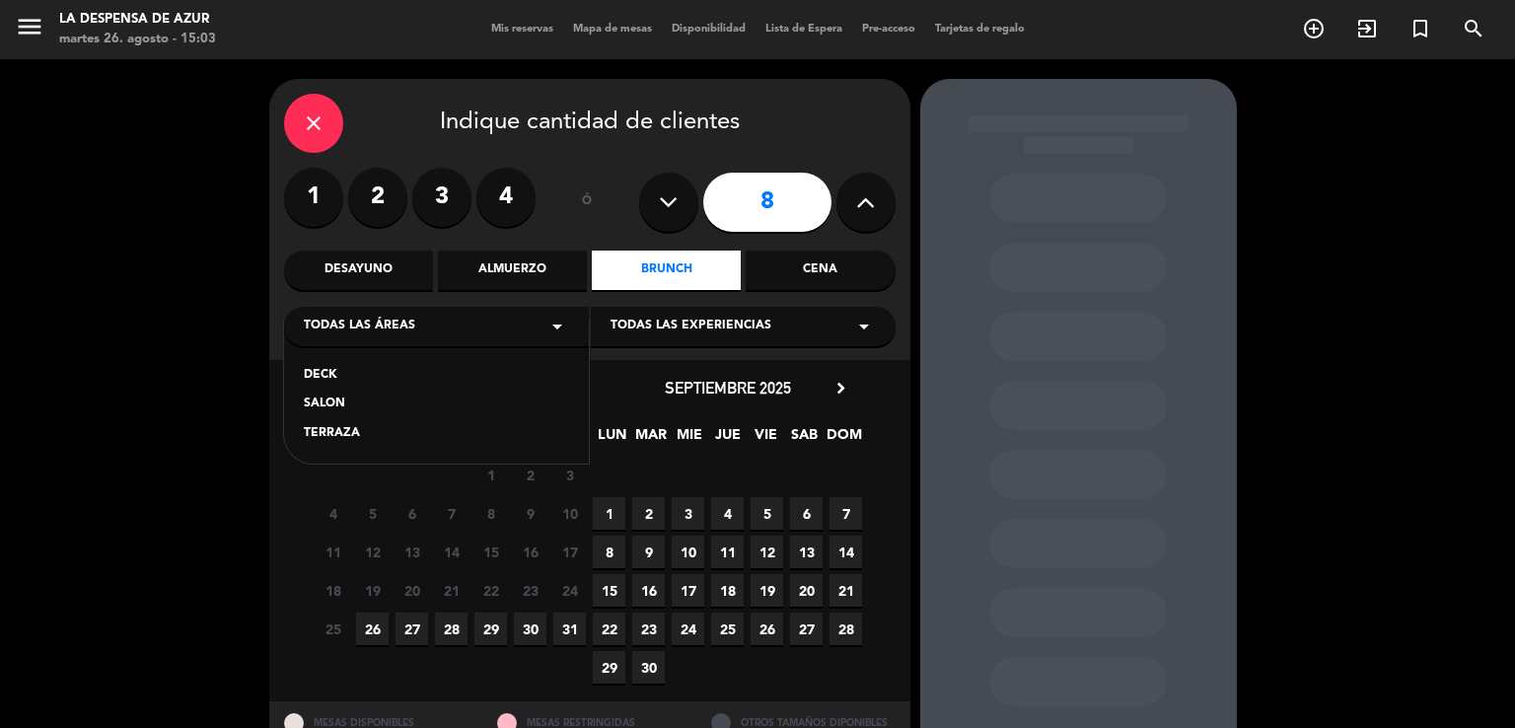
click at [309, 410] on div "SALON" at bounding box center [436, 405] width 265 height 20
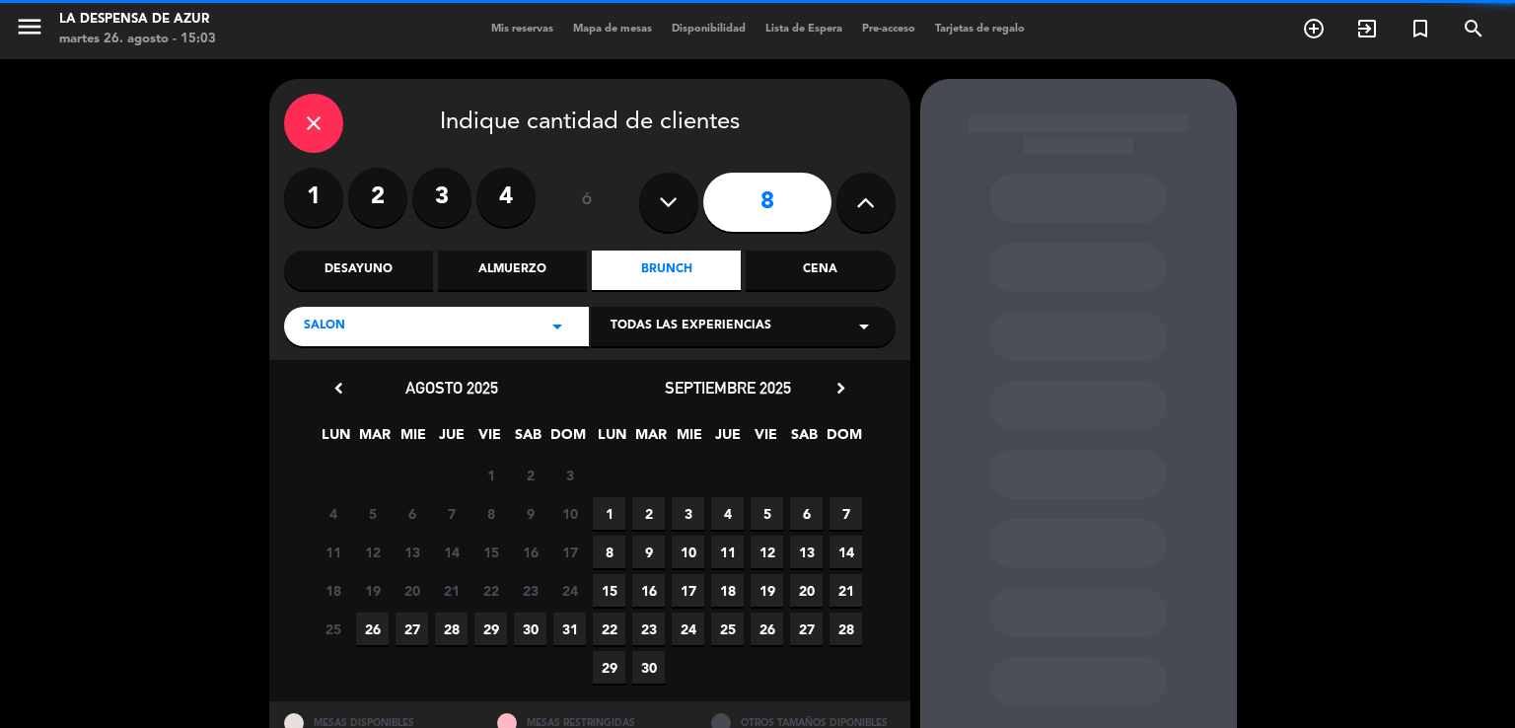
click at [742, 322] on span "Todas las experiencias" at bounding box center [691, 327] width 161 height 20
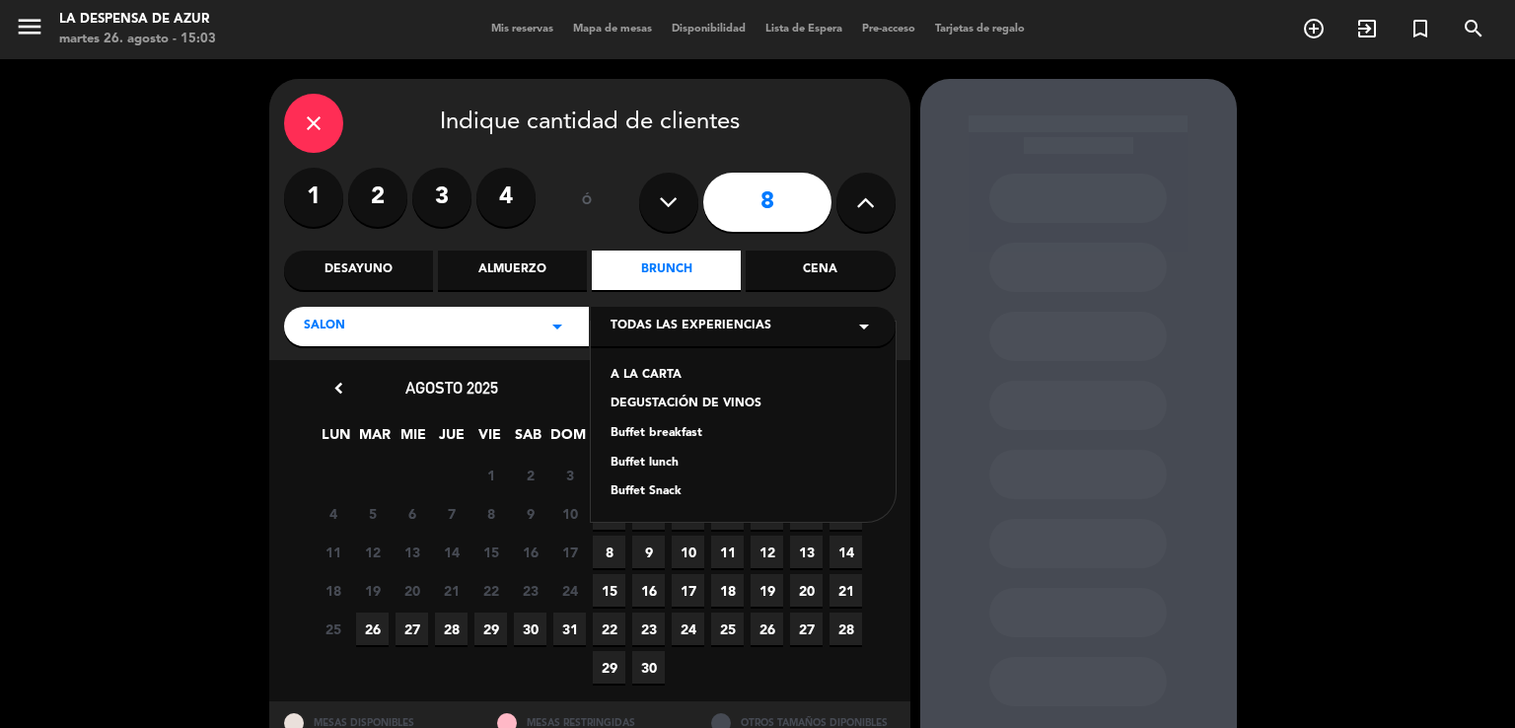
click at [663, 434] on div "Buffet breakfast" at bounding box center [743, 434] width 265 height 20
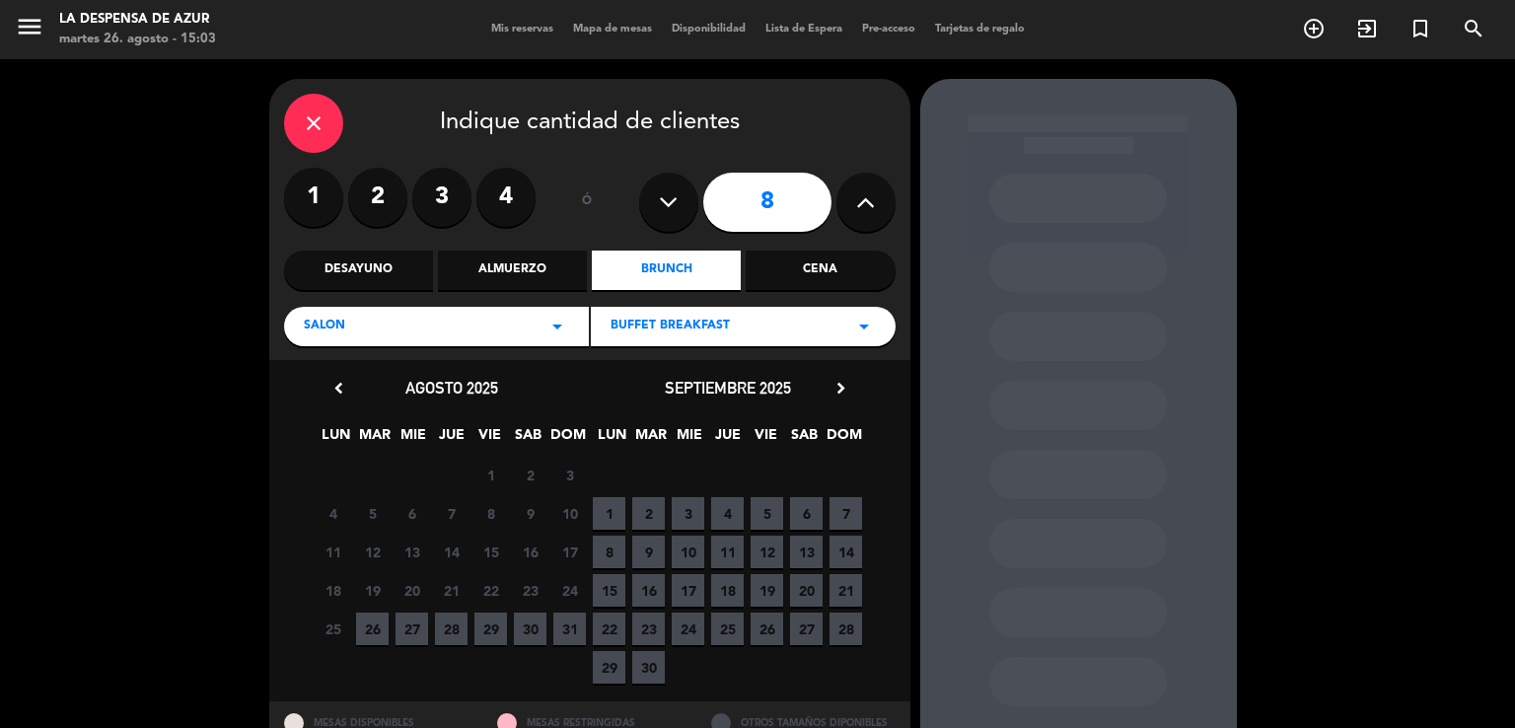
click at [450, 642] on span "28" at bounding box center [451, 629] width 33 height 33
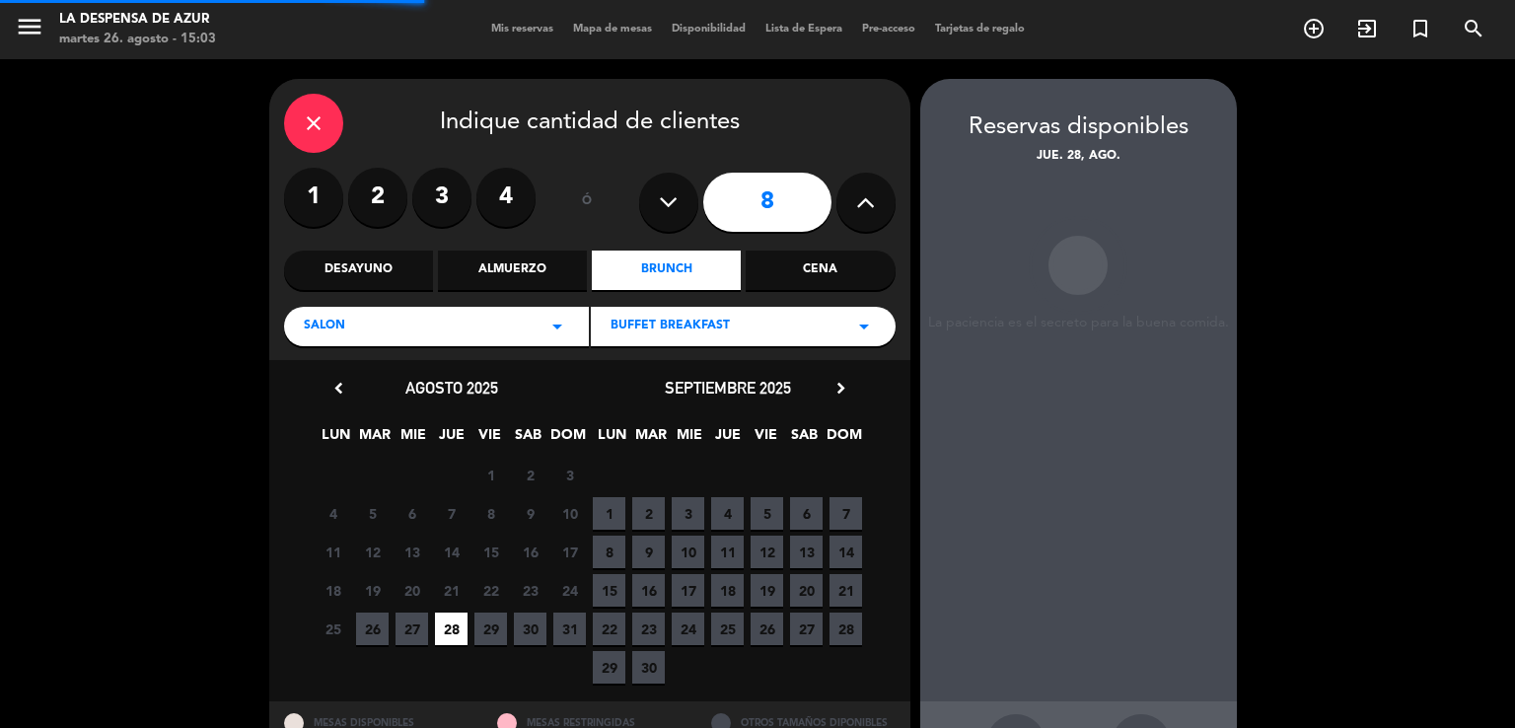
scroll to position [76, 0]
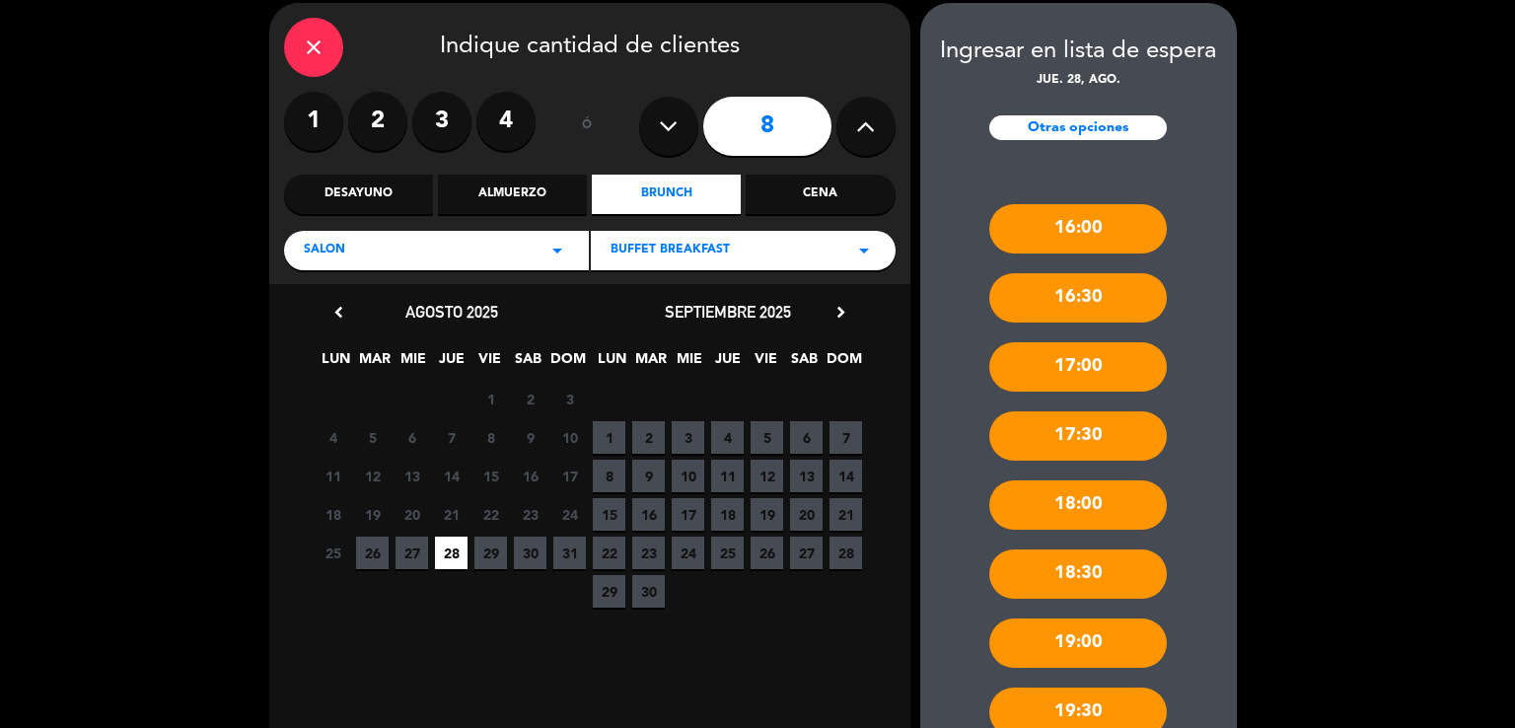
click at [1089, 227] on div "16:00" at bounding box center [1078, 228] width 178 height 49
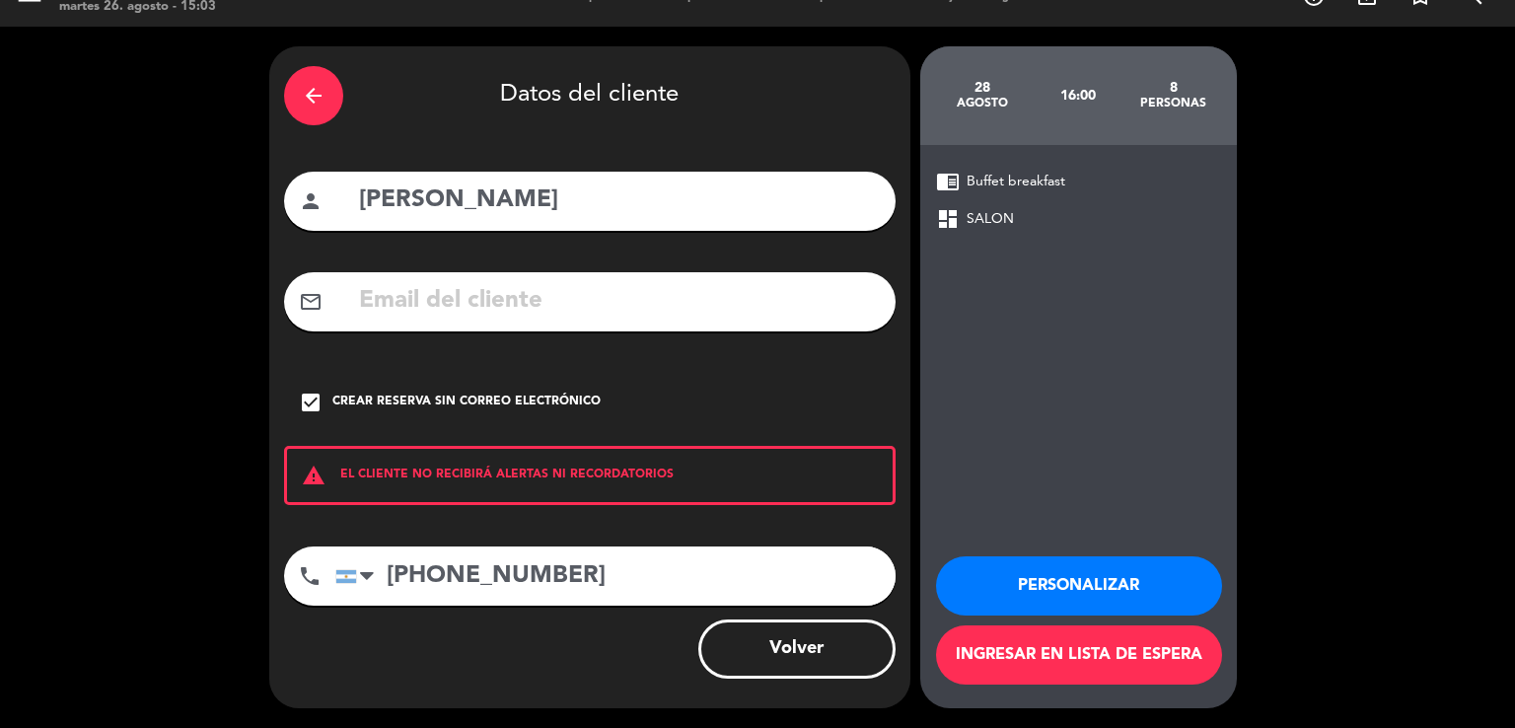
click at [802, 664] on button "Volver" at bounding box center [796, 648] width 197 height 59
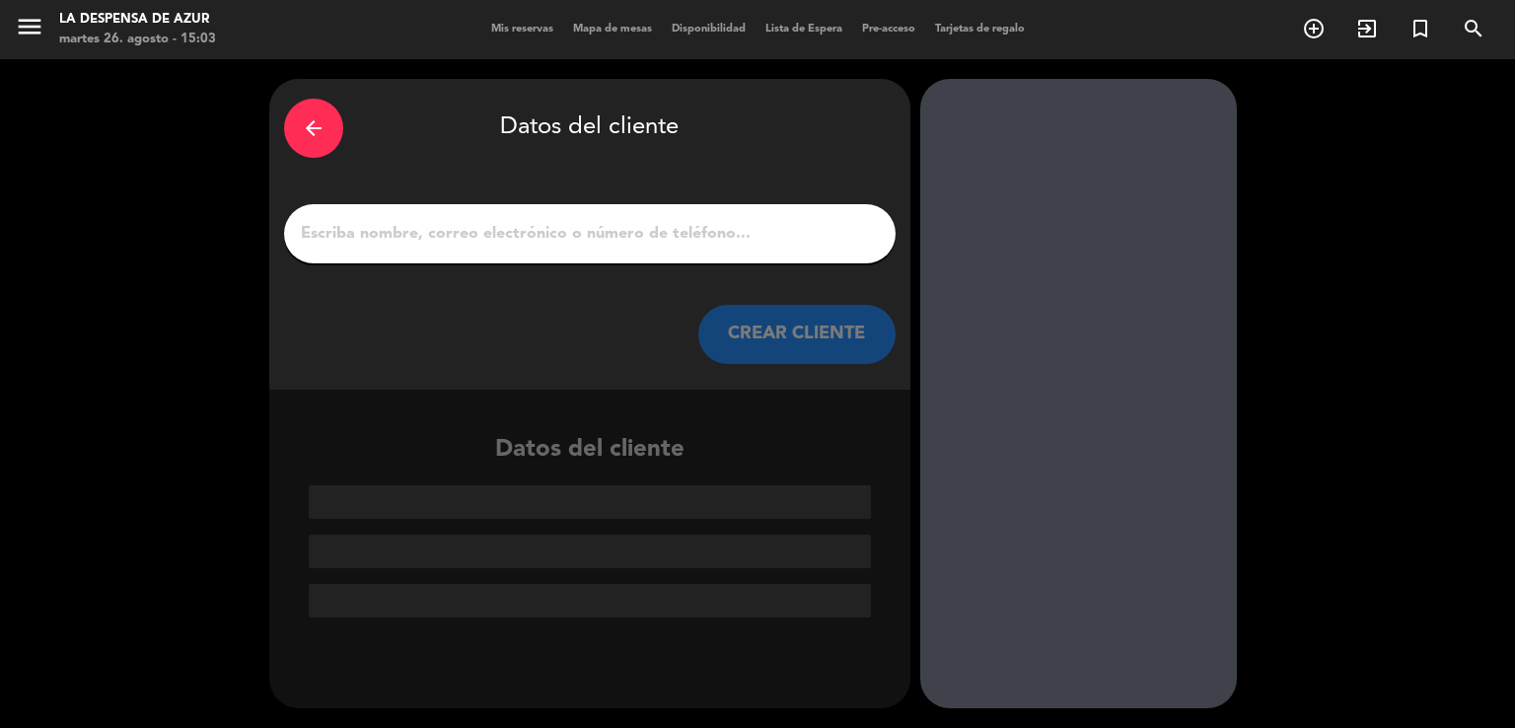
click at [802, 26] on span "Lista de Espera" at bounding box center [804, 29] width 97 height 11
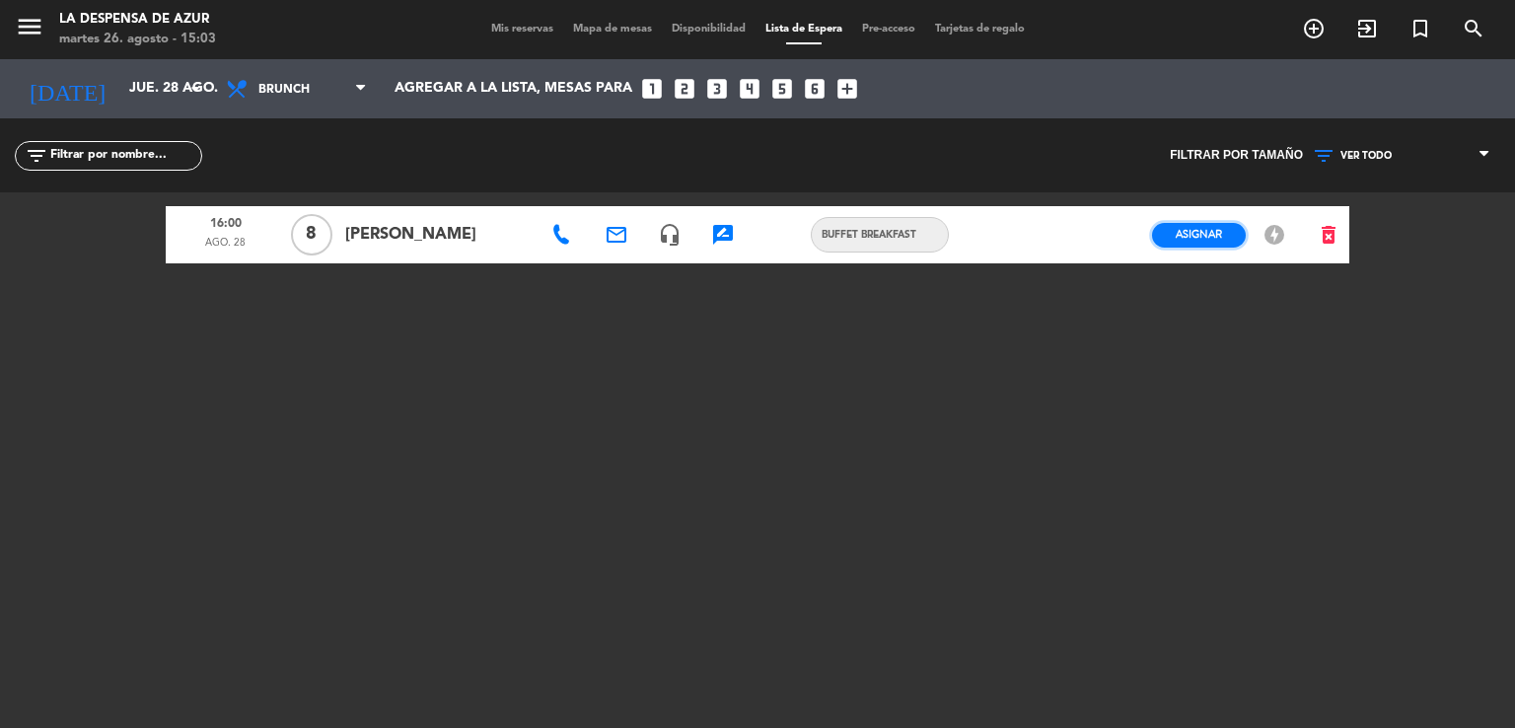
click at [1197, 241] on span "Asignar" at bounding box center [1199, 234] width 46 height 15
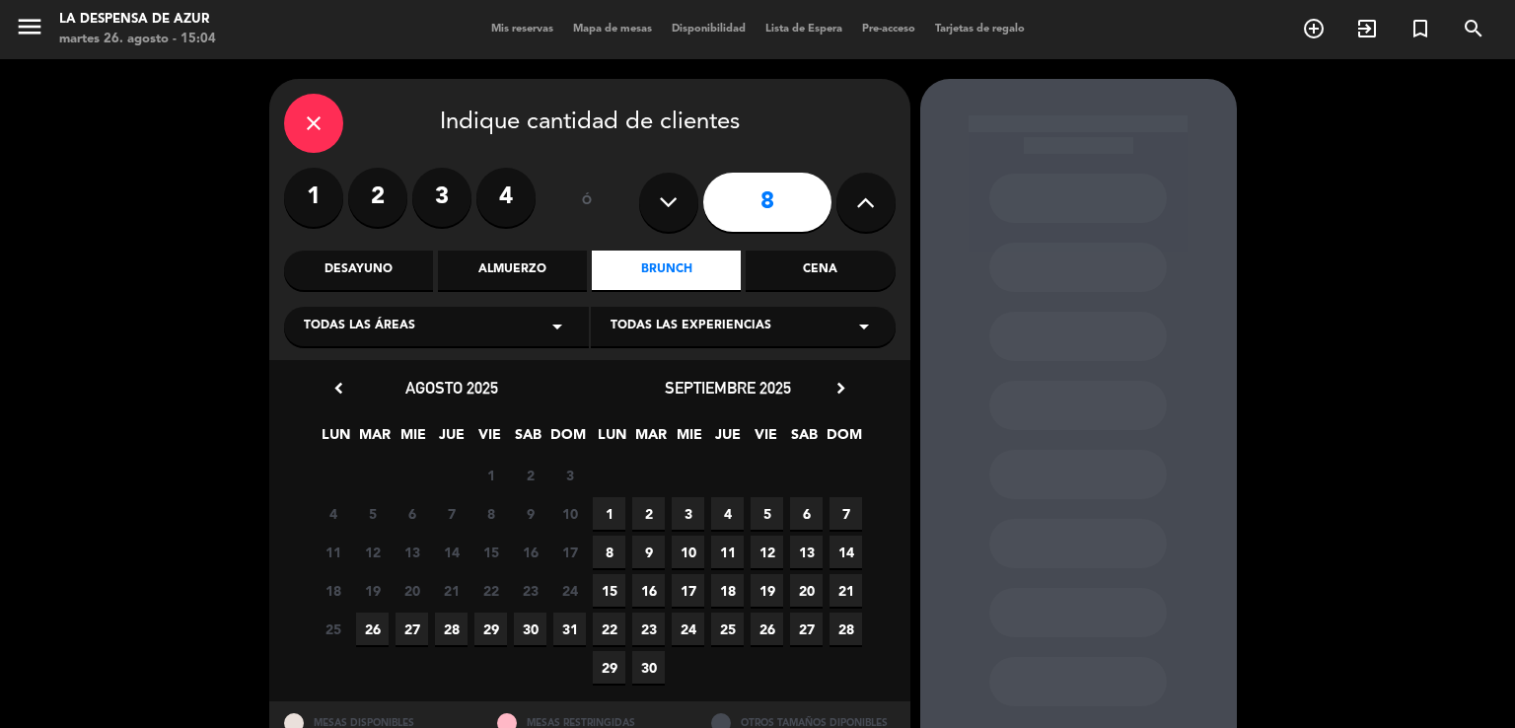
click at [454, 640] on span "28" at bounding box center [451, 629] width 33 height 33
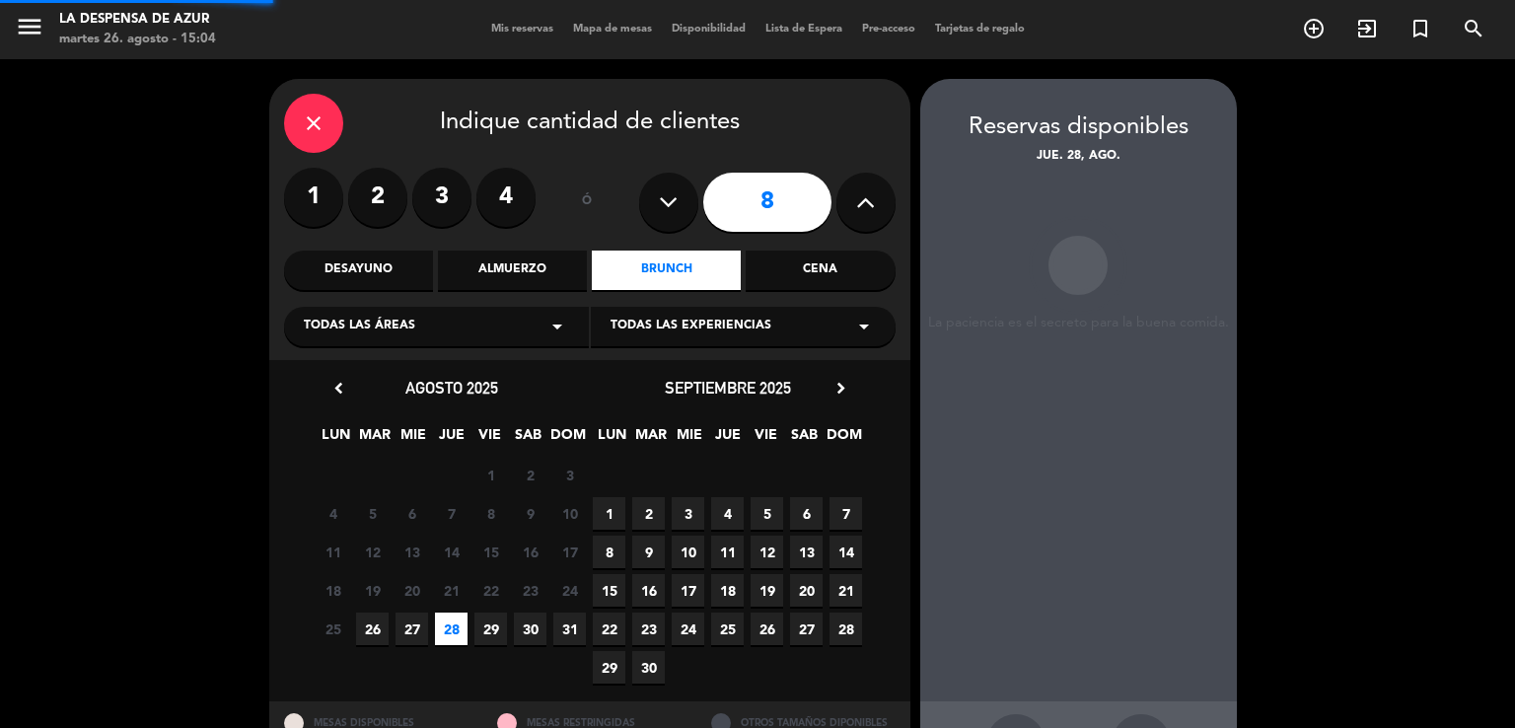
scroll to position [76, 0]
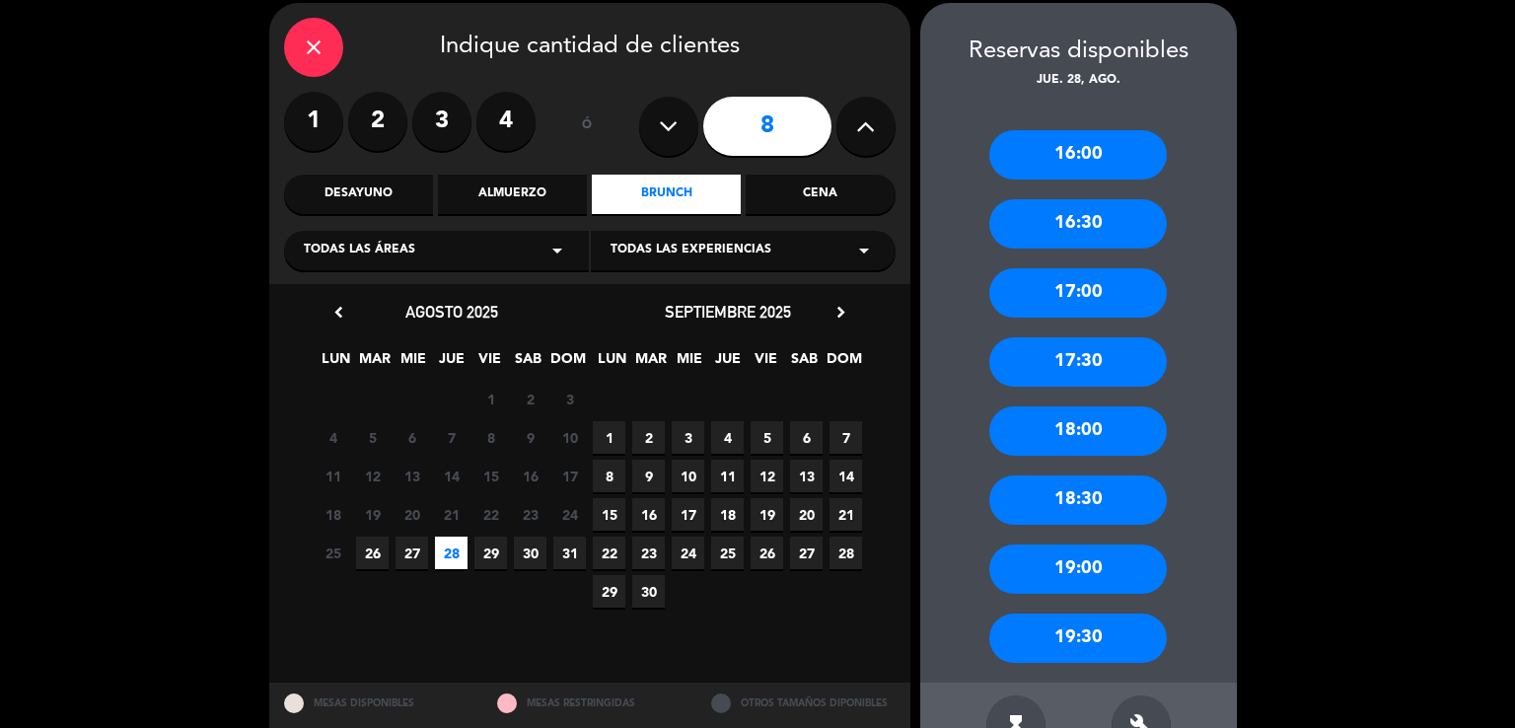
click at [1091, 148] on div "16:00" at bounding box center [1078, 154] width 178 height 49
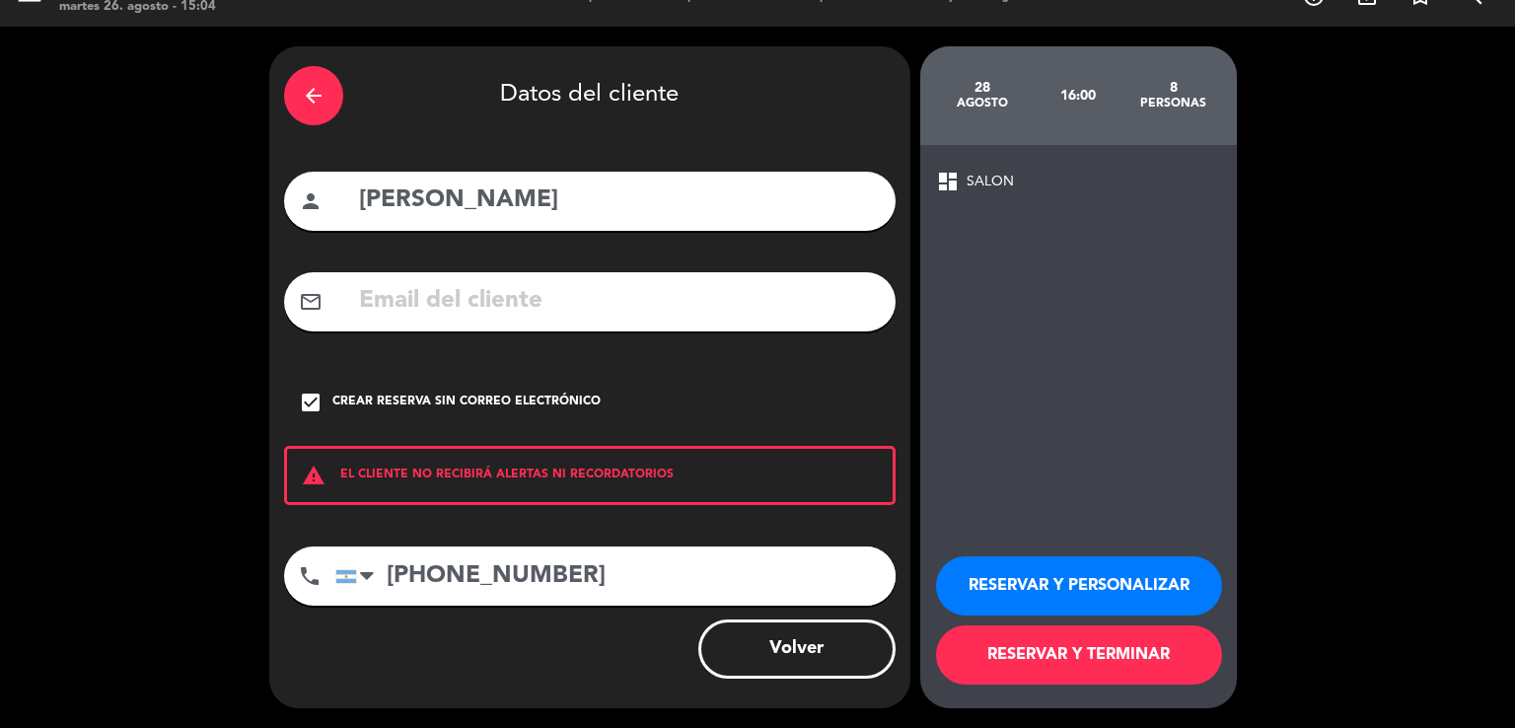
click at [1080, 664] on button "RESERVAR Y TERMINAR" at bounding box center [1079, 654] width 286 height 59
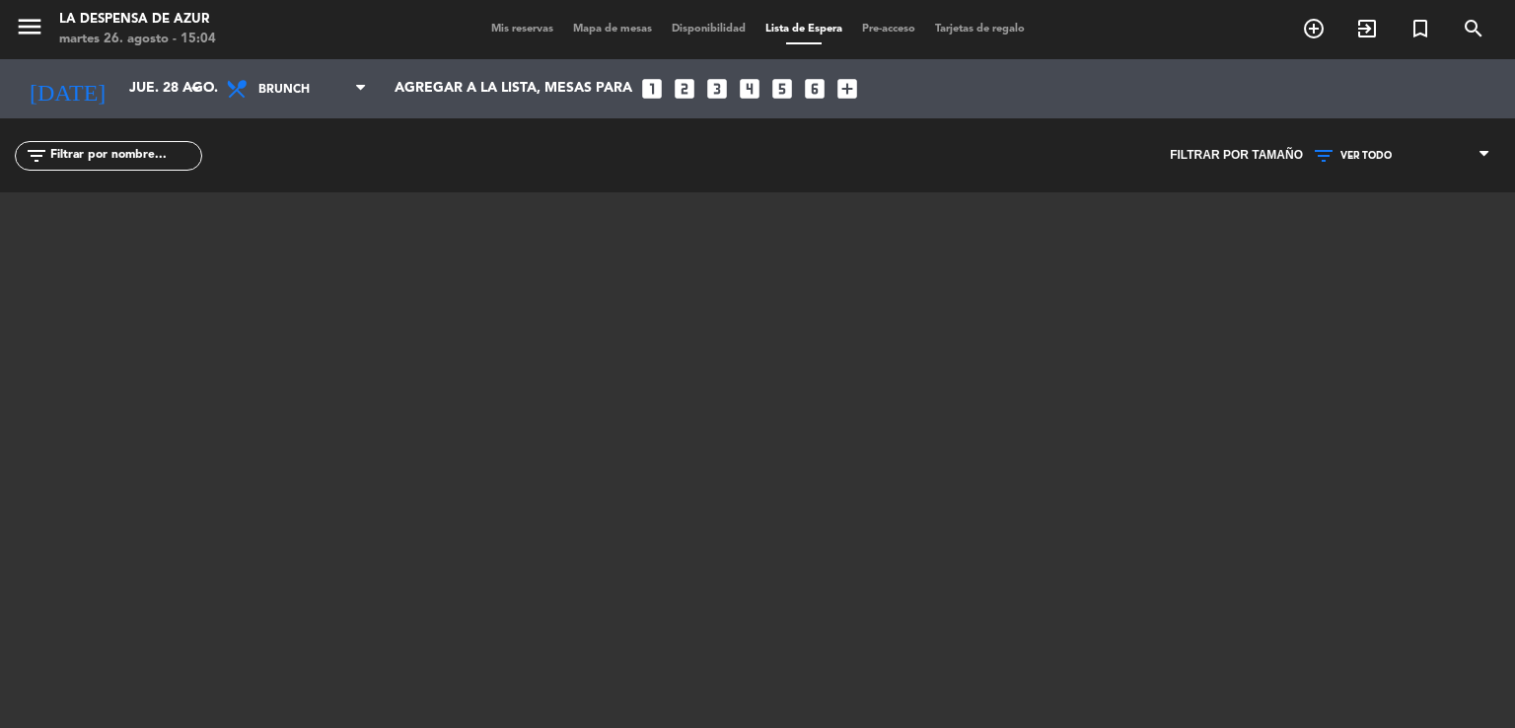
click at [485, 28] on span "Mis reservas" at bounding box center [522, 29] width 82 height 11
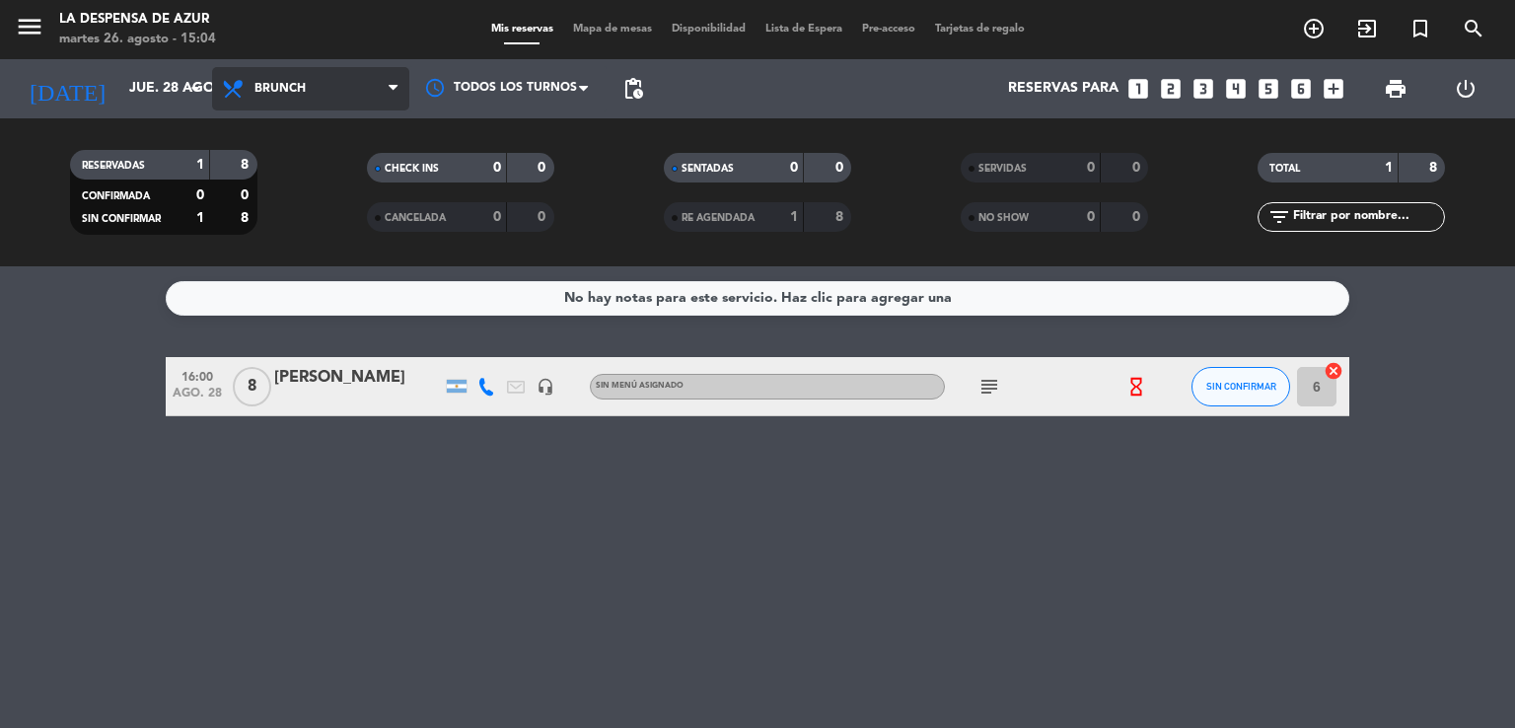
click at [253, 97] on span "Brunch" at bounding box center [310, 88] width 197 height 43
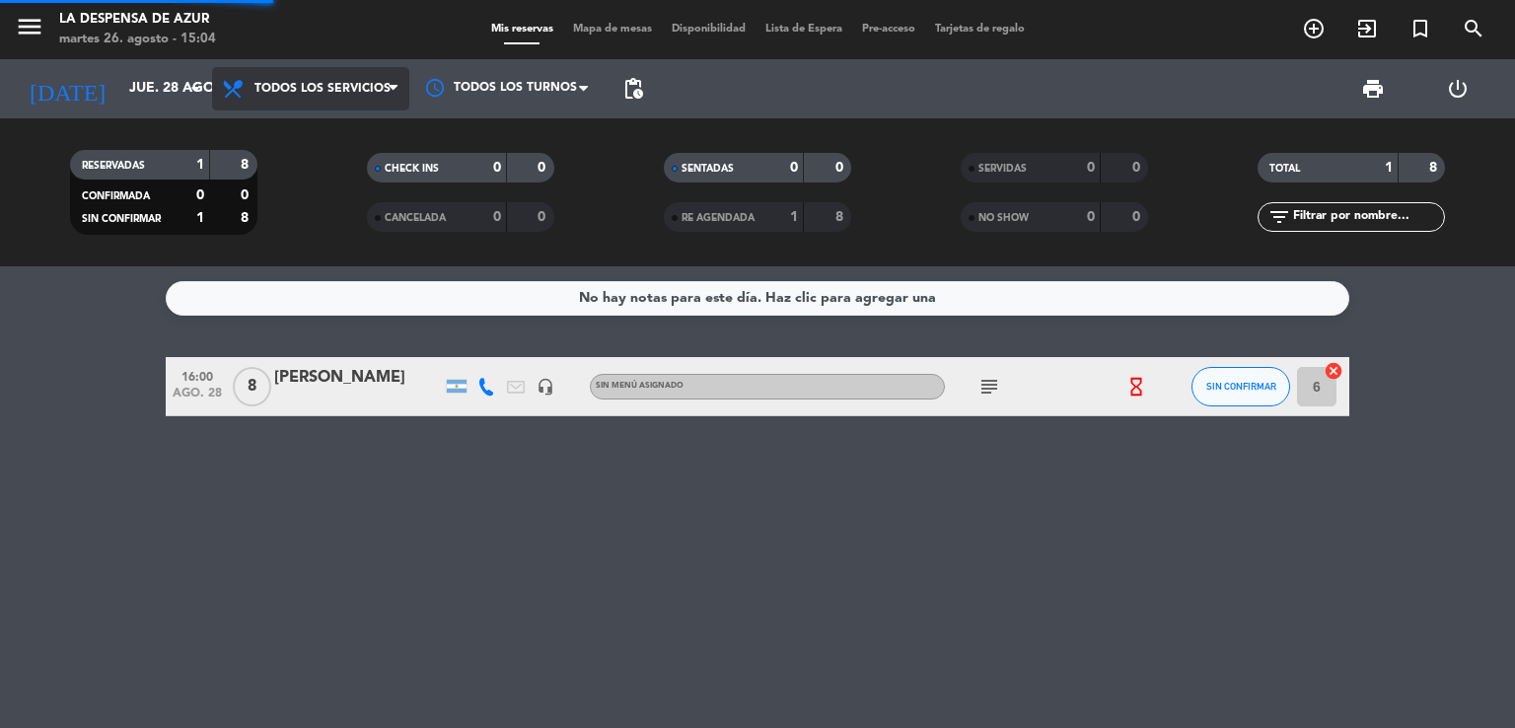
click at [275, 137] on div "menu La Despensa de [PERSON_NAME][DATE] 26. agosto - 15:04 Mis reservas Mapa de…" at bounding box center [757, 133] width 1515 height 266
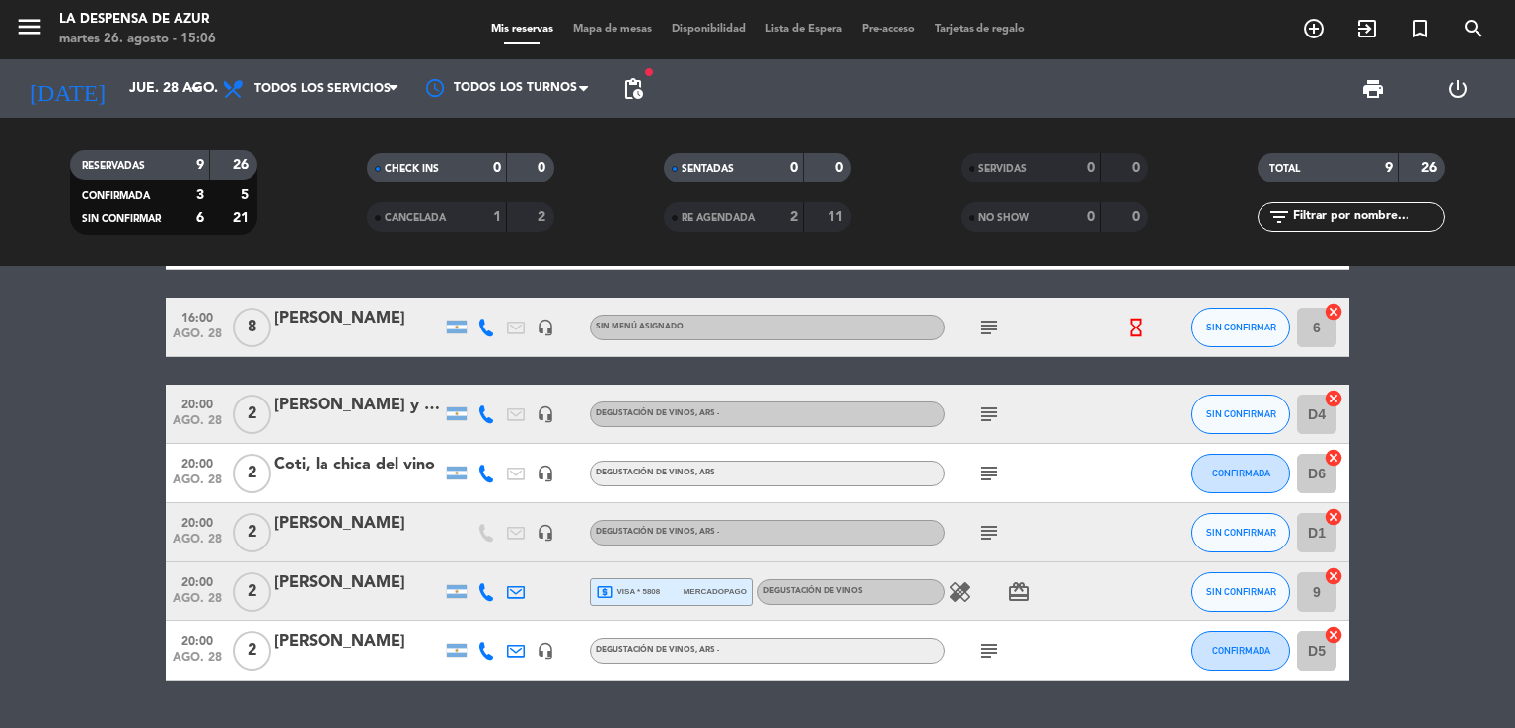
scroll to position [244, 0]
click at [91, 443] on bookings-row "09:00 [DATE] 5 [PERSON_NAME] headset_mic Sin menú asignado subject SIN CONFIRMA…" at bounding box center [757, 372] width 1515 height 616
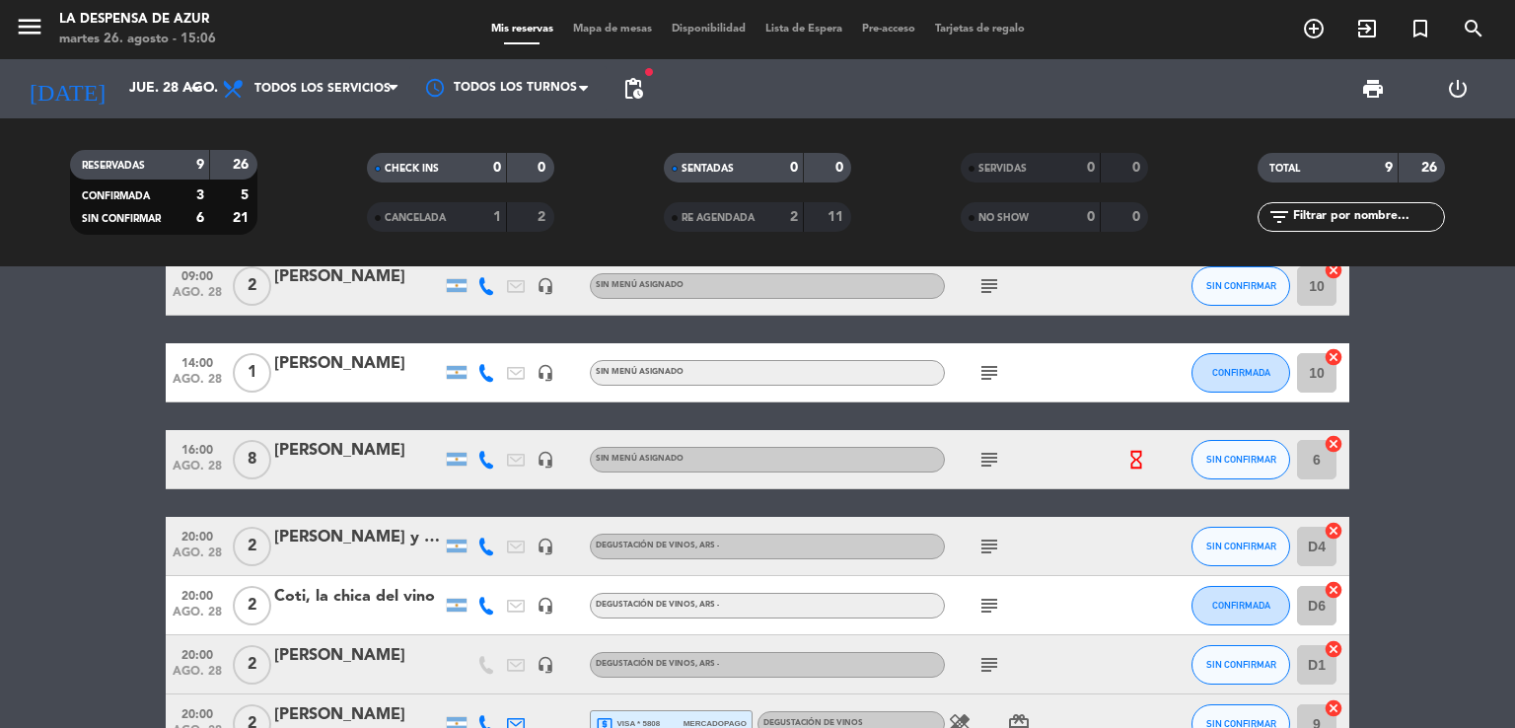
scroll to position [110, 0]
click at [1256, 463] on span "SIN CONFIRMAR" at bounding box center [1241, 459] width 70 height 11
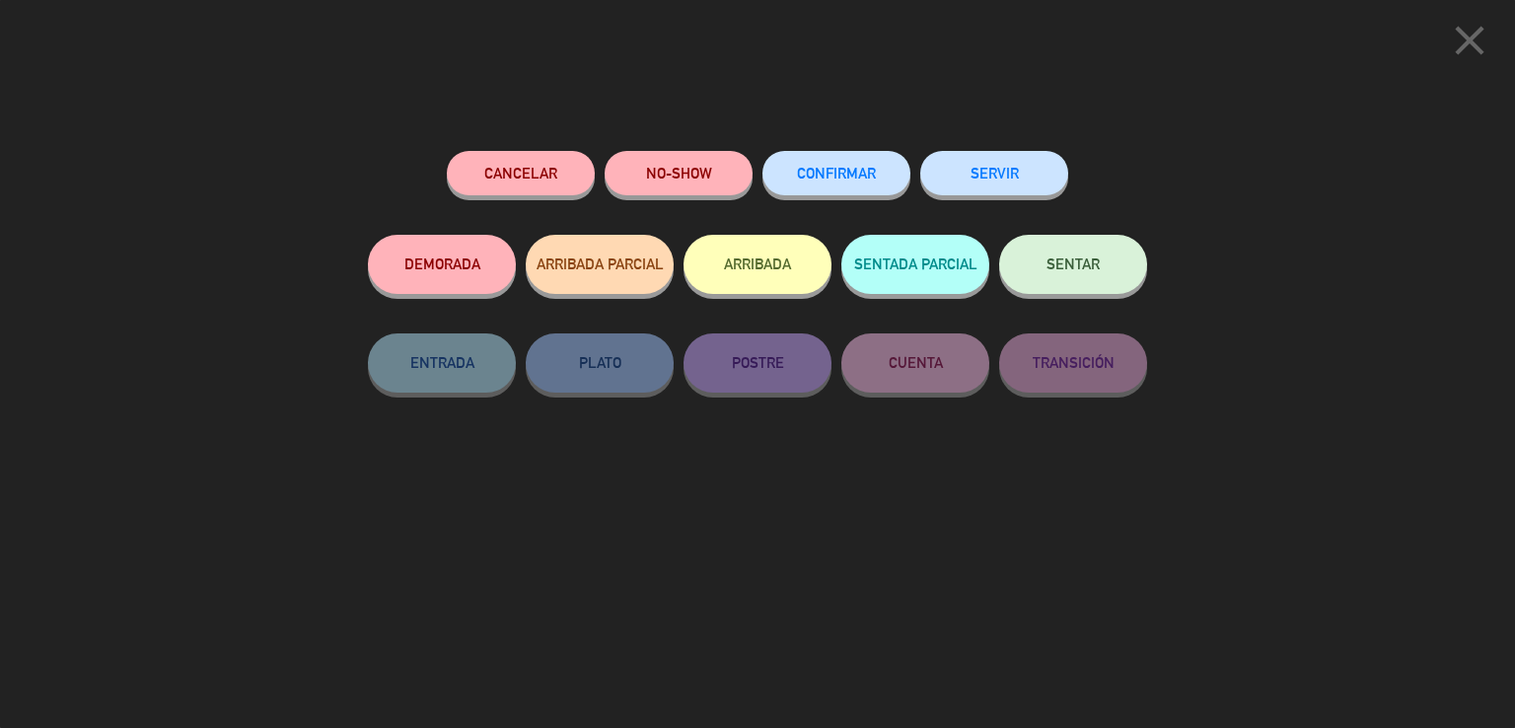
click at [840, 175] on span "CONFIRMAR" at bounding box center [836, 173] width 79 height 17
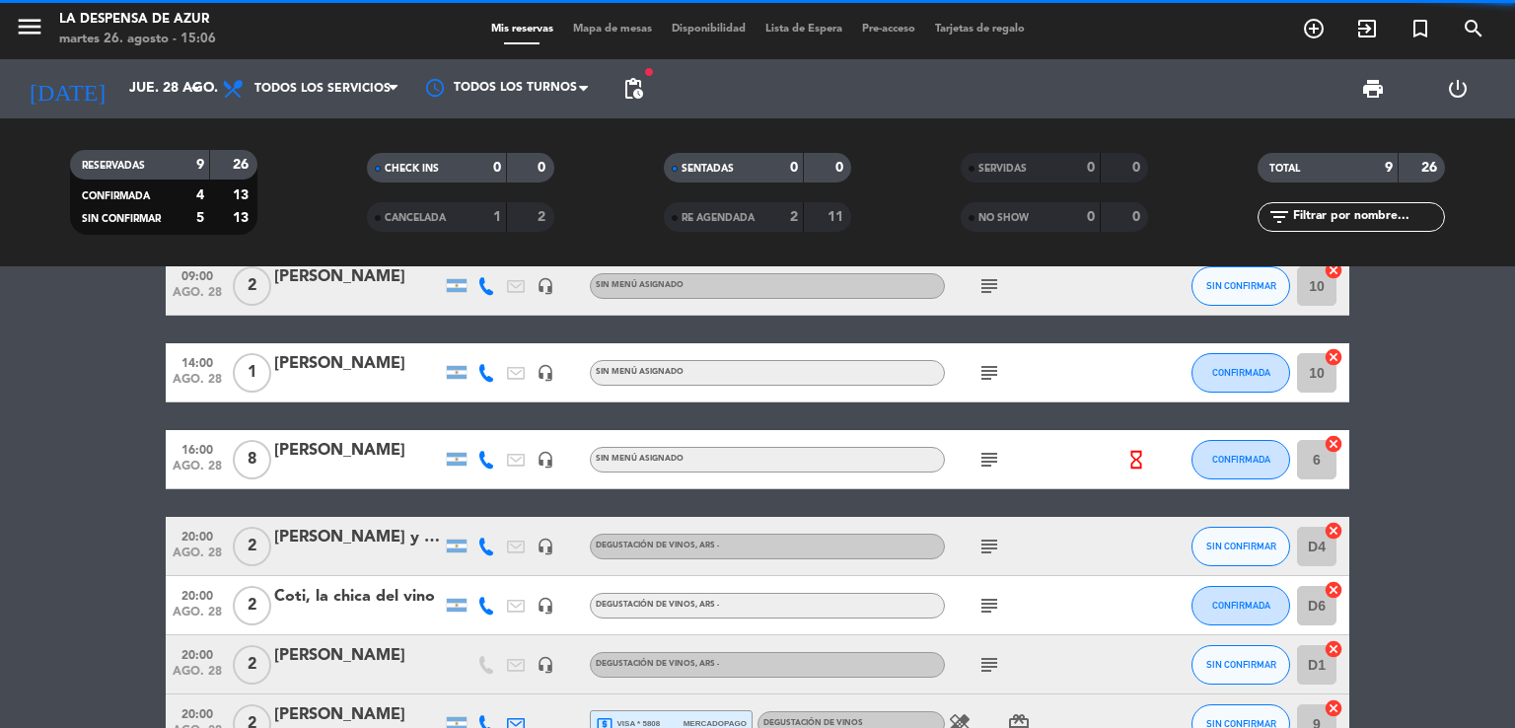
scroll to position [0, 0]
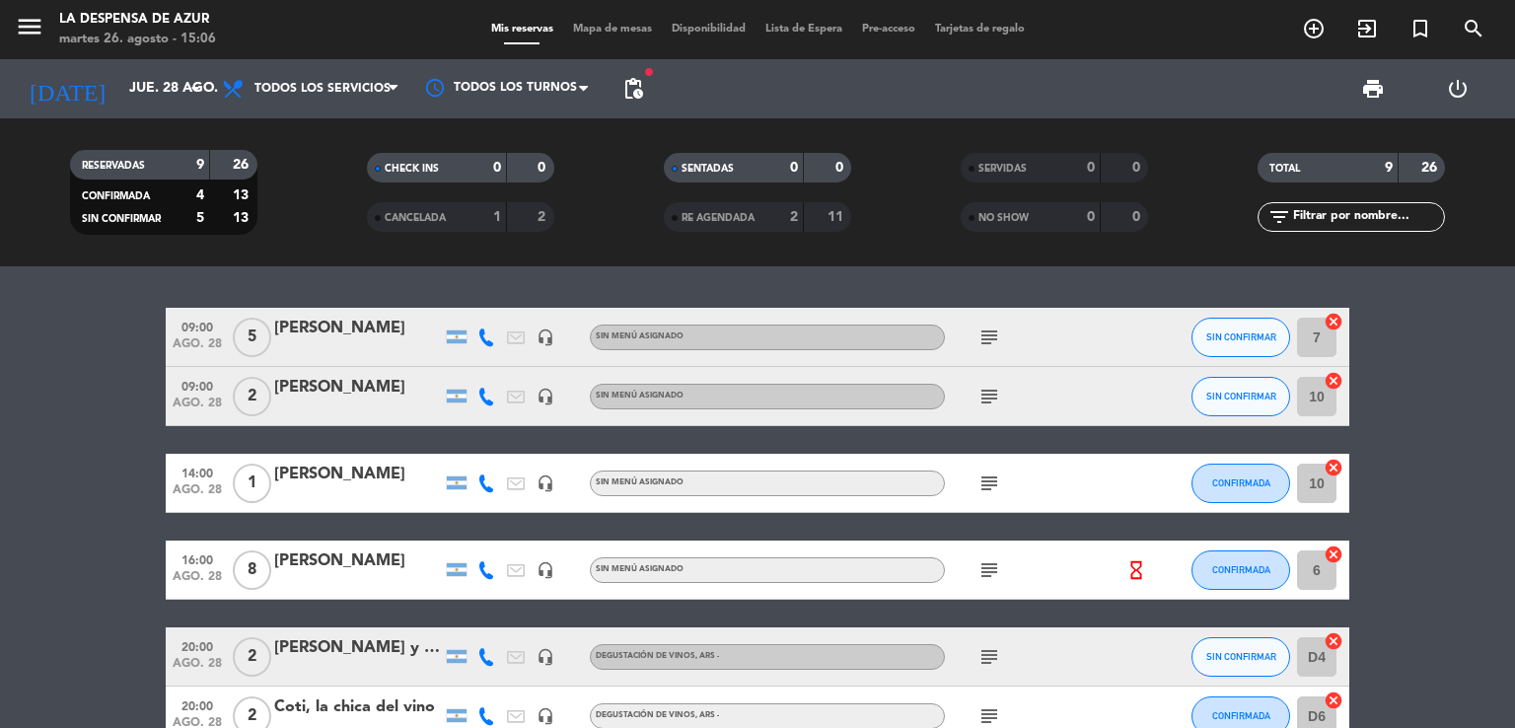
click at [998, 336] on icon "subject" at bounding box center [990, 338] width 24 height 24
click at [1246, 342] on button "SIN CONFIRMAR" at bounding box center [1241, 337] width 99 height 39
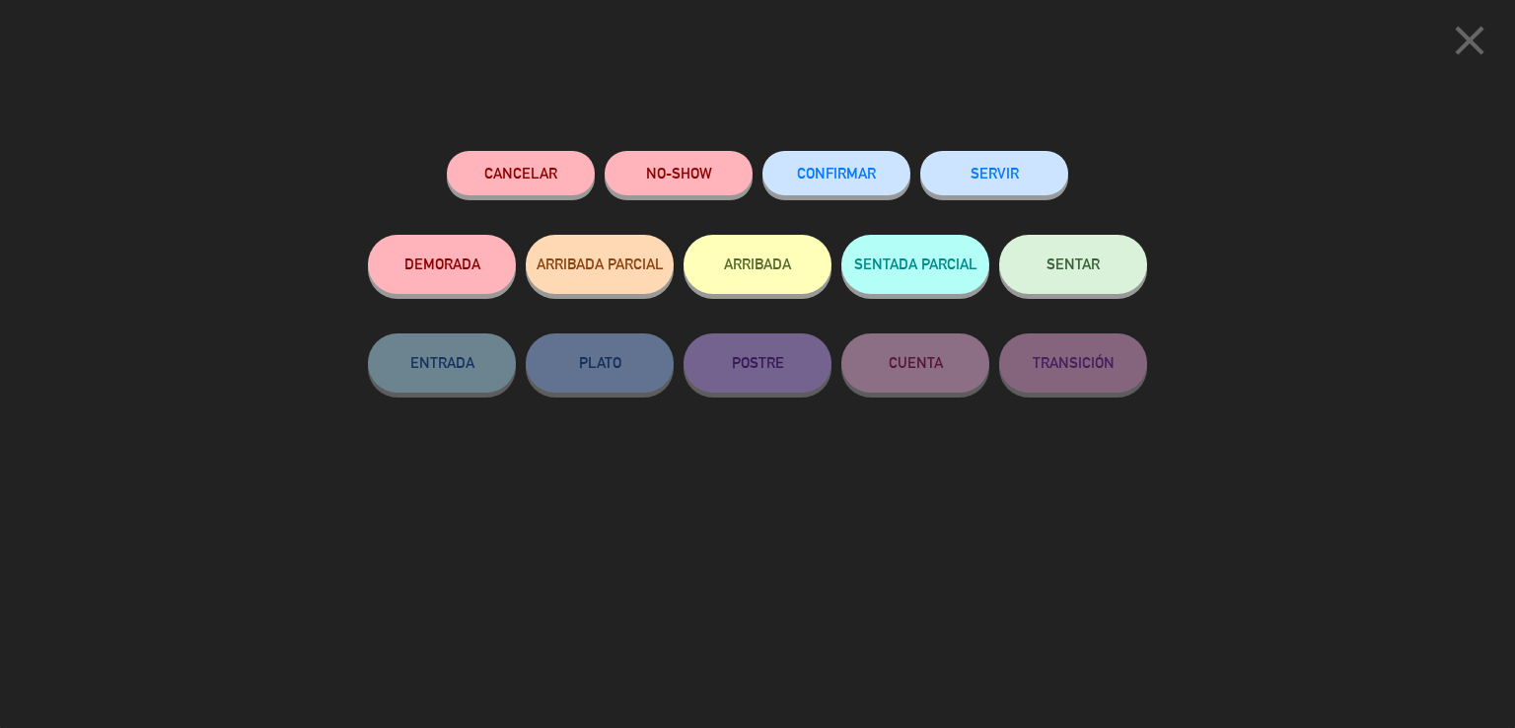
click at [842, 179] on span "CONFIRMAR" at bounding box center [836, 173] width 79 height 17
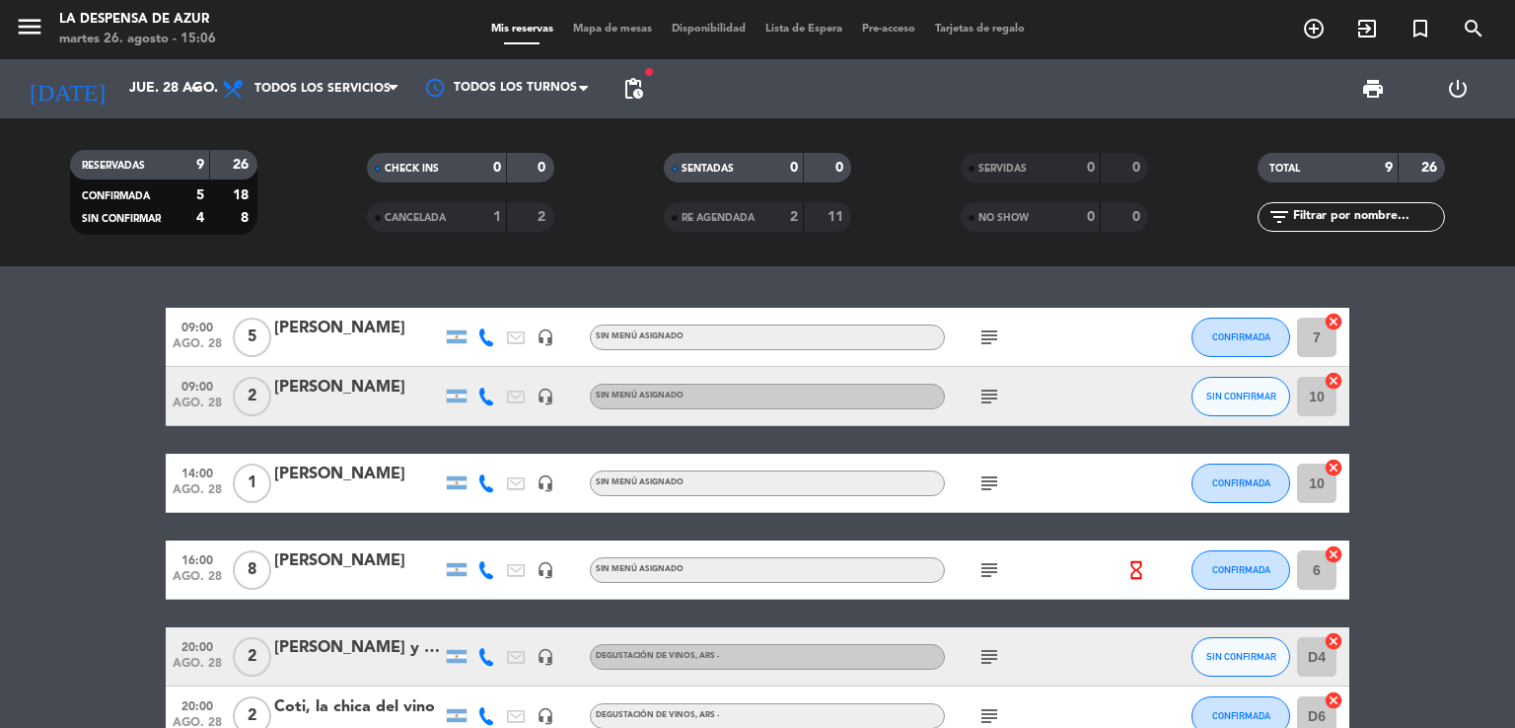
click at [980, 400] on icon "subject" at bounding box center [990, 397] width 24 height 24
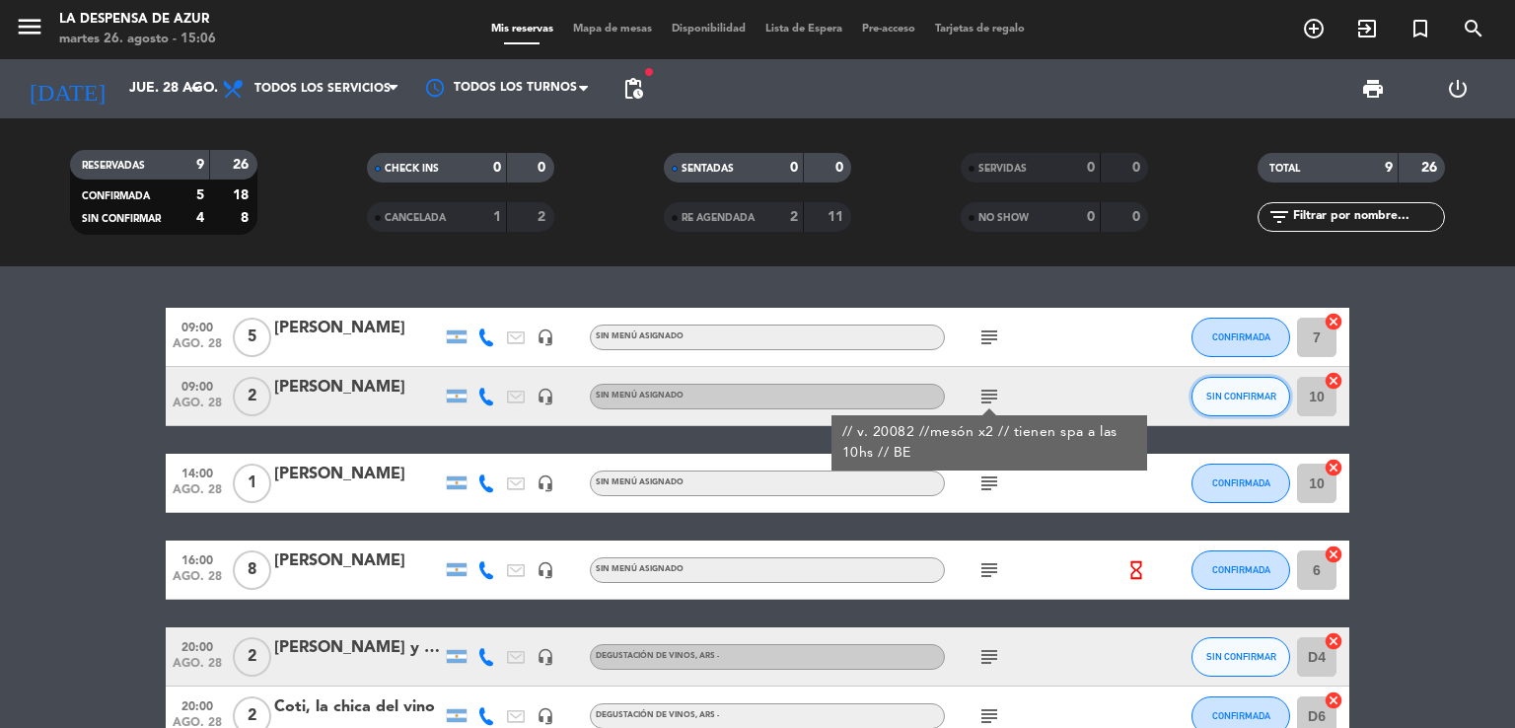
click at [1236, 407] on button "SIN CONFIRMAR" at bounding box center [1241, 396] width 99 height 39
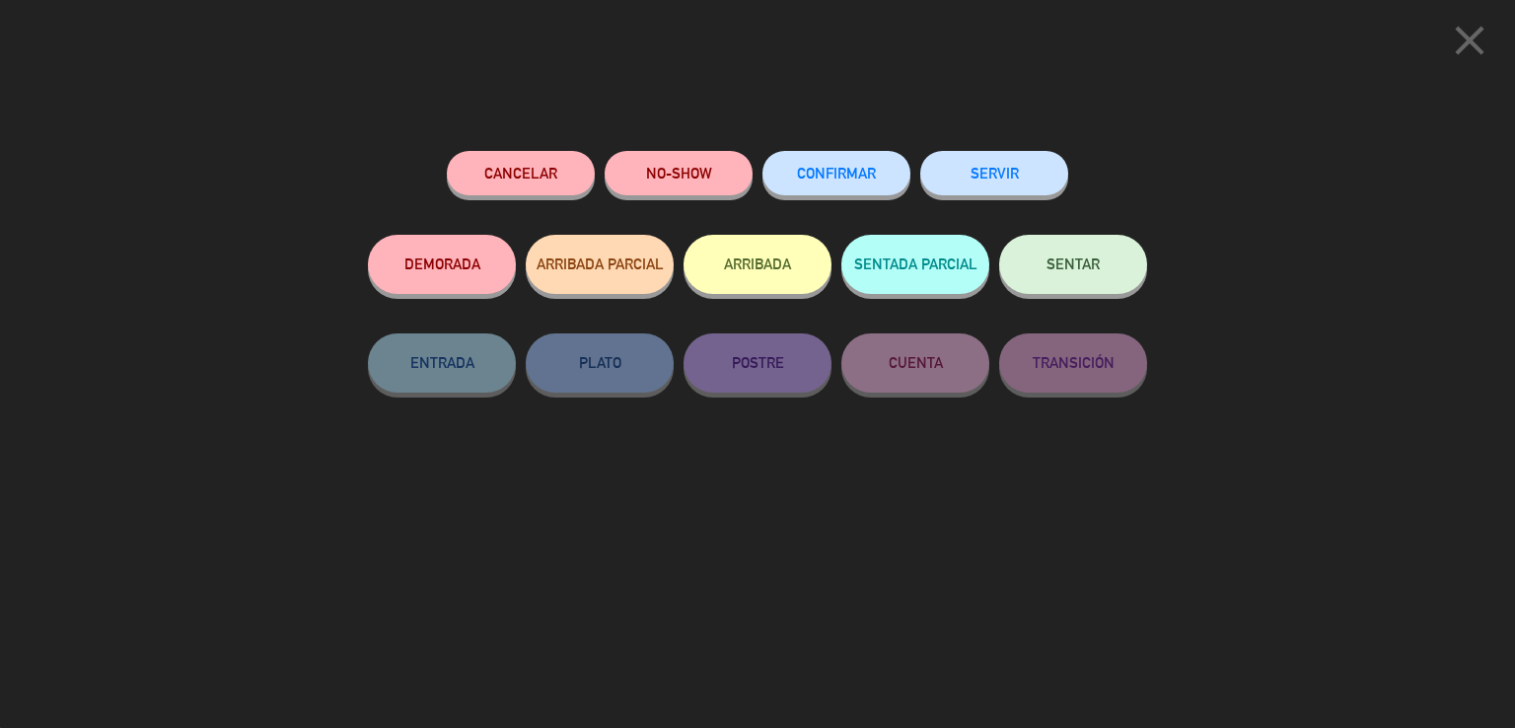
click at [836, 175] on span "CONFIRMAR" at bounding box center [836, 173] width 79 height 17
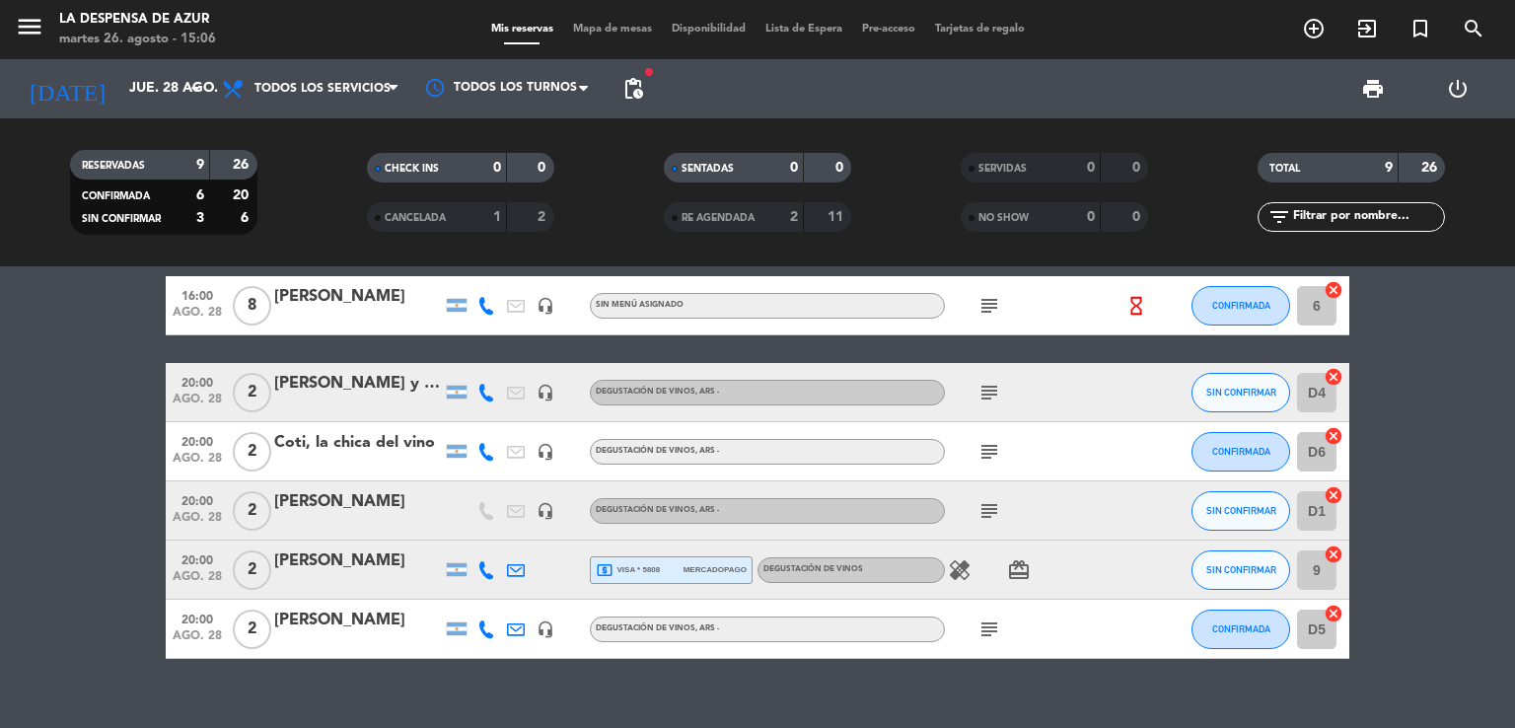
scroll to position [264, 0]
